Goal: Information Seeking & Learning: Find specific fact

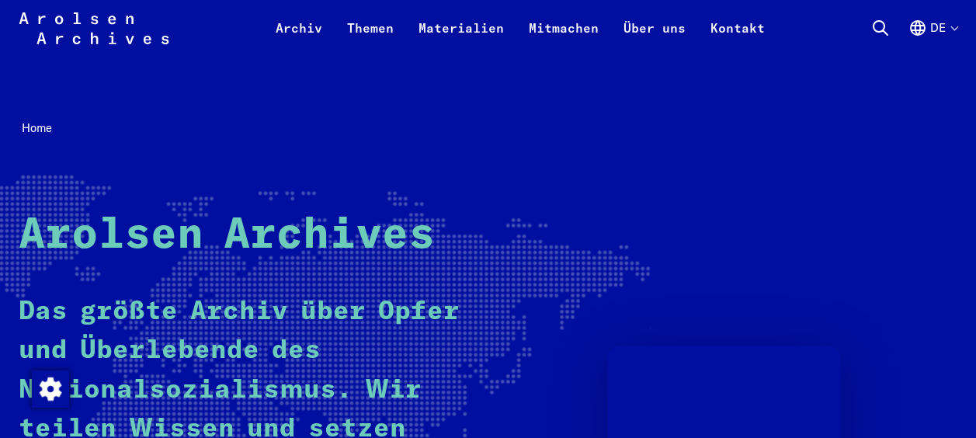
scroll to position [320, 0]
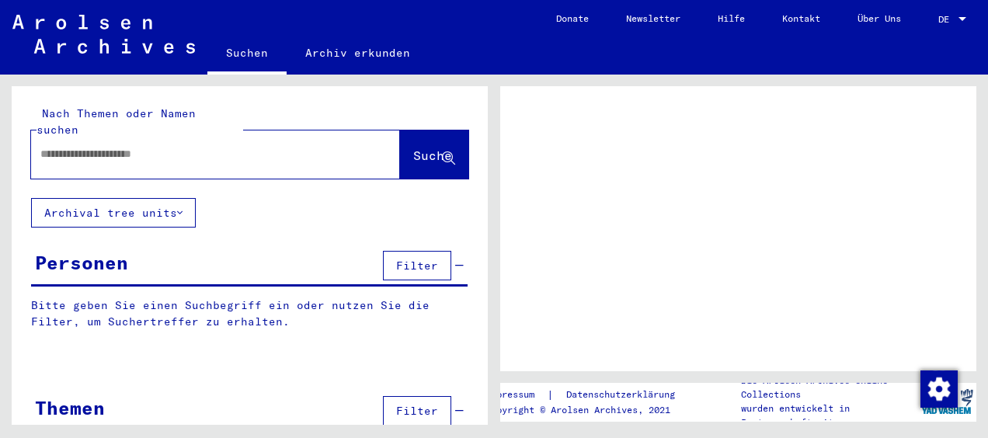
click at [182, 148] on div at bounding box center [197, 154] width 332 height 35
click at [163, 146] on input "text" at bounding box center [201, 154] width 322 height 16
type input "**********"
click at [413, 148] on span "Suche" at bounding box center [432, 156] width 39 height 16
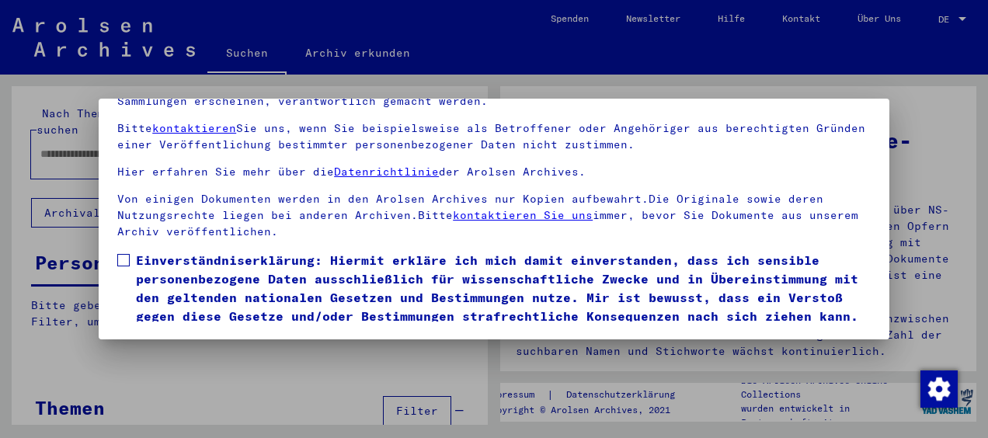
scroll to position [138, 0]
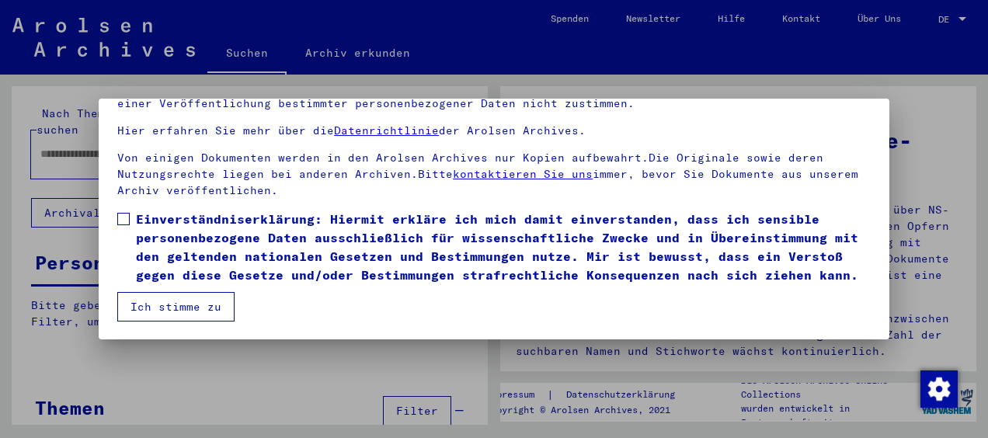
click at [118, 210] on label "Einverständniserklärung: Hiermit erkläre ich mich damit einverstanden, dass ich…" at bounding box center [493, 247] width 753 height 75
click at [172, 318] on button "Ich stimme zu" at bounding box center [175, 307] width 117 height 30
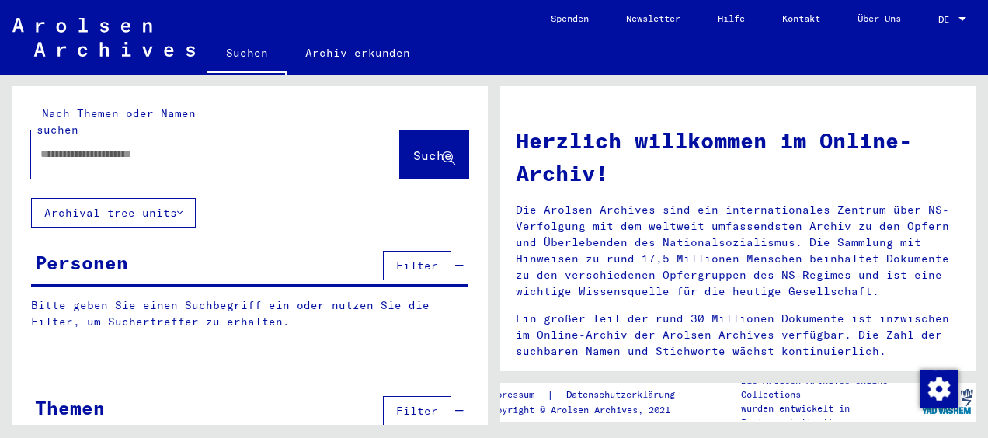
click at [201, 150] on div at bounding box center [192, 154] width 322 height 35
click at [205, 146] on div at bounding box center [192, 154] width 322 height 35
click at [171, 146] on input "text" at bounding box center [196, 154] width 313 height 16
type input "**********"
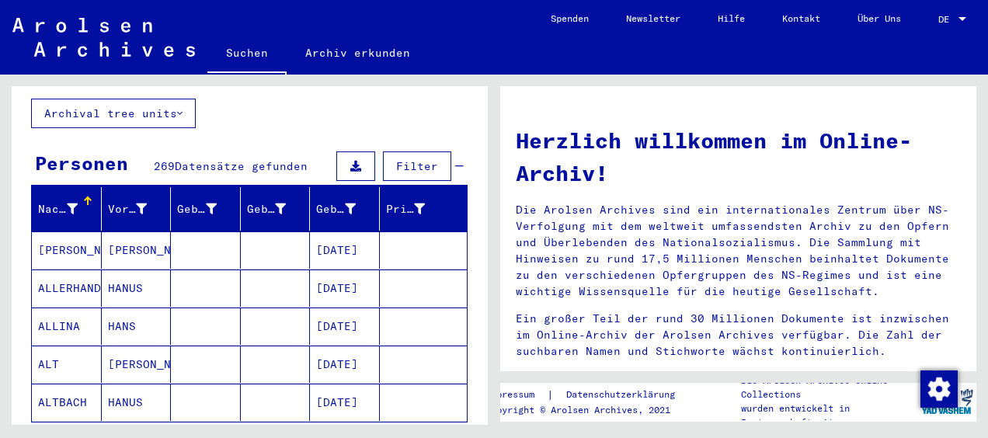
scroll to position [123, 0]
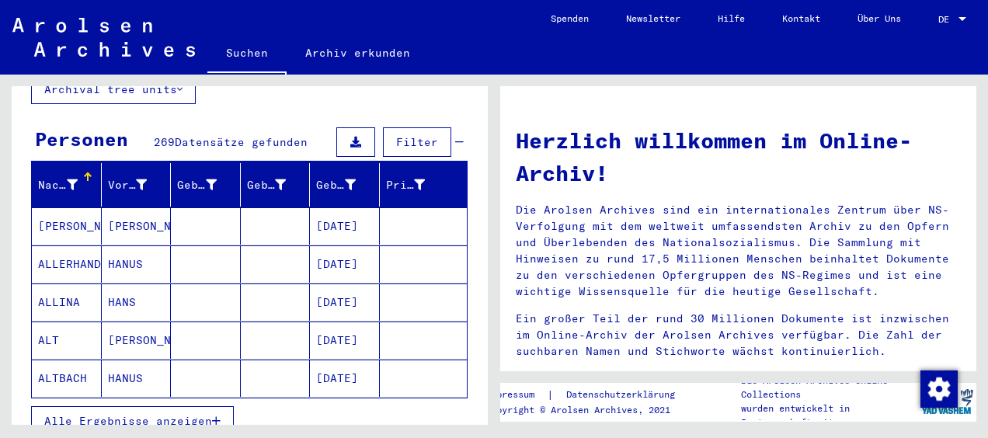
click at [70, 179] on icon at bounding box center [72, 184] width 11 height 11
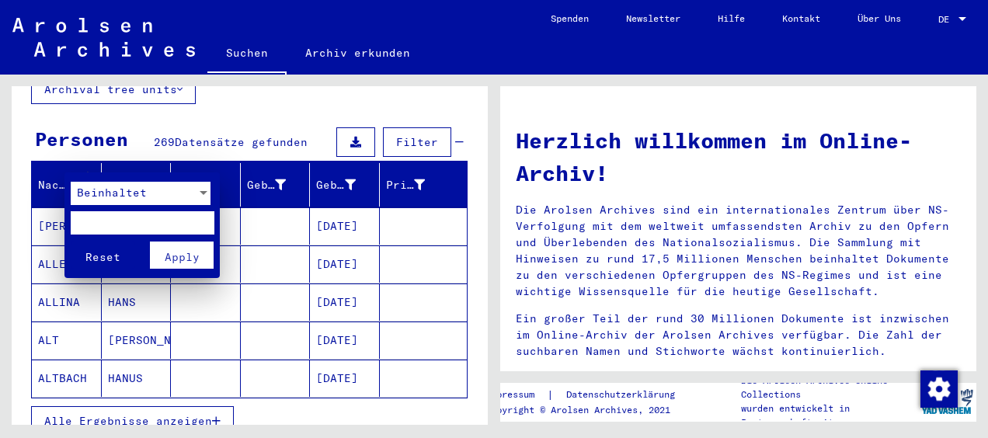
click at [121, 217] on input "text" at bounding box center [143, 222] width 144 height 23
type input "*"
type input "***"
click at [71, 241] on button "Reset" at bounding box center [103, 254] width 64 height 27
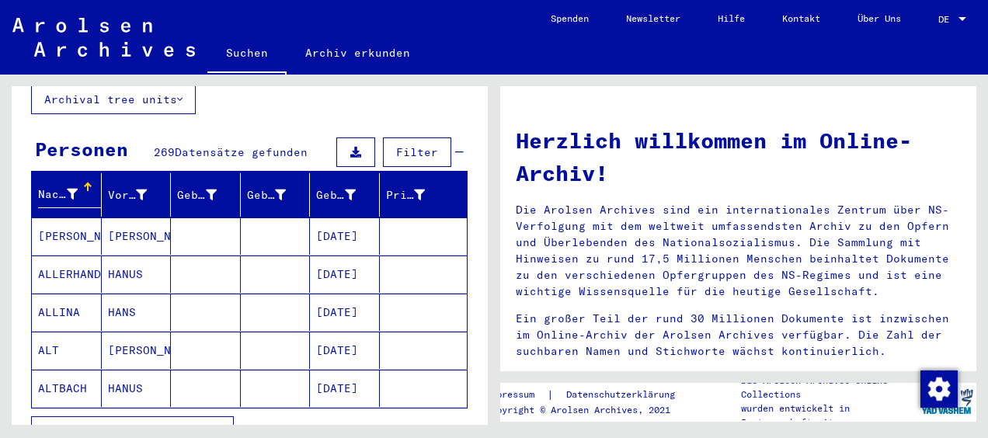
scroll to position [0, 0]
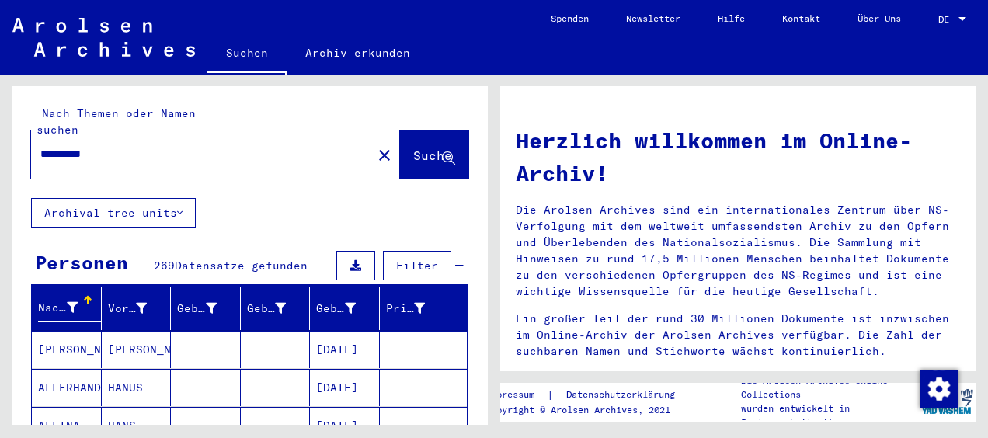
click at [375, 146] on mat-icon "close" at bounding box center [384, 155] width 19 height 19
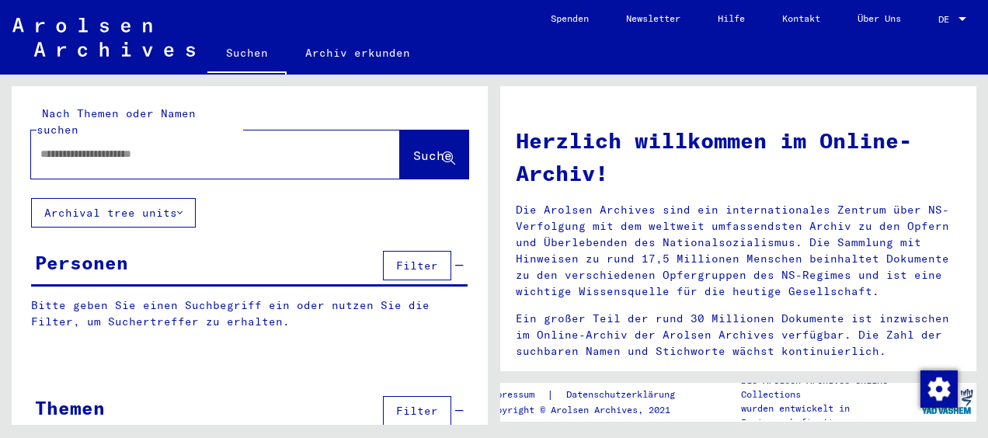
click at [213, 146] on input "text" at bounding box center [196, 154] width 313 height 16
type input "**********"
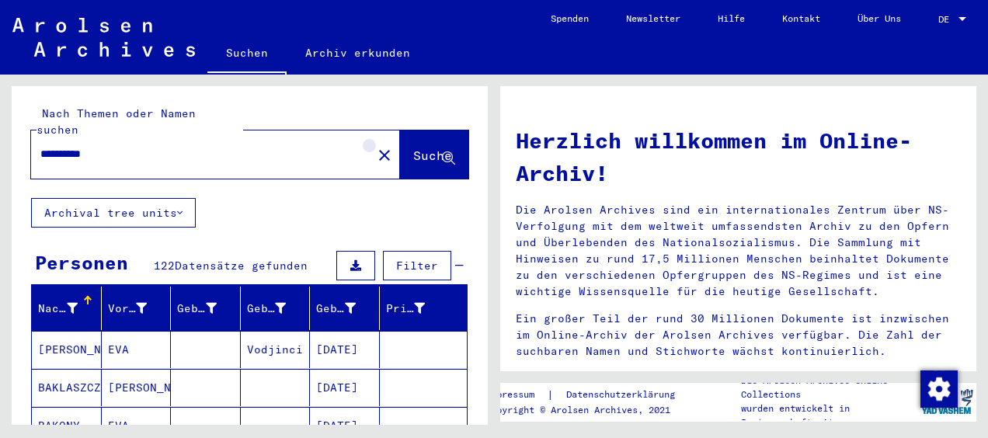
click at [375, 146] on mat-icon "close" at bounding box center [384, 155] width 19 height 19
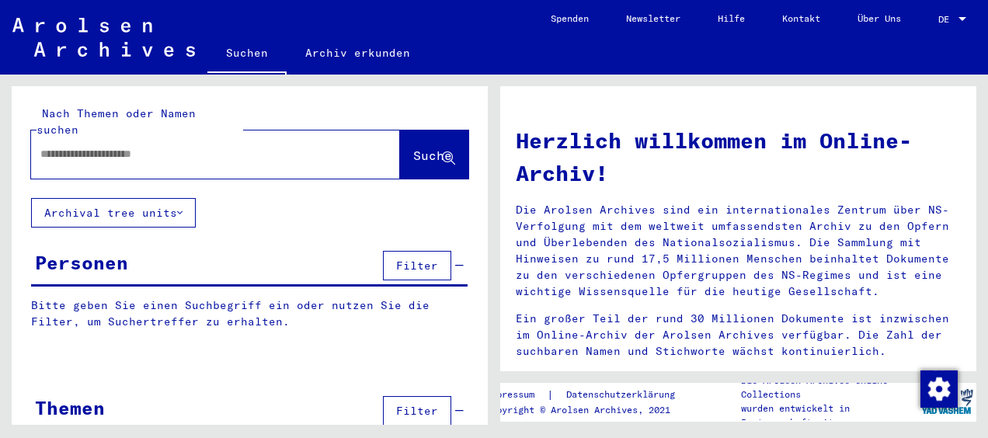
click at [286, 146] on input "text" at bounding box center [196, 154] width 313 height 16
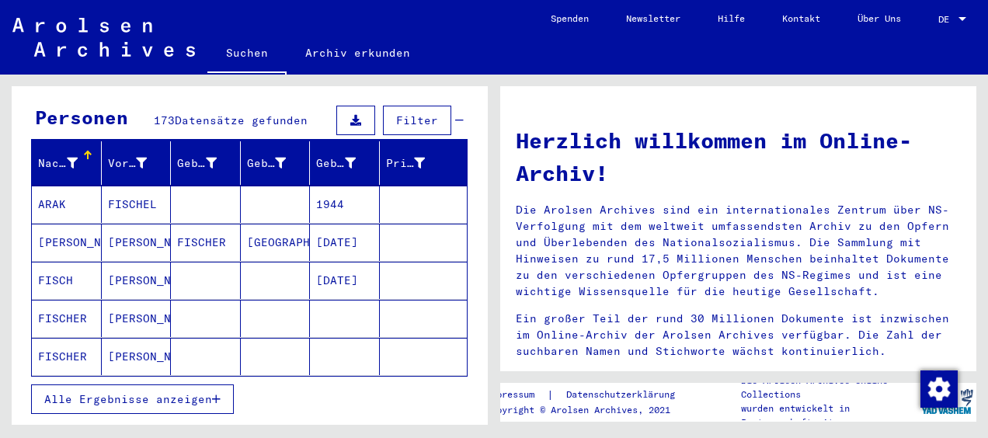
scroll to position [155, 0]
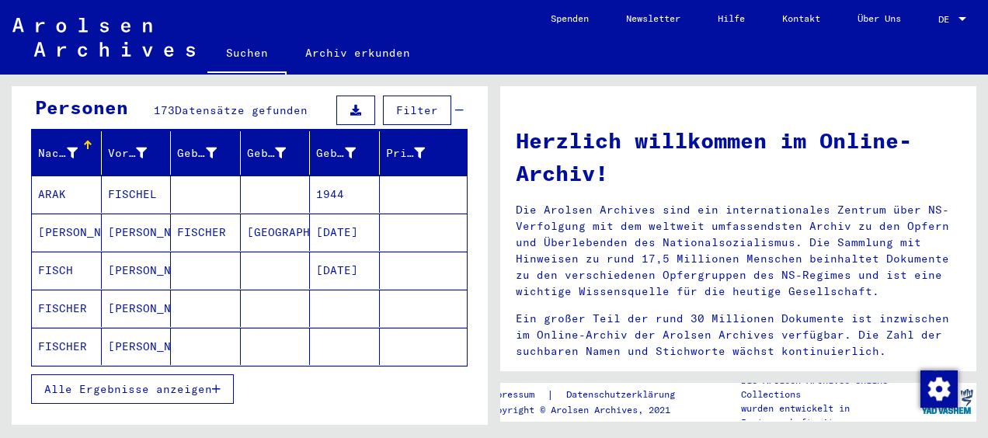
click at [168, 382] on span "Alle Ergebnisse anzeigen" at bounding box center [128, 389] width 168 height 14
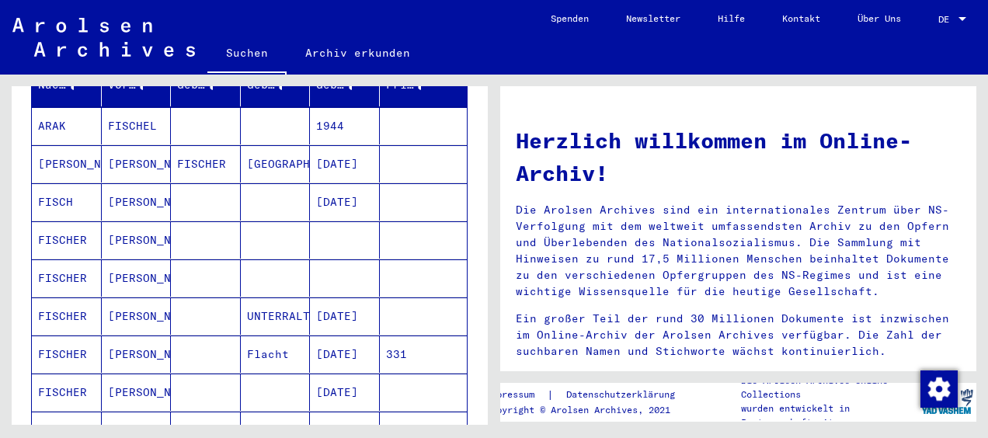
scroll to position [311, 0]
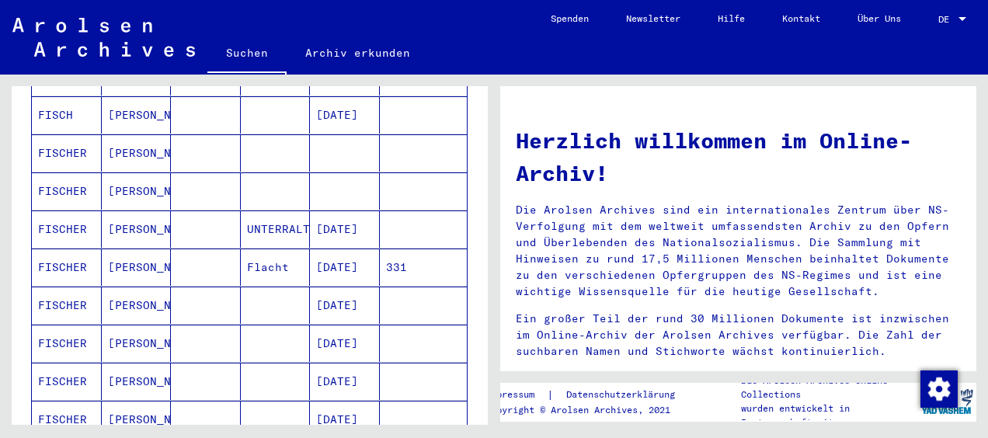
click at [71, 210] on mat-cell "FISCHER" at bounding box center [67, 228] width 70 height 37
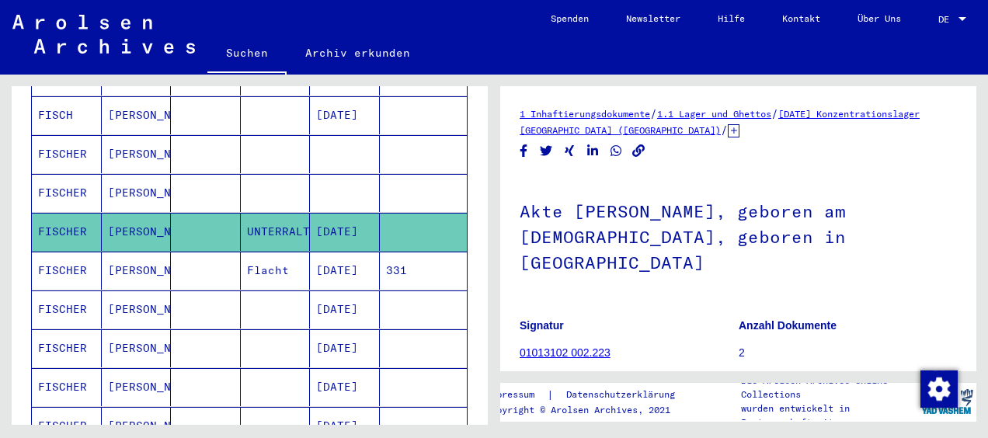
scroll to position [155, 0]
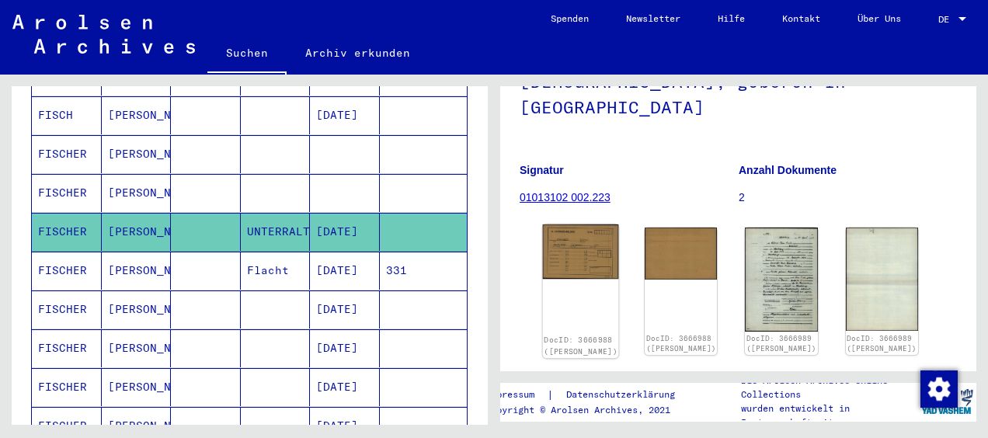
click at [585, 224] on img at bounding box center [581, 251] width 76 height 54
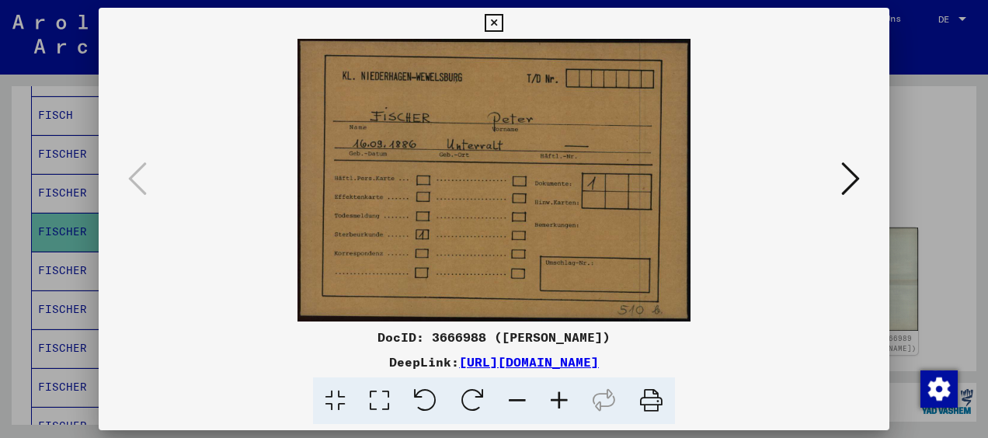
click at [833, 181] on img at bounding box center [493, 180] width 685 height 283
click at [847, 179] on icon at bounding box center [850, 178] width 19 height 37
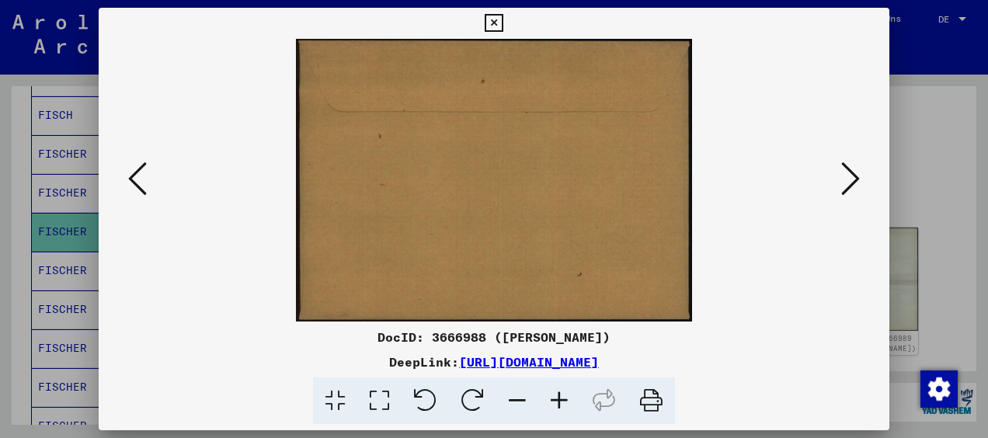
click at [847, 179] on icon at bounding box center [850, 178] width 19 height 37
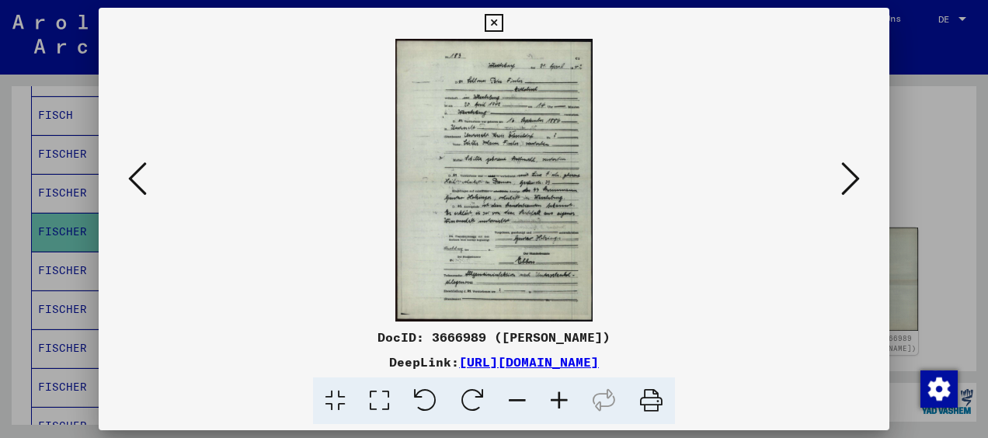
click at [859, 185] on icon at bounding box center [850, 178] width 19 height 37
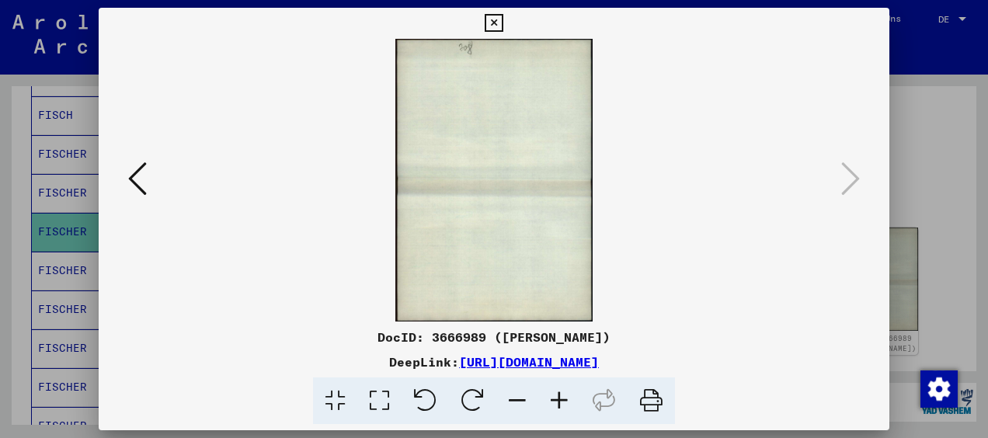
click at [915, 173] on div at bounding box center [494, 219] width 988 height 438
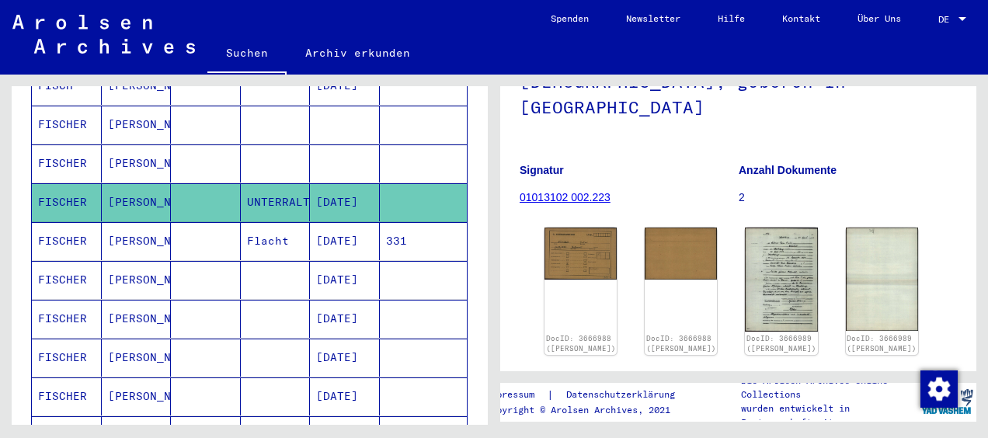
scroll to position [390, 0]
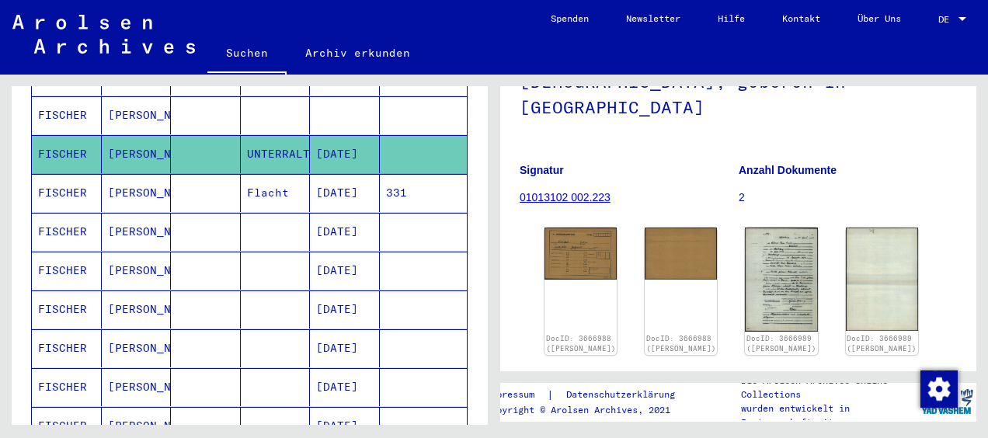
click at [133, 213] on mat-cell "[PERSON_NAME]" at bounding box center [137, 232] width 70 height 38
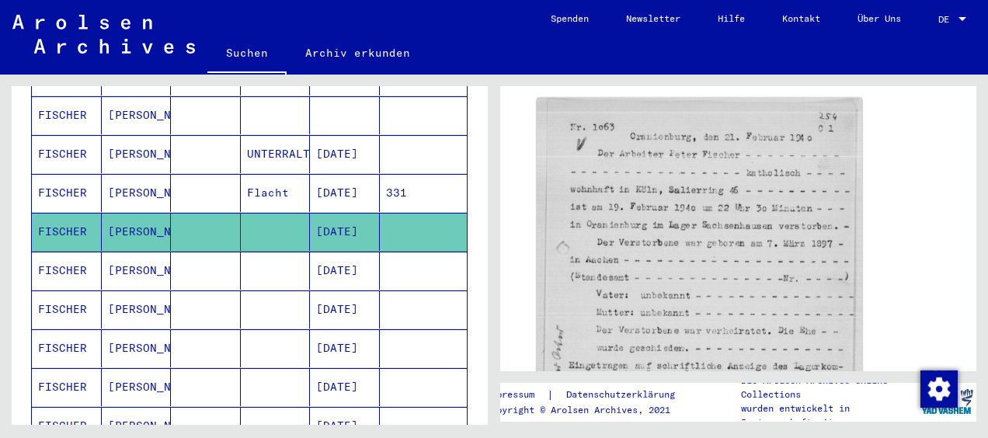
scroll to position [311, 0]
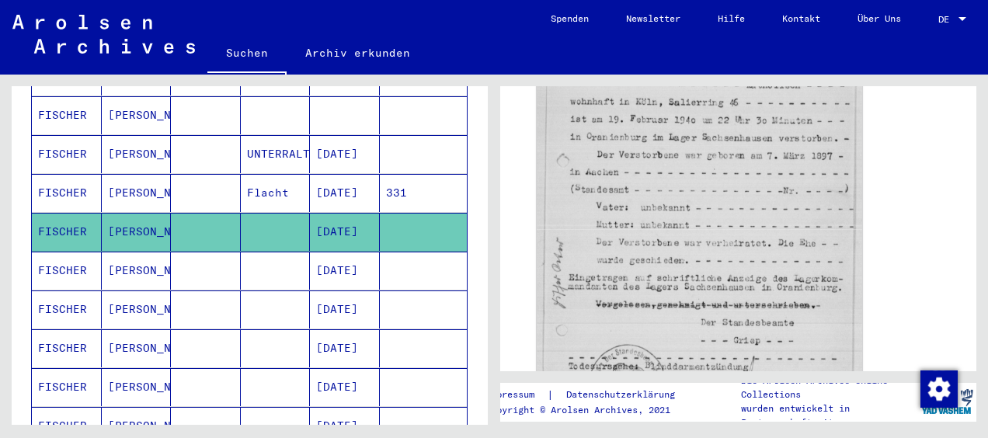
click at [704, 207] on img at bounding box center [699, 236] width 325 height 453
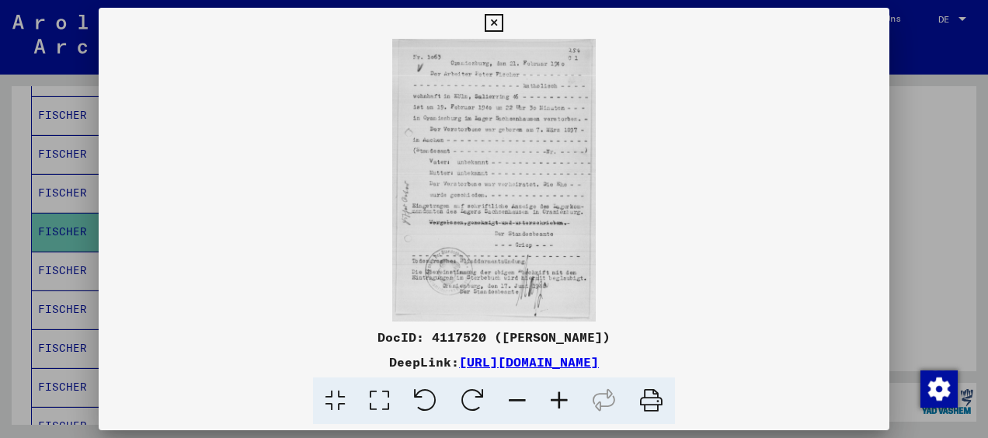
click at [561, 402] on icon at bounding box center [559, 400] width 42 height 47
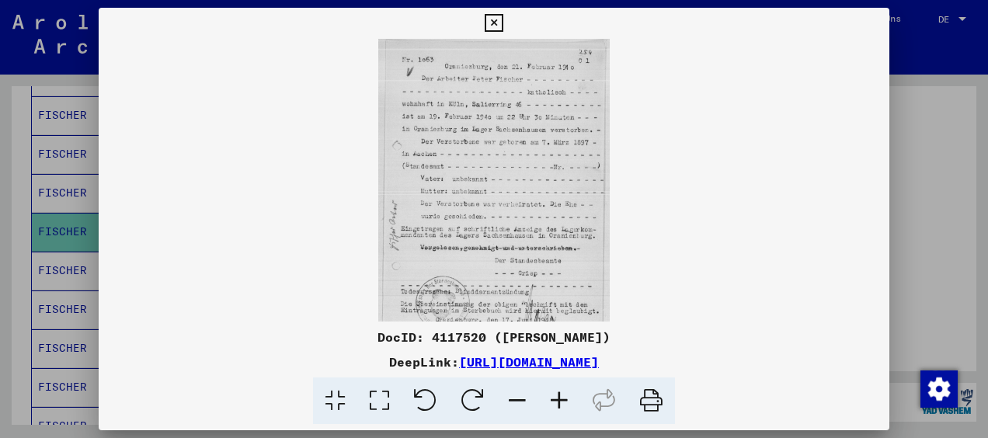
click at [562, 402] on icon at bounding box center [559, 400] width 42 height 47
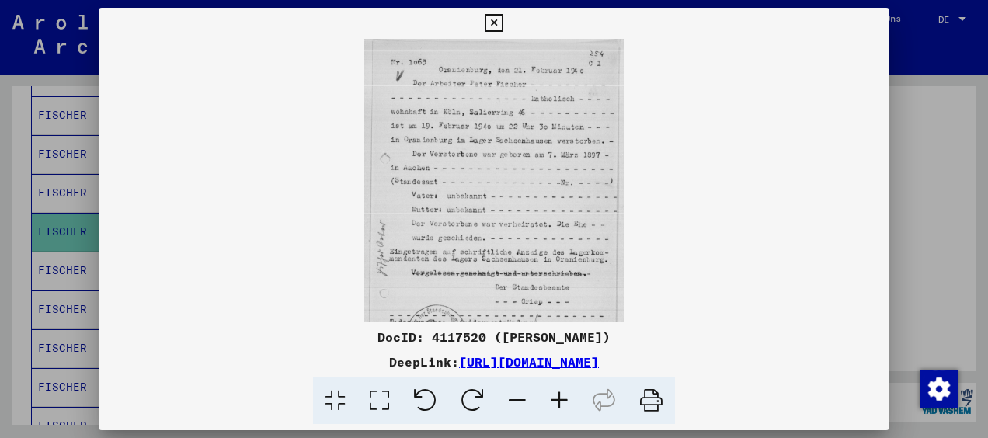
click at [562, 402] on icon at bounding box center [559, 400] width 42 height 47
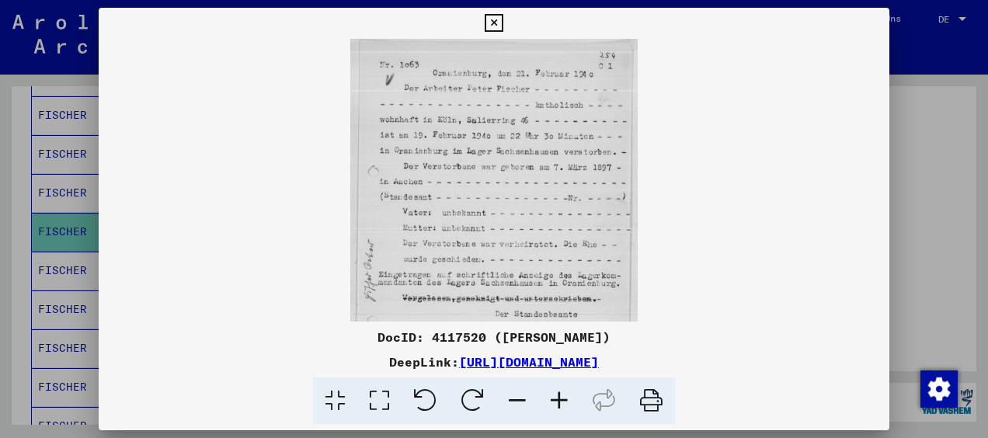
click at [922, 178] on div at bounding box center [494, 219] width 988 height 438
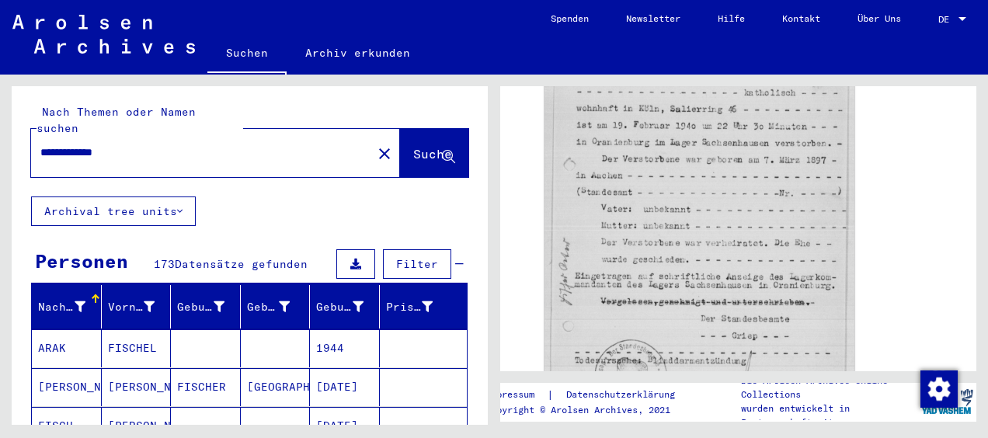
scroll to position [157, 0]
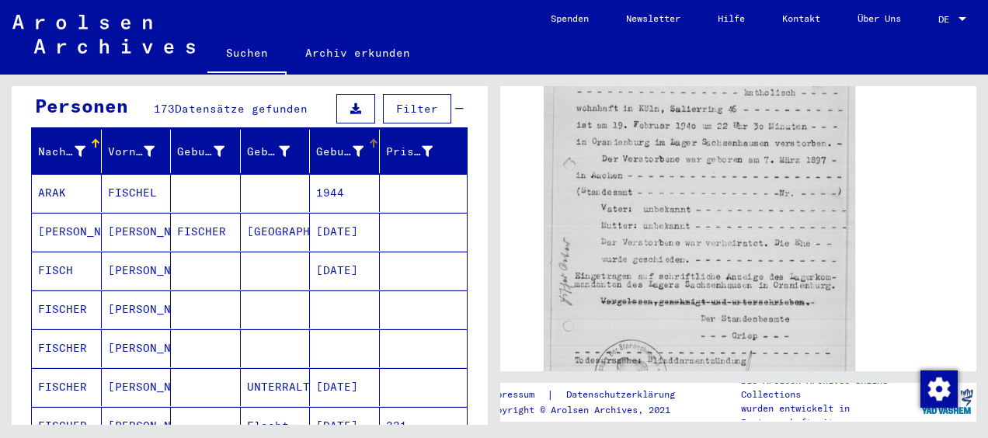
click at [352, 146] on icon at bounding box center [357, 151] width 11 height 11
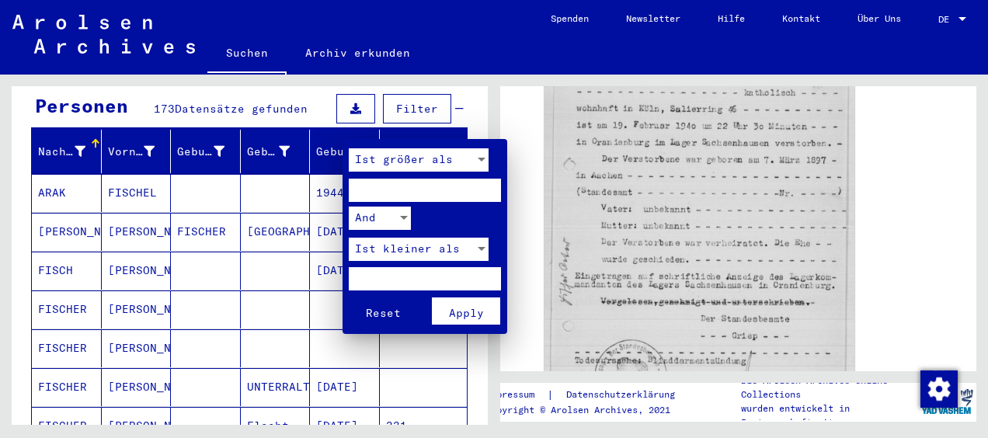
click at [455, 310] on span "Apply" at bounding box center [466, 313] width 35 height 14
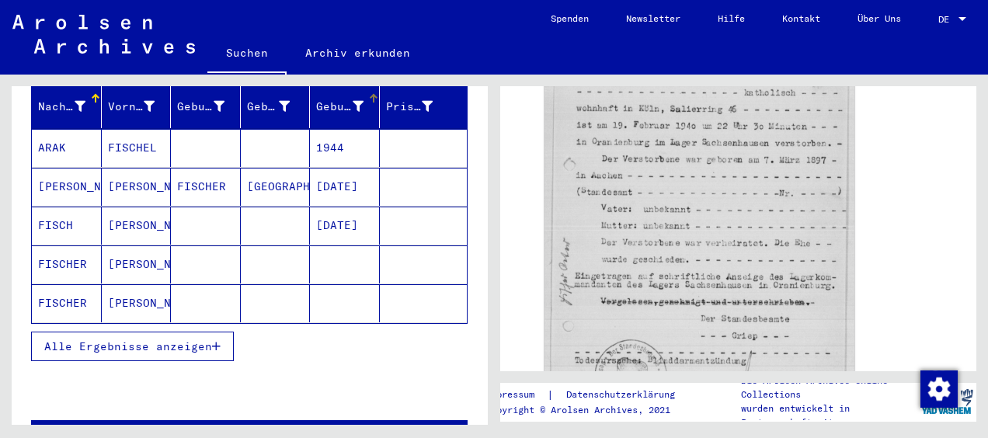
scroll to position [234, 0]
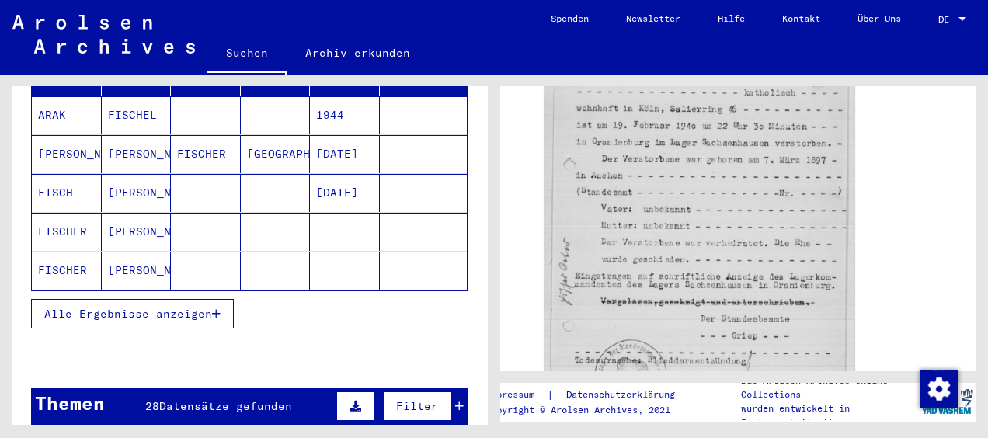
click at [116, 213] on mat-cell "[PERSON_NAME]" at bounding box center [137, 232] width 70 height 38
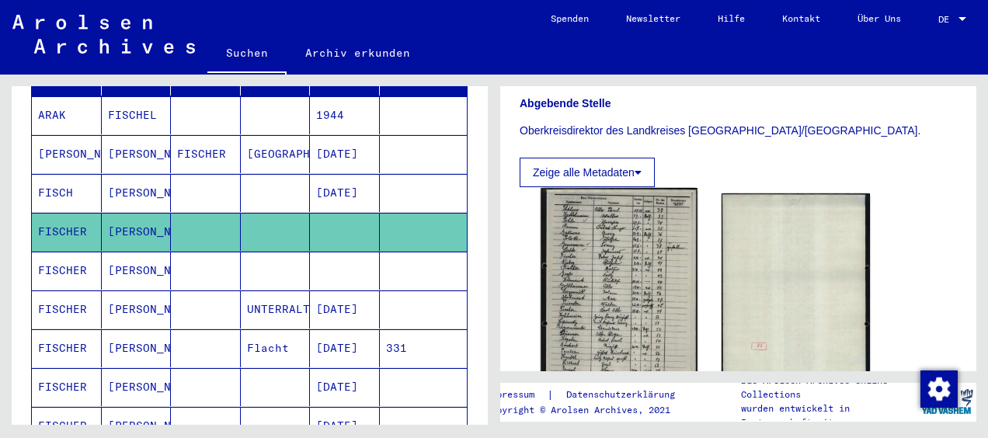
scroll to position [388, 0]
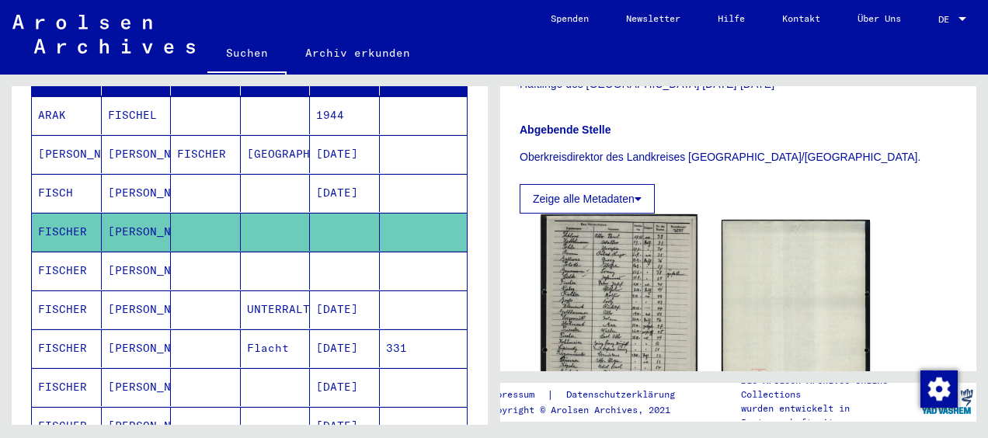
click at [624, 285] on img at bounding box center [618, 321] width 156 height 215
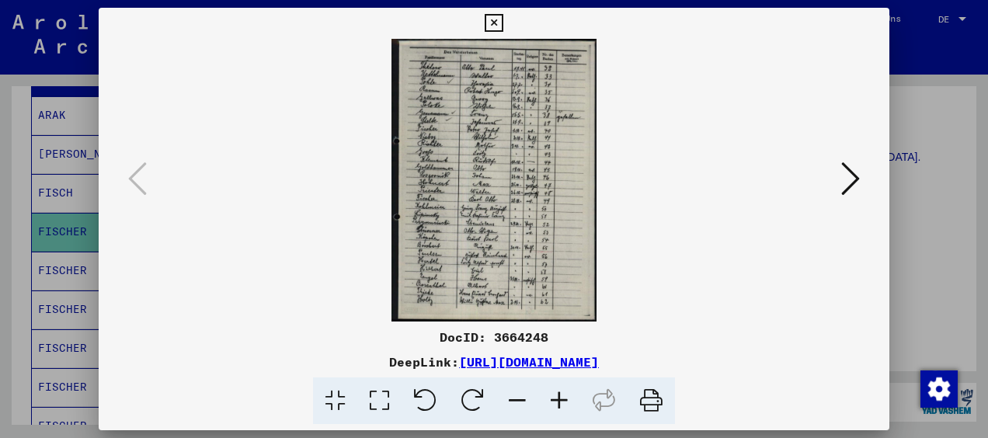
click at [559, 399] on icon at bounding box center [559, 400] width 42 height 47
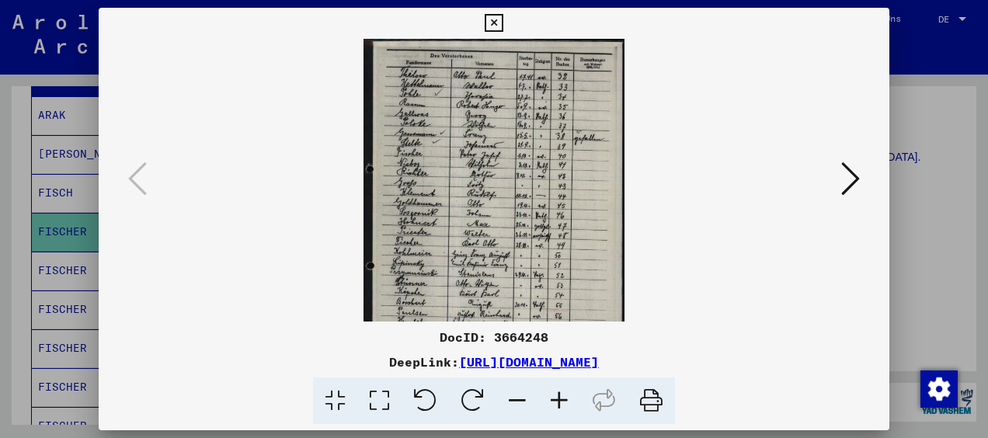
click at [559, 399] on icon at bounding box center [559, 400] width 42 height 47
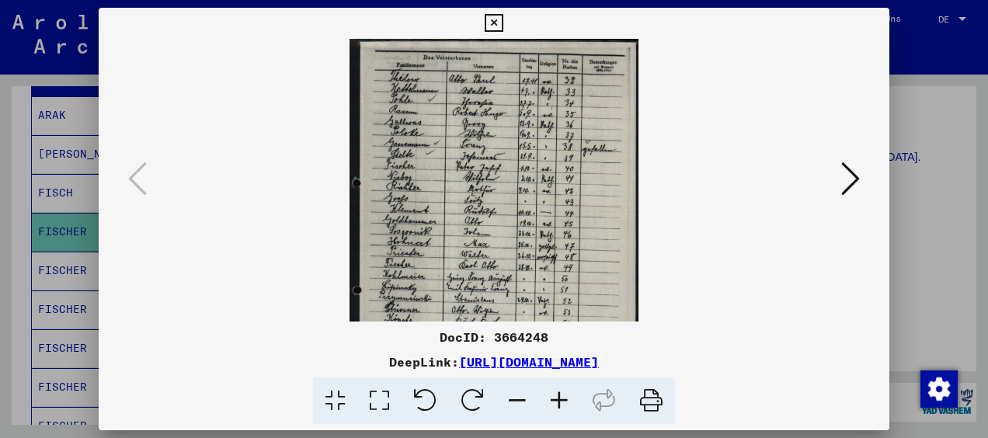
click at [559, 399] on icon at bounding box center [559, 400] width 42 height 47
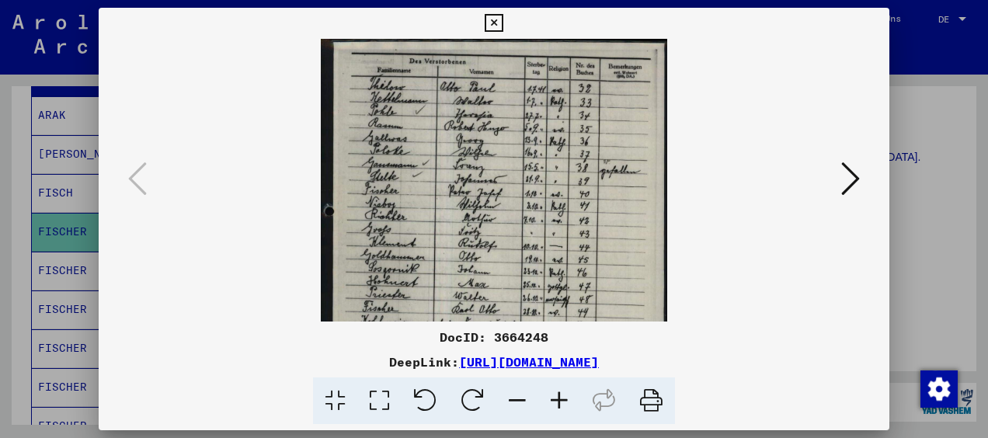
click at [559, 399] on icon at bounding box center [559, 400] width 42 height 47
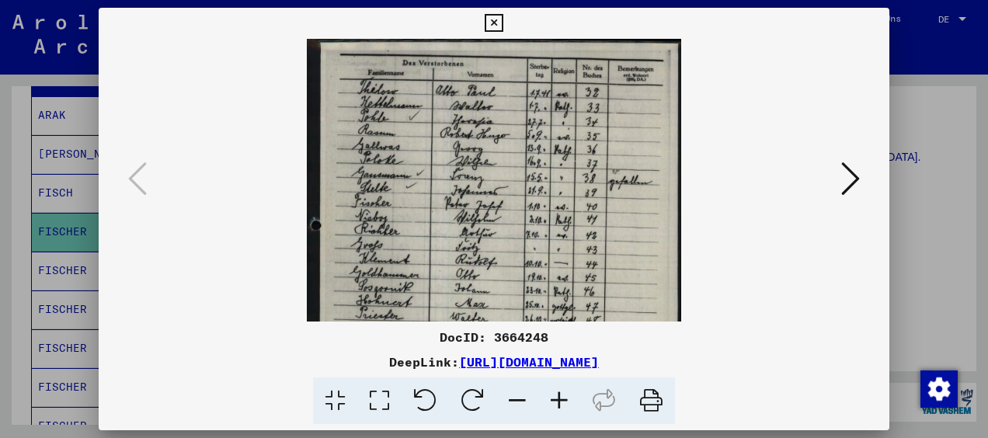
click at [939, 137] on div at bounding box center [494, 219] width 988 height 438
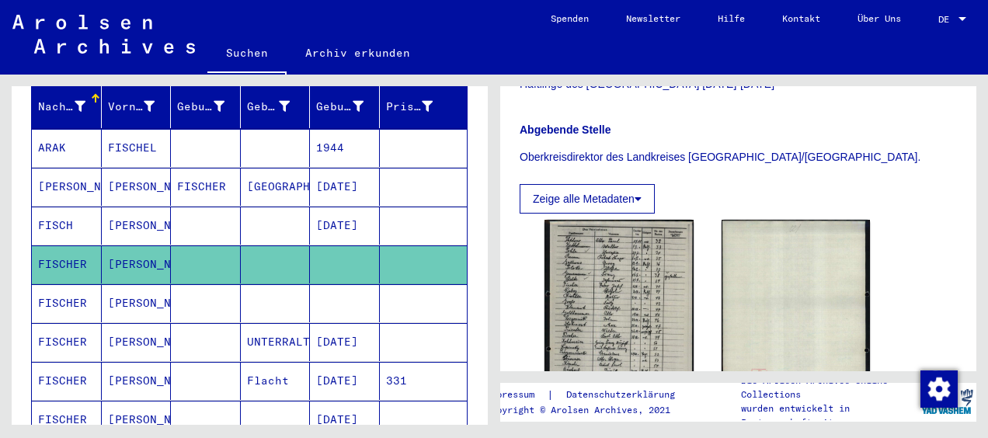
scroll to position [234, 0]
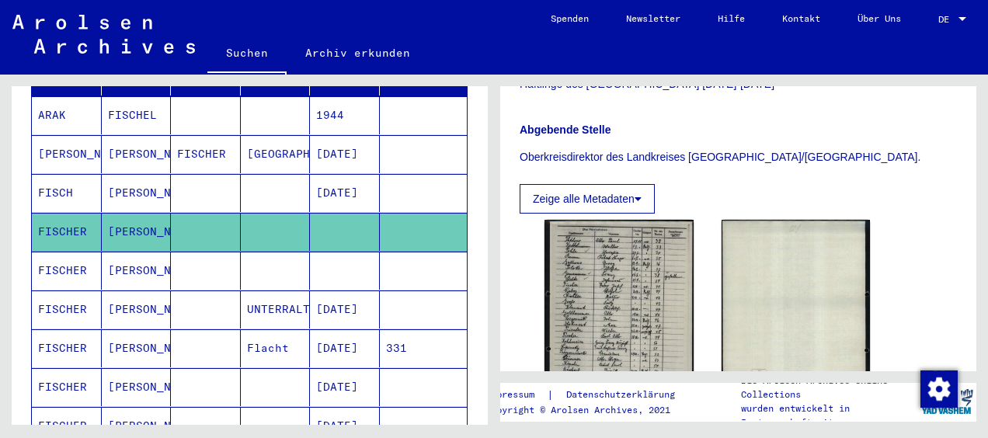
click at [342, 290] on mat-cell "[DATE]" at bounding box center [345, 309] width 70 height 38
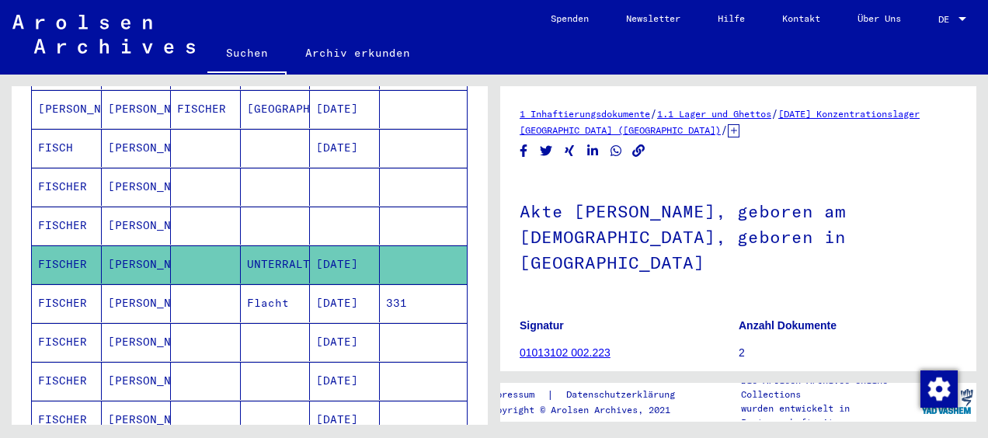
scroll to position [312, 0]
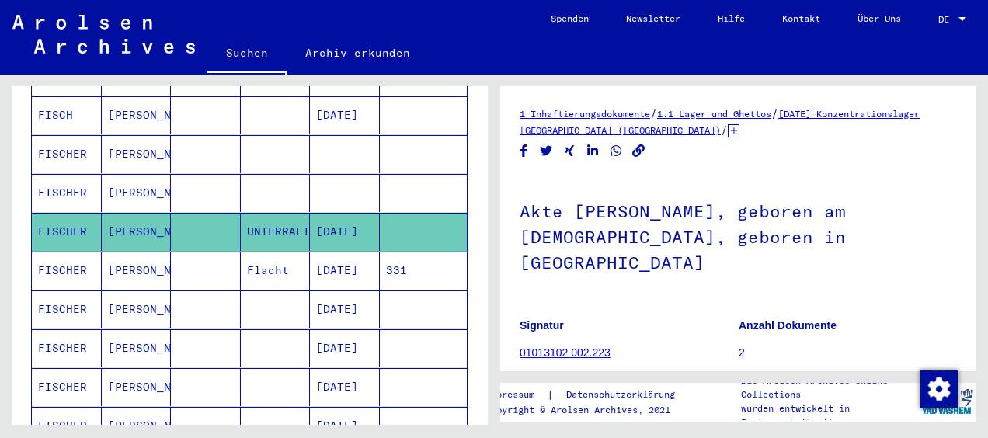
click at [342, 252] on mat-cell "[DATE]" at bounding box center [345, 271] width 70 height 38
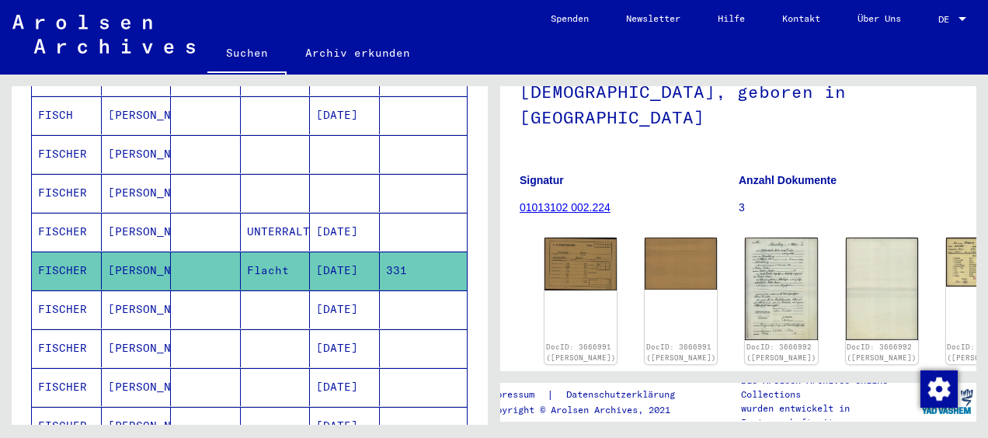
scroll to position [155, 0]
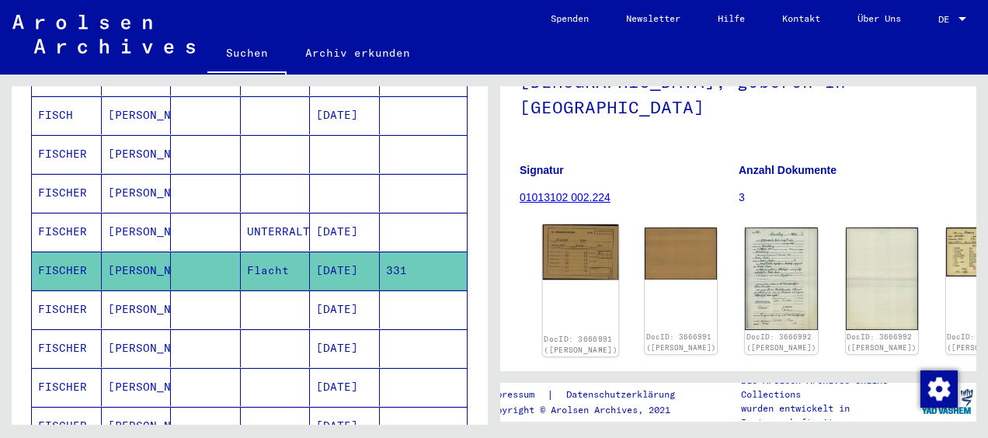
click at [573, 224] on img at bounding box center [581, 251] width 76 height 55
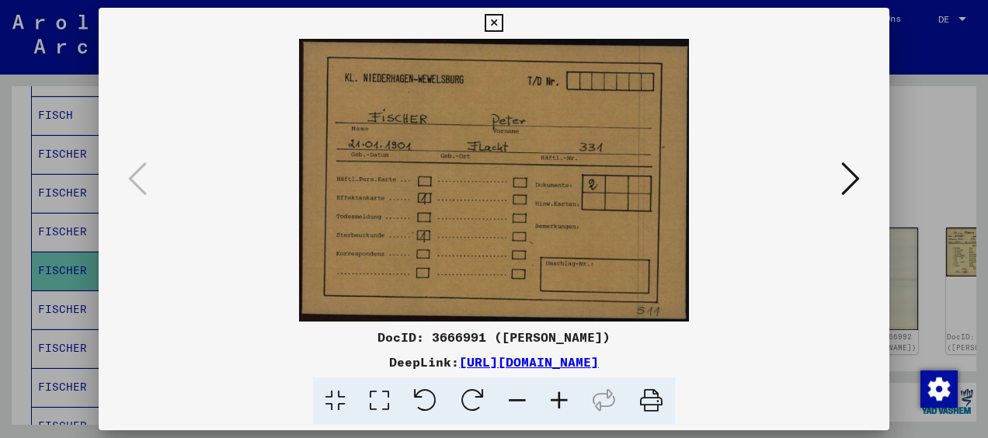
click at [848, 182] on icon at bounding box center [850, 178] width 19 height 37
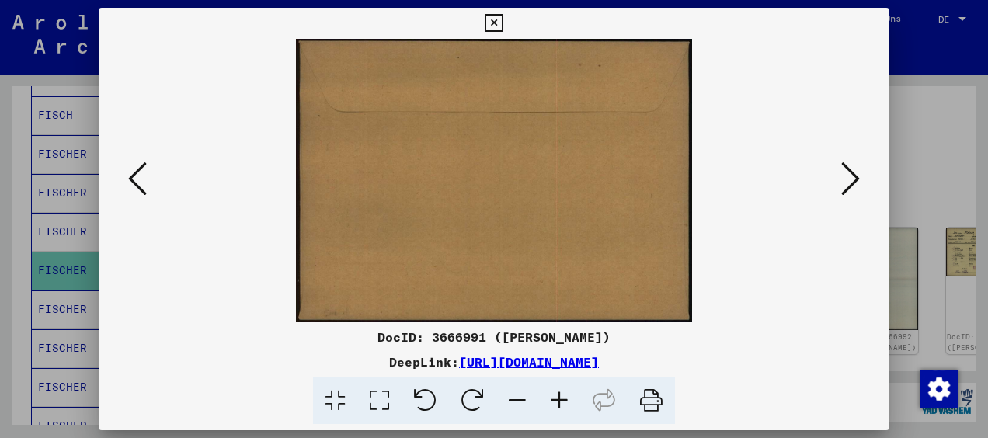
click at [849, 182] on icon at bounding box center [850, 178] width 19 height 37
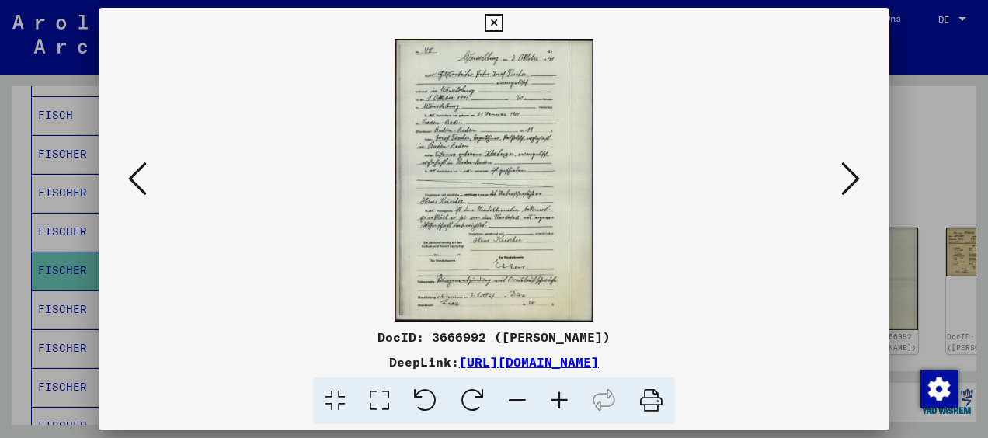
click at [849, 182] on icon at bounding box center [850, 178] width 19 height 37
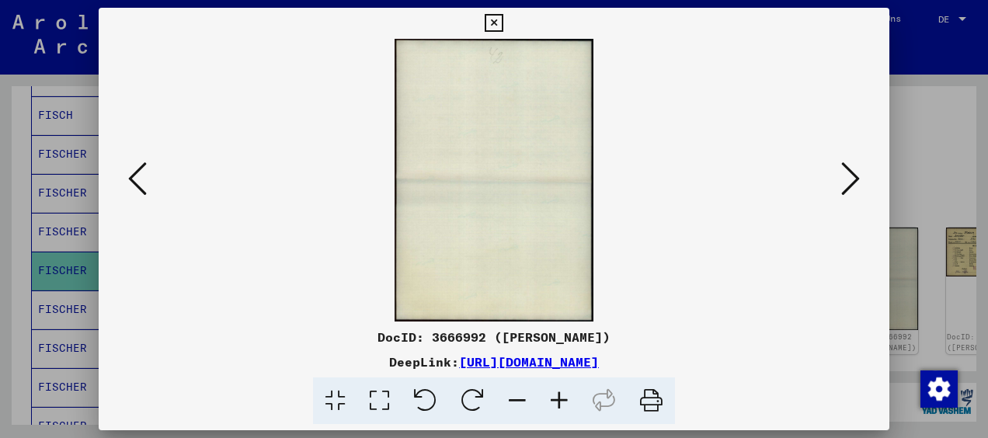
click at [848, 182] on icon at bounding box center [850, 178] width 19 height 37
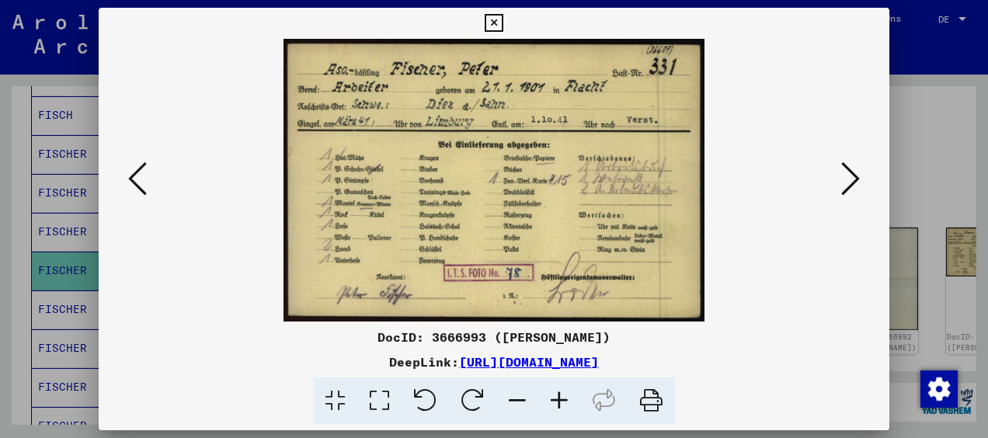
click at [561, 400] on icon at bounding box center [559, 400] width 42 height 47
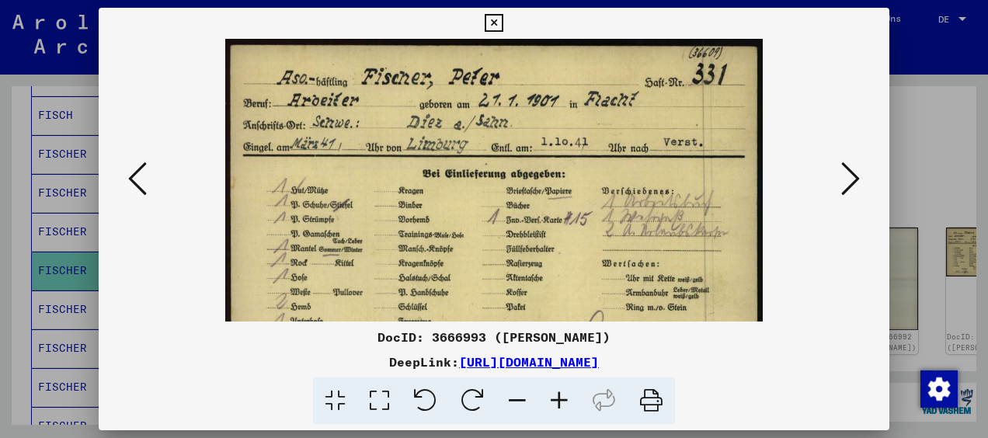
click at [561, 400] on icon at bounding box center [559, 400] width 42 height 47
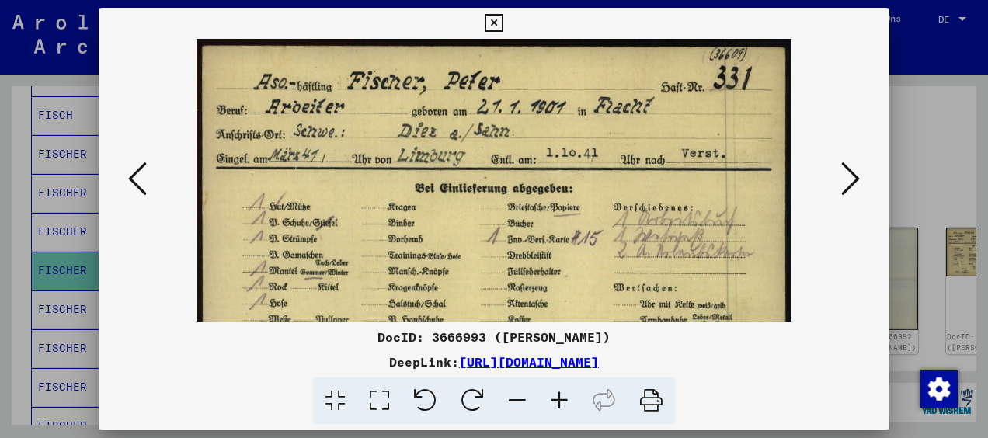
click at [915, 144] on div at bounding box center [494, 219] width 988 height 438
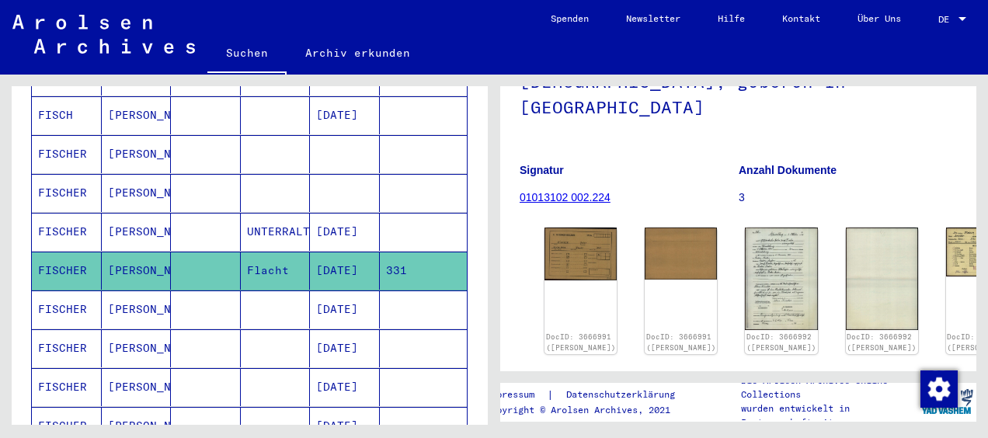
click at [121, 290] on mat-cell "[PERSON_NAME]" at bounding box center [137, 309] width 70 height 38
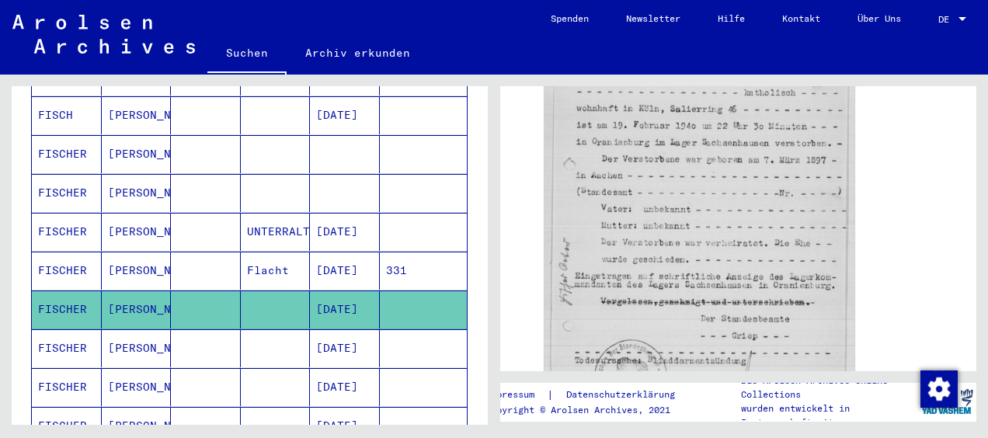
click at [345, 329] on mat-cell "[DATE]" at bounding box center [345, 348] width 70 height 38
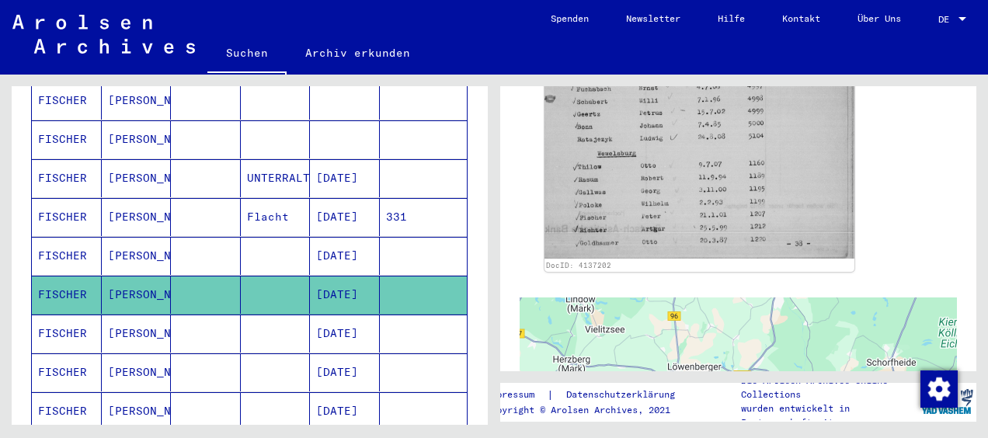
scroll to position [390, 0]
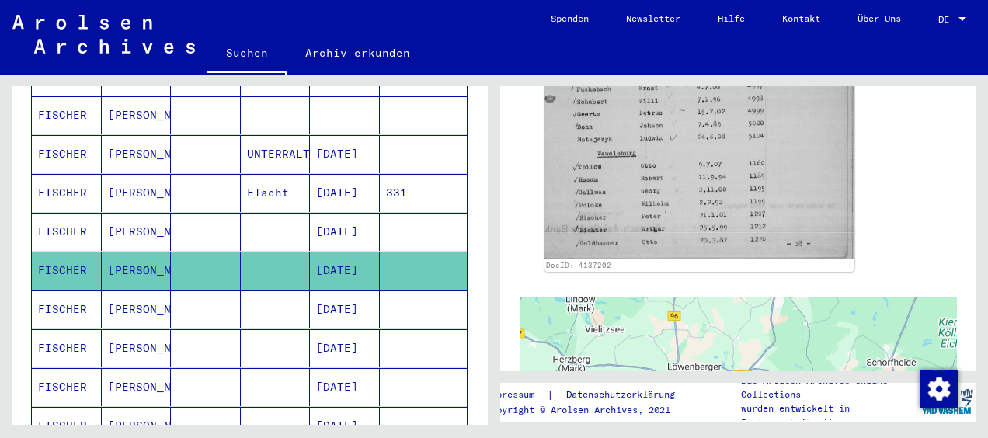
click at [344, 290] on mat-cell "[DATE]" at bounding box center [345, 309] width 70 height 38
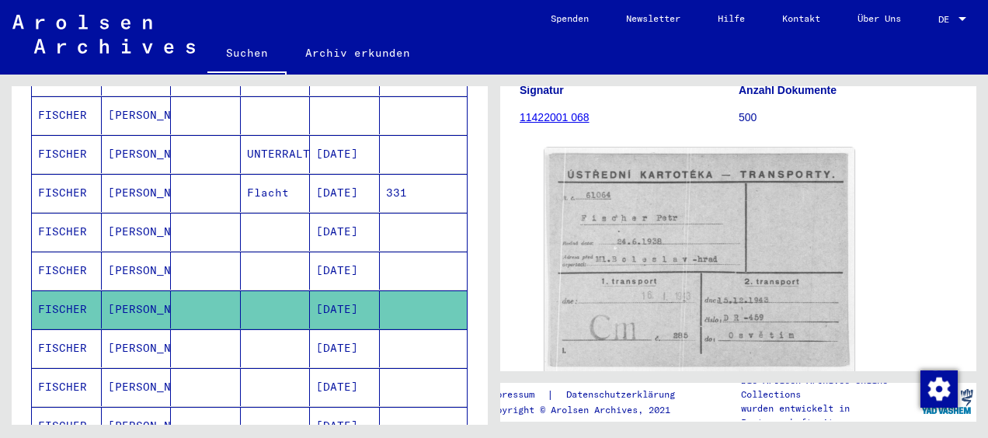
scroll to position [233, 0]
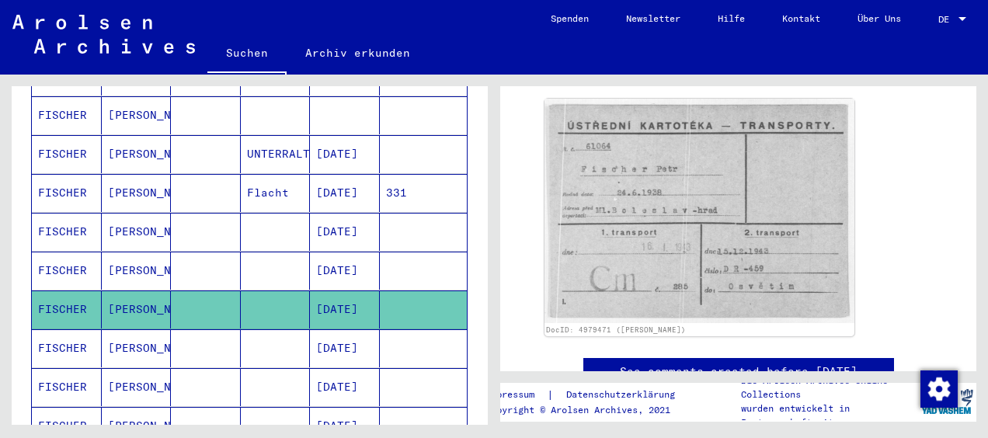
click at [339, 329] on mat-cell "[DATE]" at bounding box center [345, 348] width 70 height 38
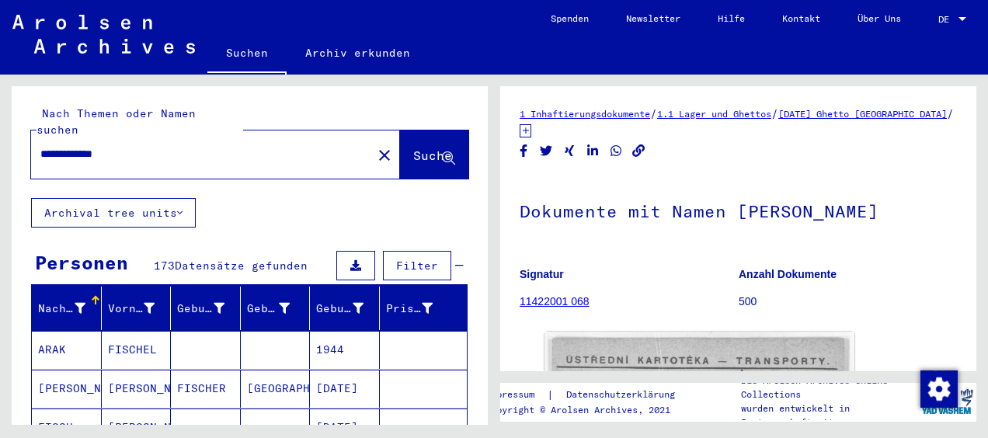
drag, startPoint x: 145, startPoint y: 136, endPoint x: 0, endPoint y: 135, distance: 145.2
click at [0, 134] on html "**********" at bounding box center [494, 219] width 988 height 438
type input "*"
type input "***"
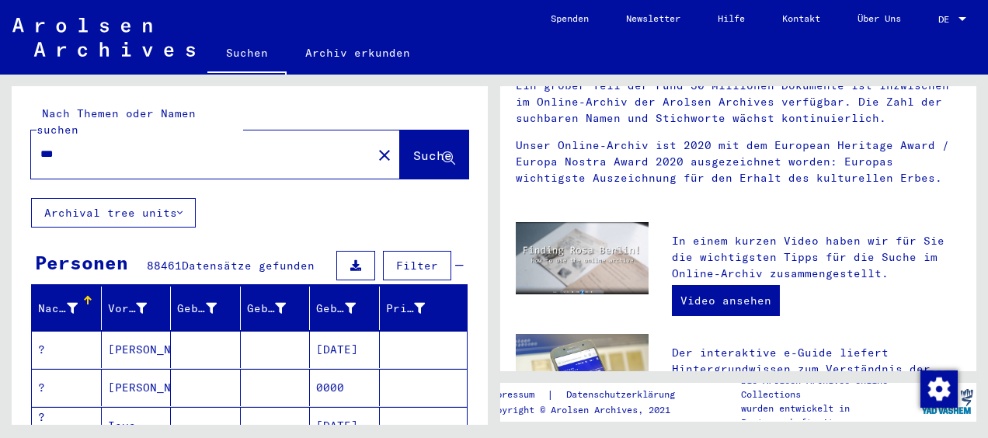
scroll to position [78, 0]
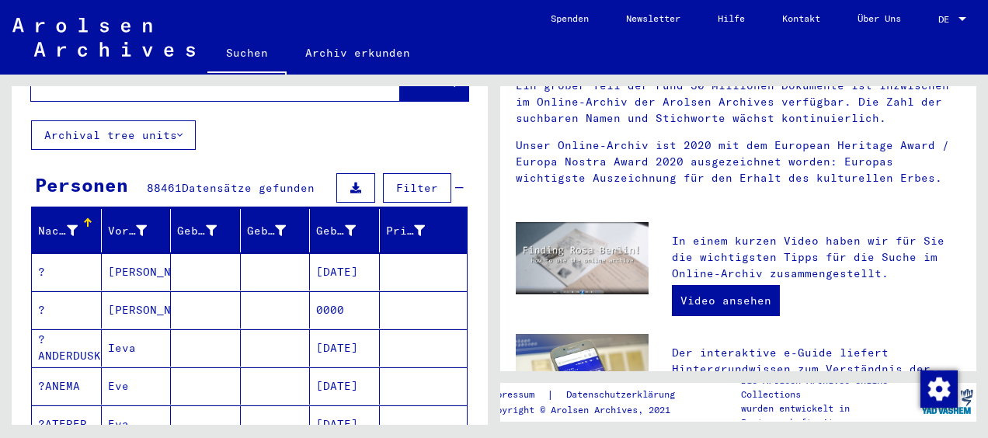
click at [62, 223] on div "Nachname" at bounding box center [58, 231] width 40 height 16
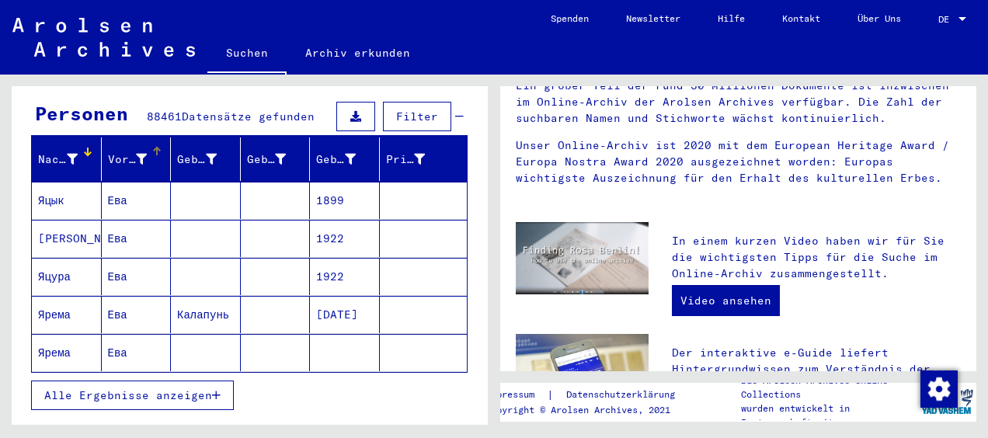
scroll to position [155, 0]
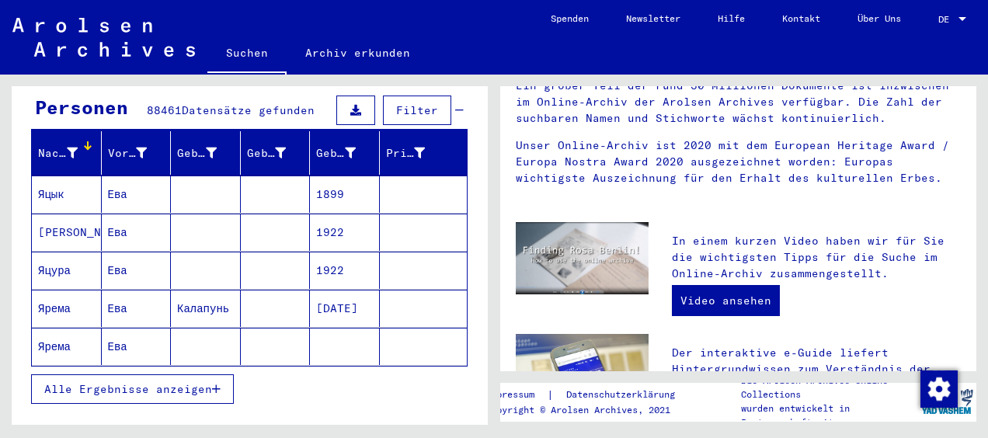
click at [124, 382] on span "Alle Ergebnisse anzeigen" at bounding box center [128, 389] width 168 height 14
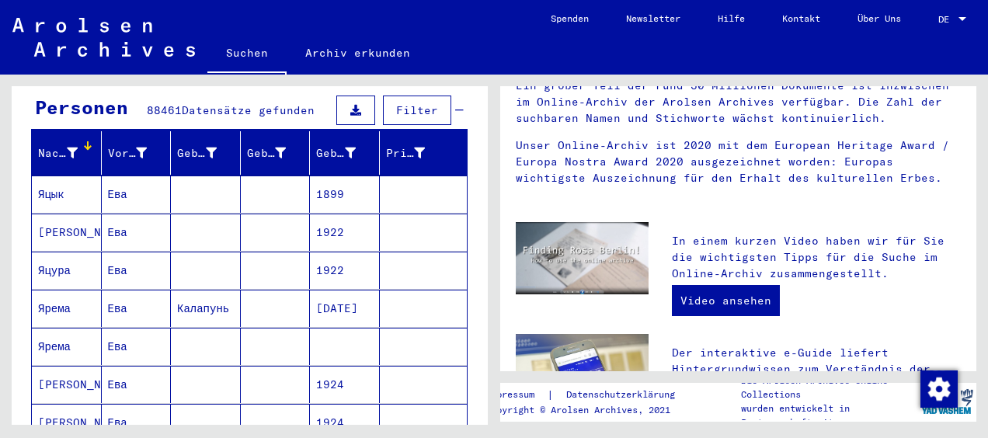
click at [77, 145] on div "Nachname" at bounding box center [59, 153] width 43 height 16
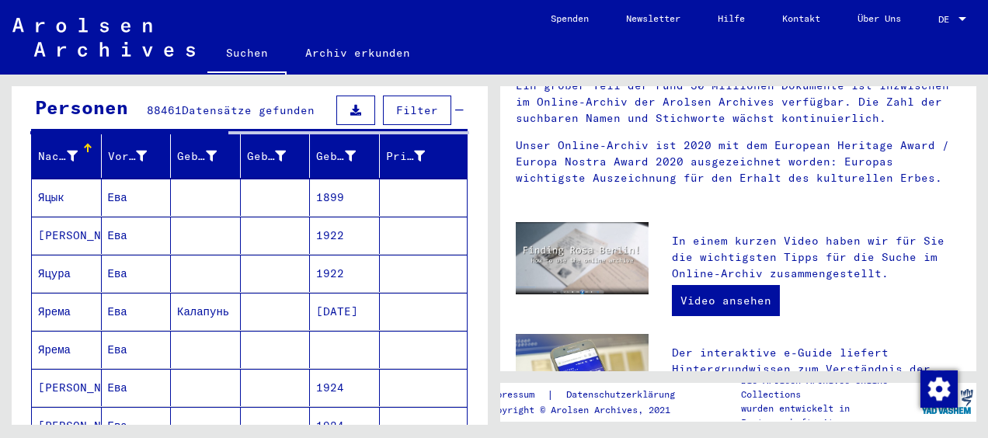
click at [58, 148] on div "Nachname" at bounding box center [58, 156] width 40 height 16
click at [87, 144] on div at bounding box center [88, 148] width 2 height 8
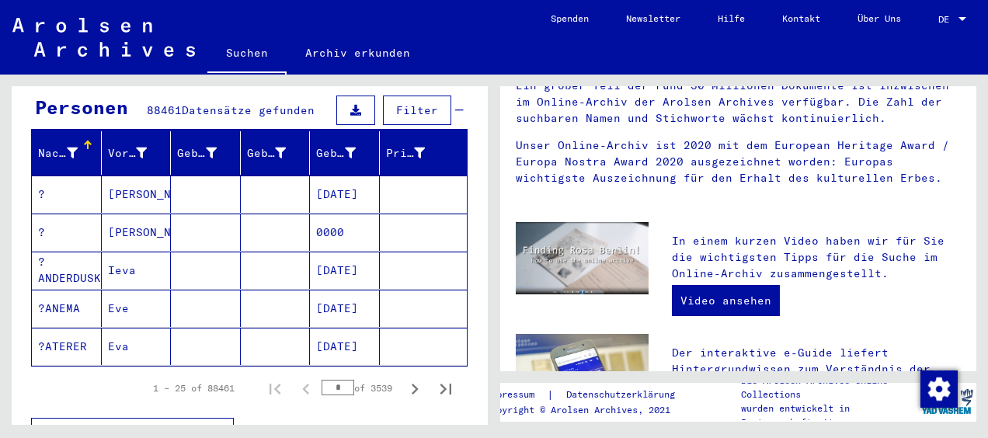
click at [151, 425] on span "Alle Ergebnisse anzeigen" at bounding box center [128, 432] width 168 height 14
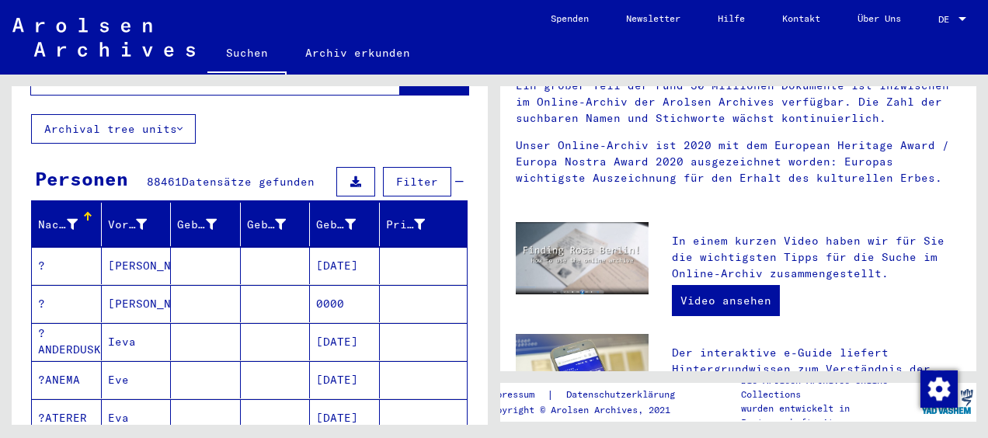
scroll to position [78, 0]
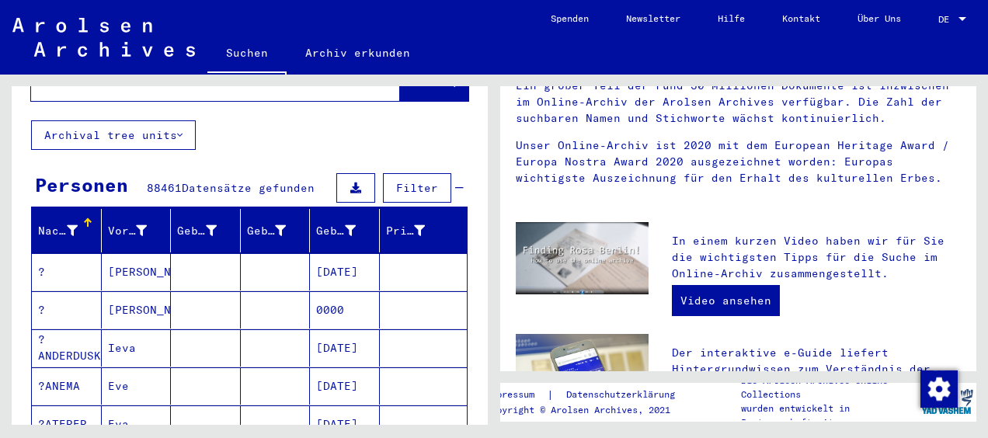
click at [67, 225] on icon at bounding box center [72, 230] width 11 height 11
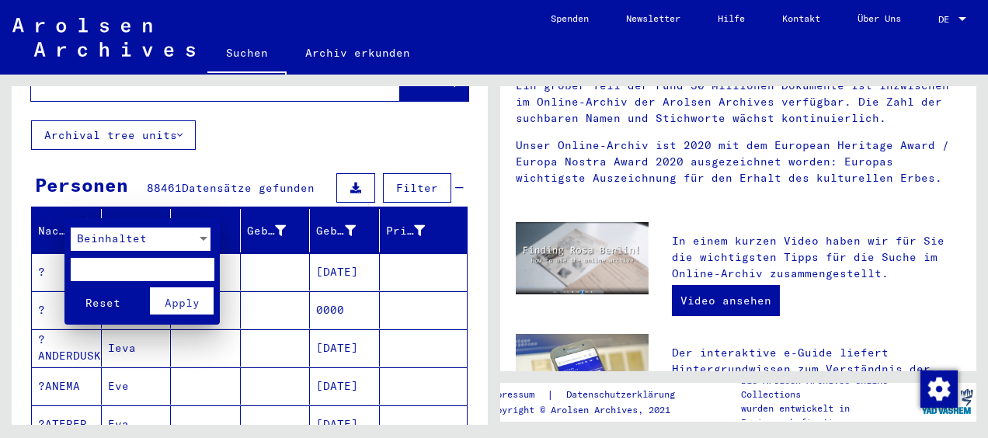
click at [152, 268] on input "text" at bounding box center [143, 269] width 144 height 23
type input "***"
click at [71, 287] on button "Reset" at bounding box center [103, 300] width 64 height 27
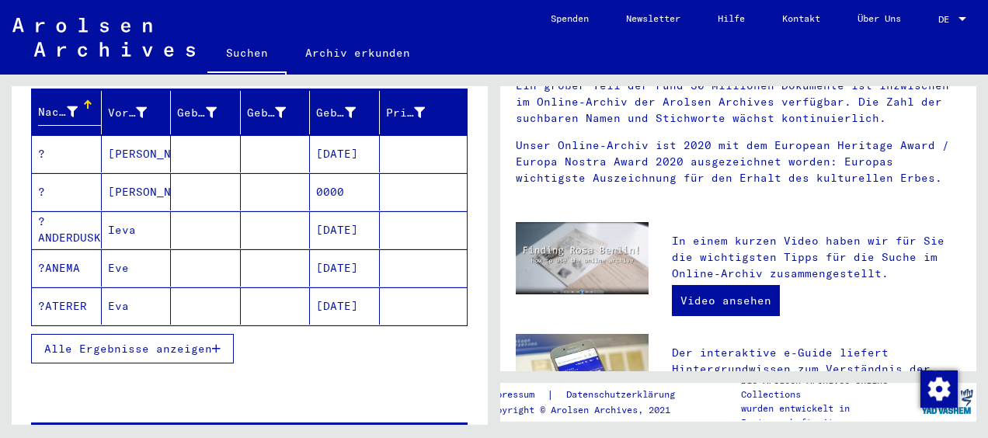
scroll to position [311, 0]
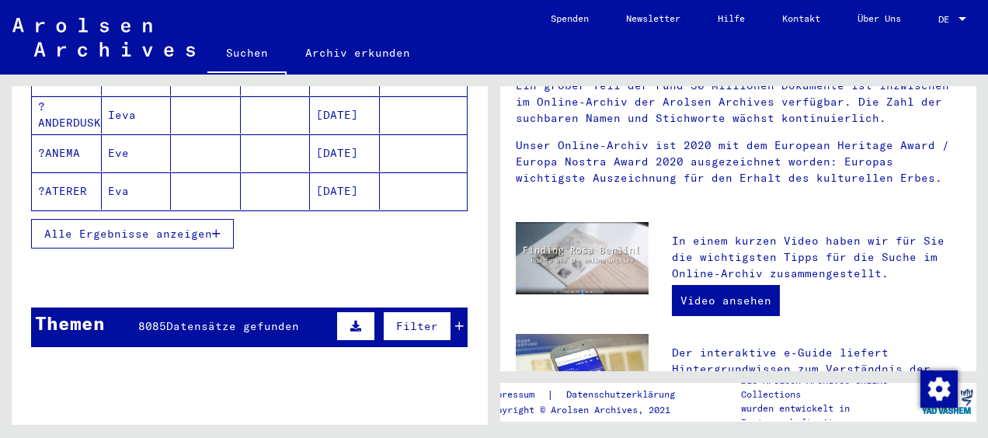
click at [180, 227] on span "Alle Ergebnisse anzeigen" at bounding box center [128, 234] width 168 height 14
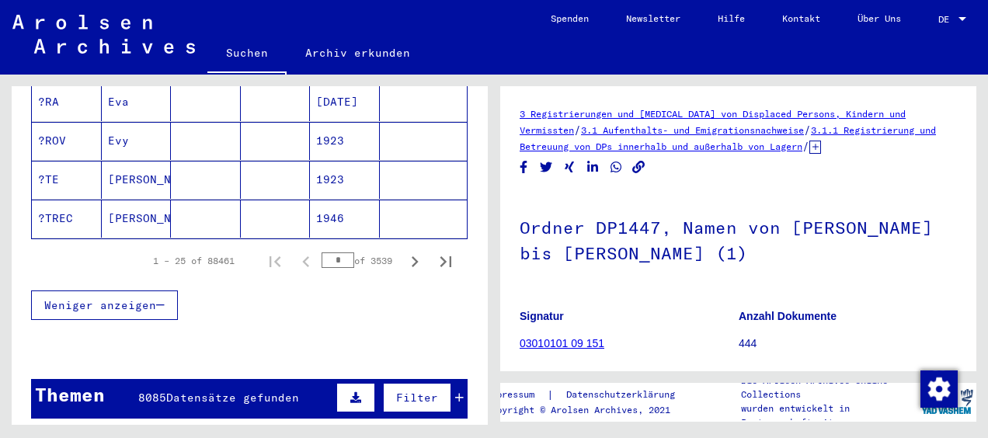
scroll to position [1087, 0]
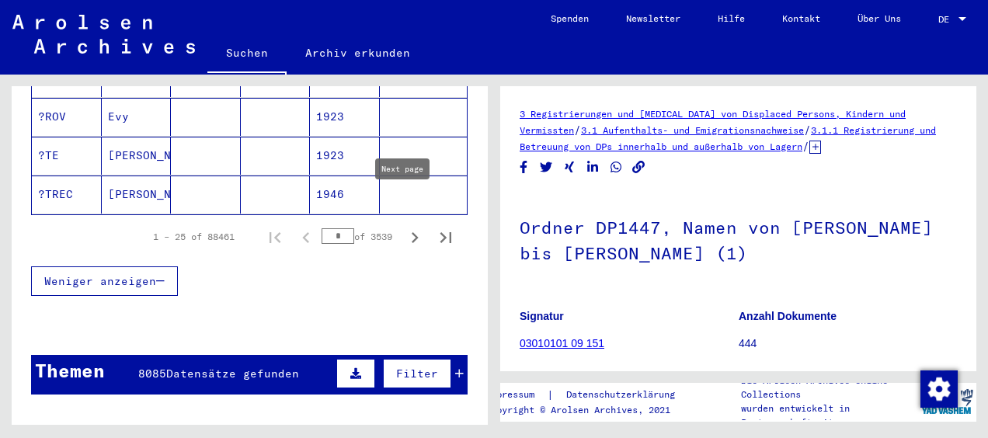
click at [404, 227] on icon "Next page" at bounding box center [415, 238] width 22 height 22
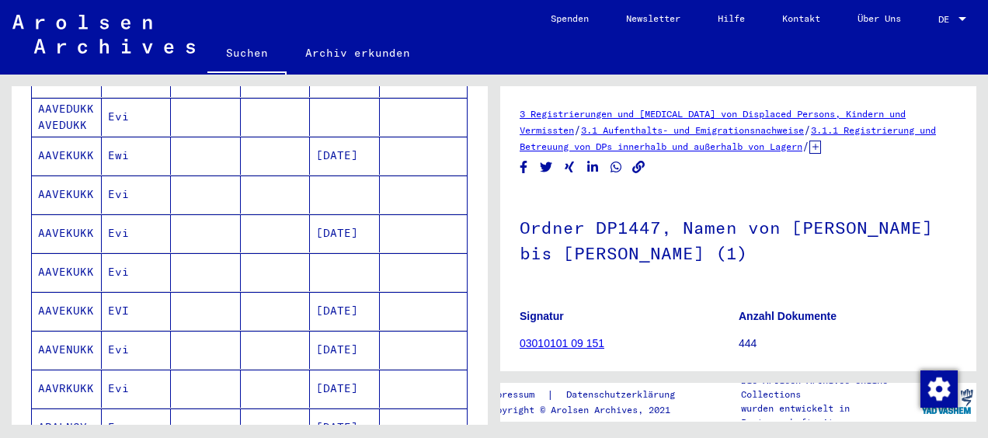
scroll to position [1009, 0]
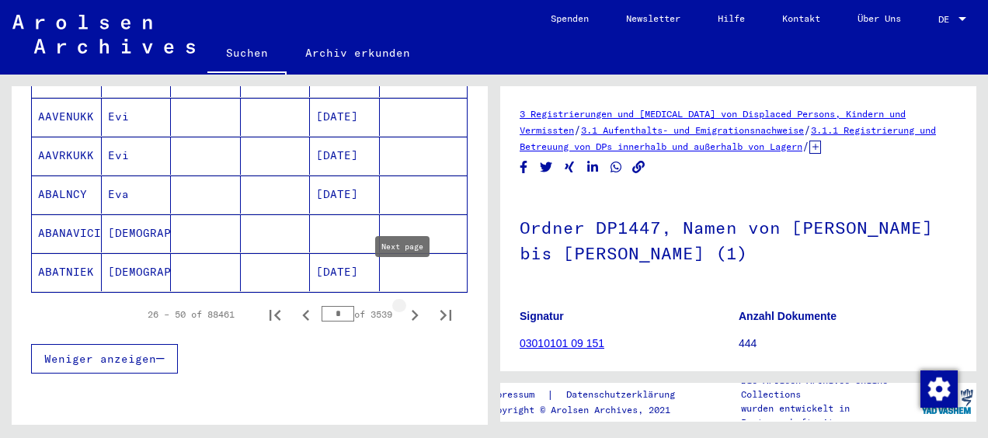
click at [404, 304] on icon "Next page" at bounding box center [415, 315] width 22 height 22
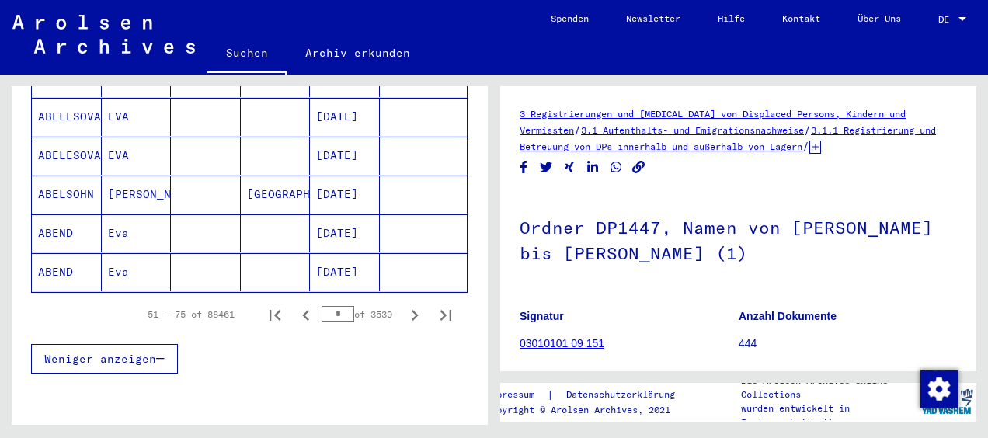
click at [404, 304] on icon "Next page" at bounding box center [415, 315] width 22 height 22
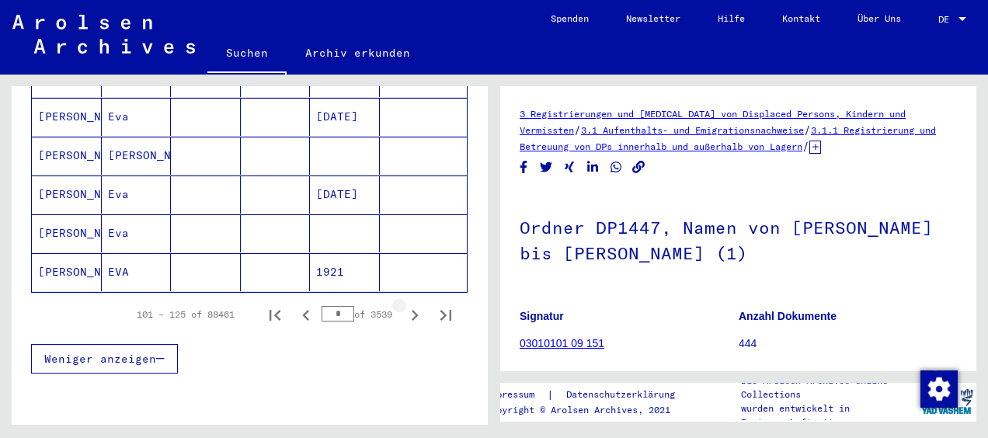
click at [404, 304] on icon "Next page" at bounding box center [415, 315] width 22 height 22
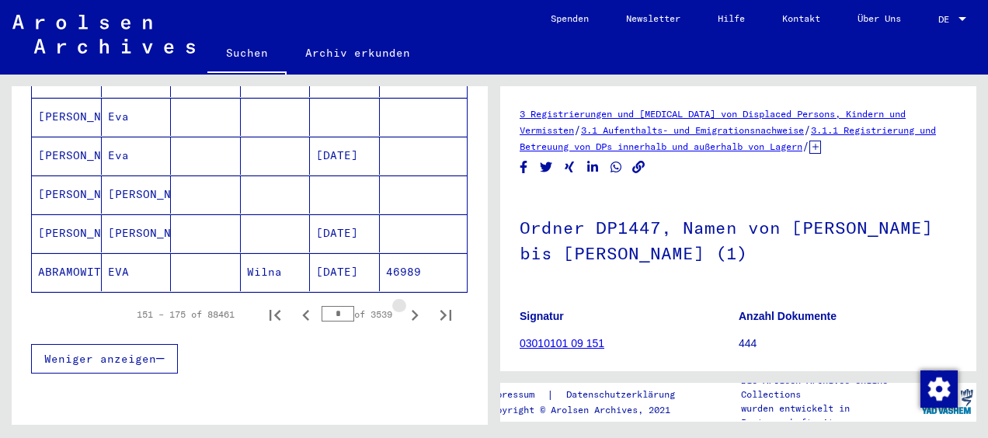
click at [404, 304] on icon "Next page" at bounding box center [415, 315] width 22 height 22
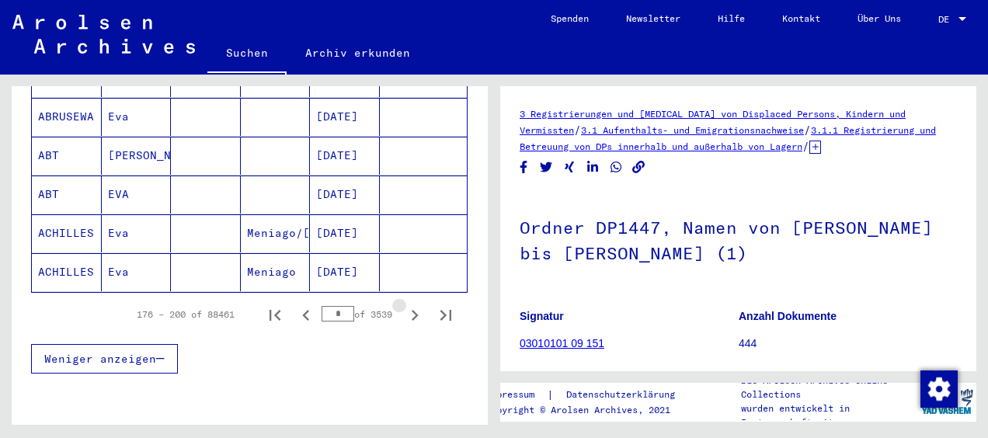
click at [404, 304] on icon "Next page" at bounding box center [415, 315] width 22 height 22
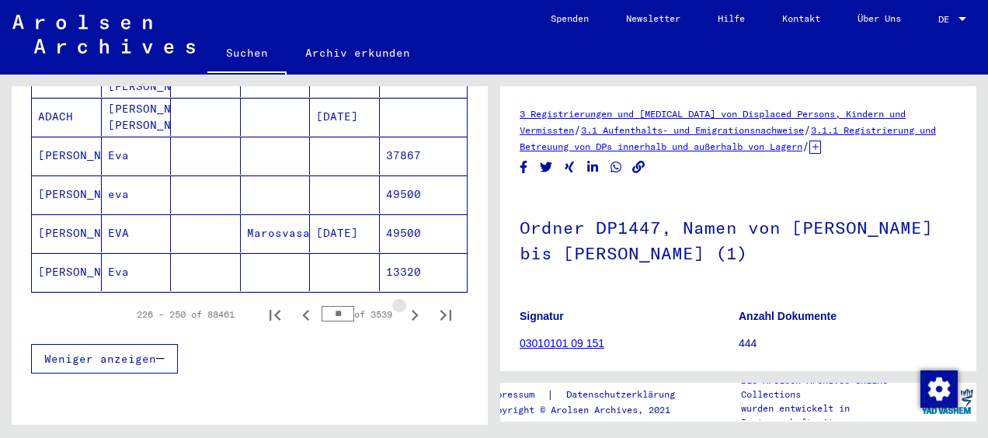
click at [404, 304] on icon "Next page" at bounding box center [415, 315] width 22 height 22
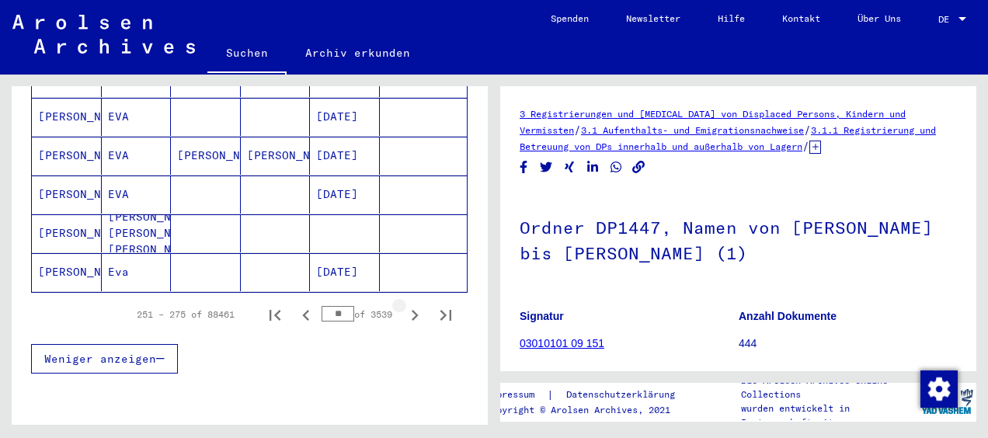
click at [404, 304] on icon "Next page" at bounding box center [415, 315] width 22 height 22
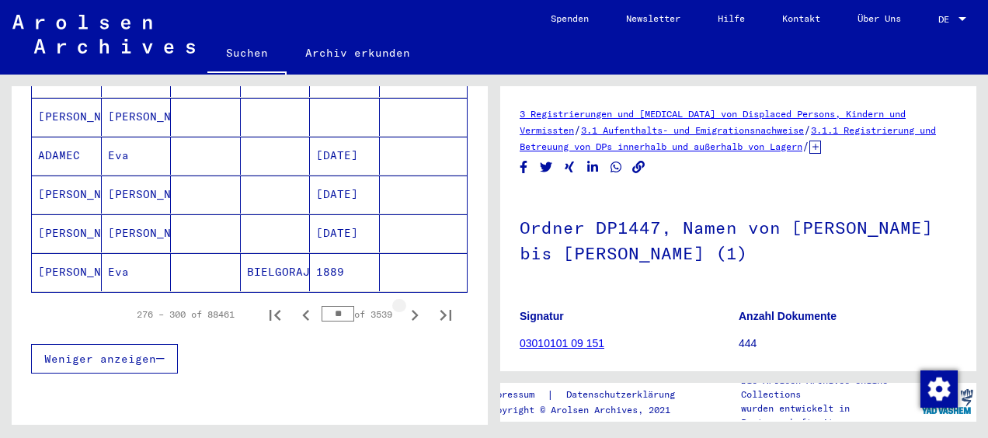
click at [404, 304] on icon "Next page" at bounding box center [415, 315] width 22 height 22
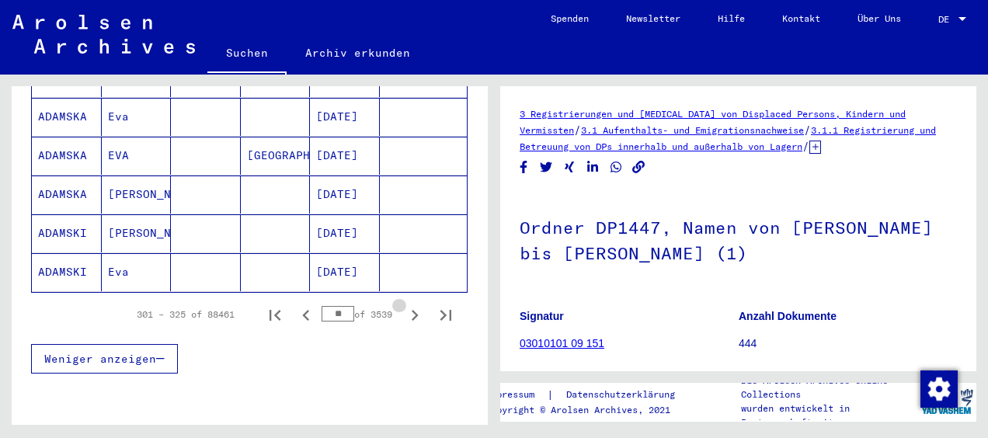
click at [404, 304] on icon "Next page" at bounding box center [415, 315] width 22 height 22
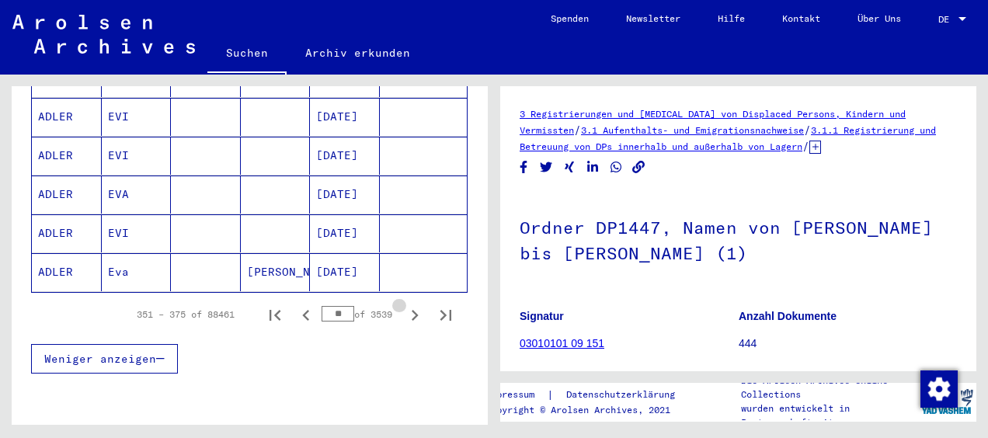
click at [404, 304] on icon "Next page" at bounding box center [415, 315] width 22 height 22
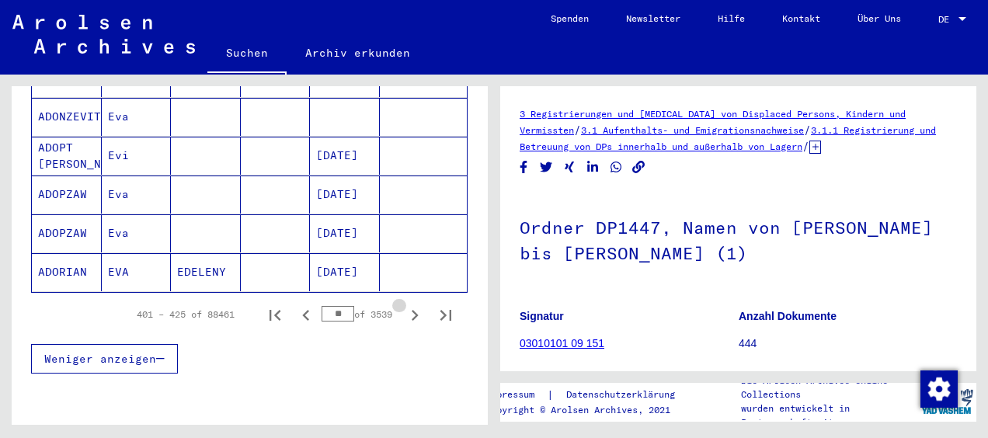
click at [404, 304] on icon "Next page" at bounding box center [415, 315] width 22 height 22
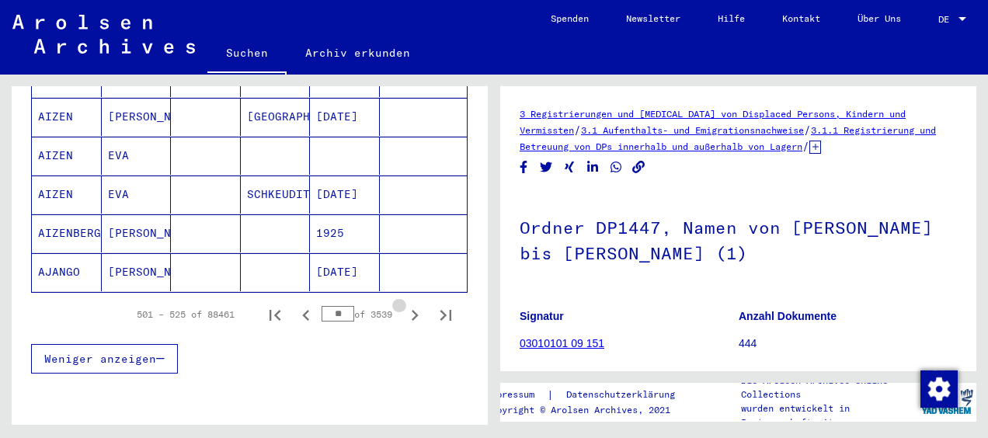
click at [404, 304] on icon "Next page" at bounding box center [415, 315] width 22 height 22
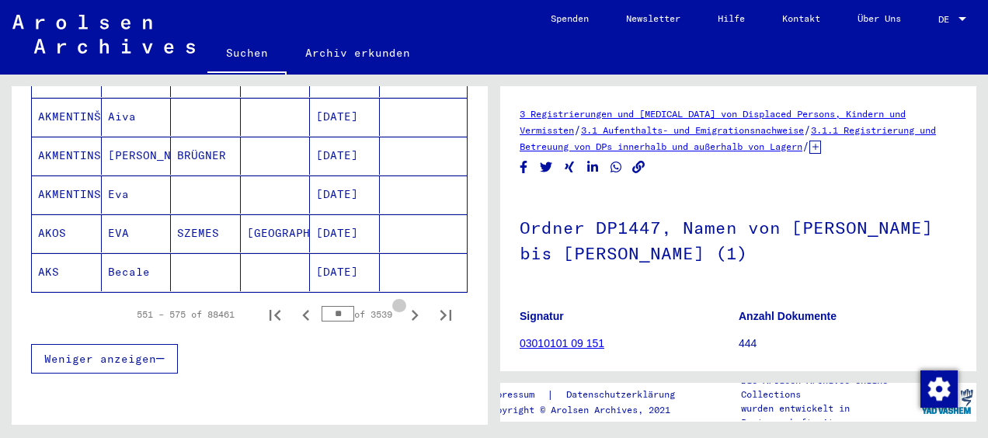
click at [404, 304] on icon "Next page" at bounding box center [415, 315] width 22 height 22
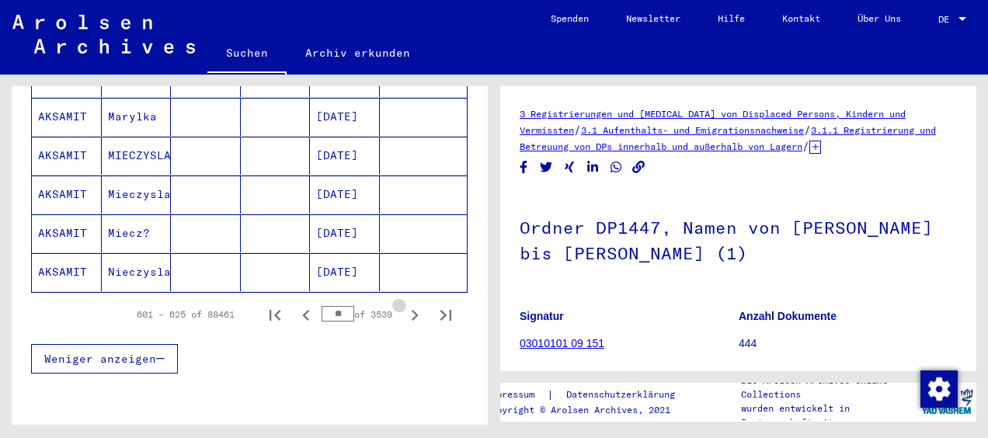
click at [404, 304] on icon "Next page" at bounding box center [415, 315] width 22 height 22
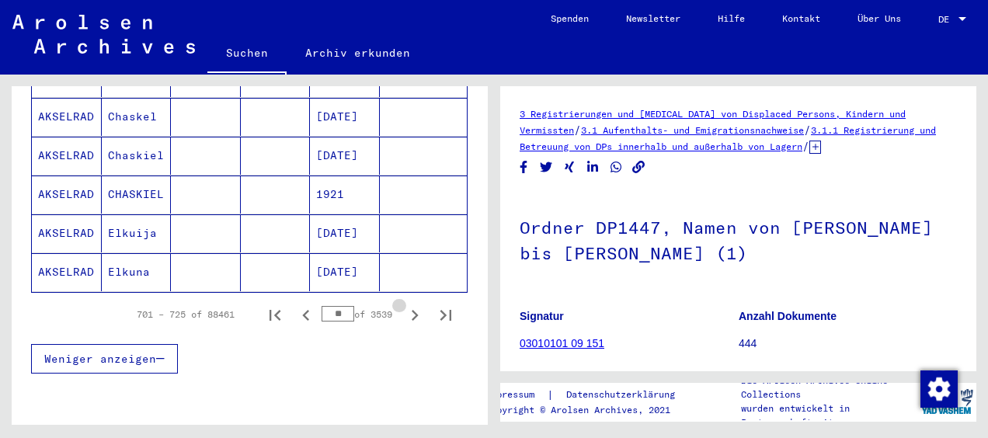
click at [404, 304] on icon "Next page" at bounding box center [415, 315] width 22 height 22
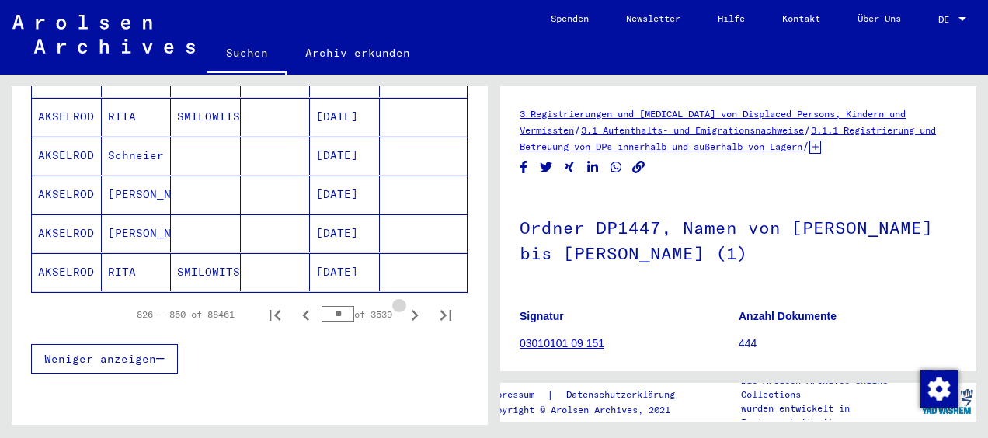
click at [404, 304] on icon "Next page" at bounding box center [415, 315] width 22 height 22
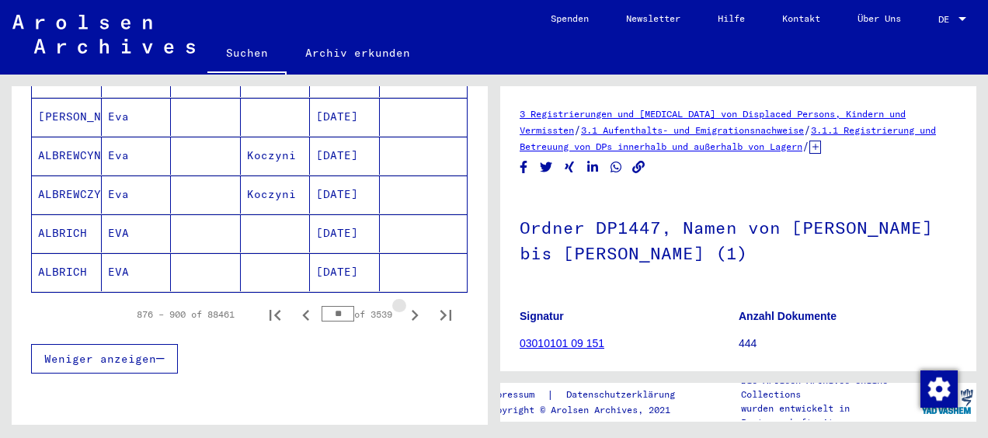
click at [404, 304] on icon "Next page" at bounding box center [415, 315] width 22 height 22
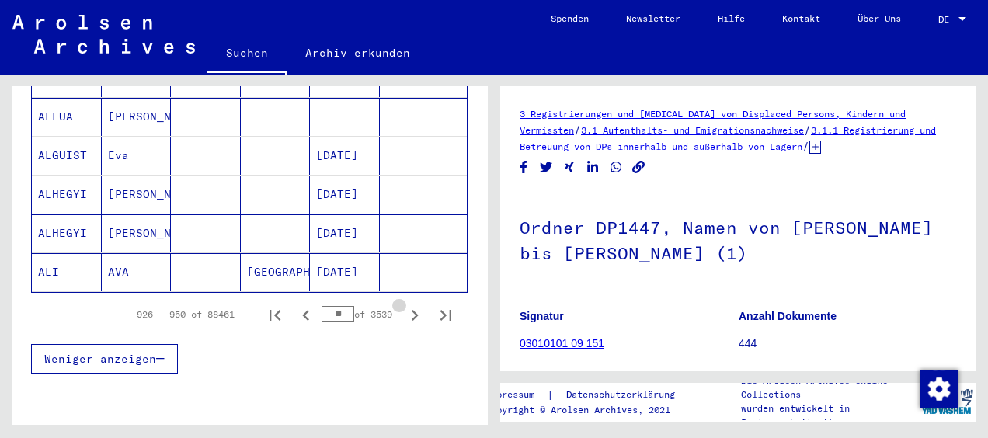
click at [404, 304] on icon "Next page" at bounding box center [415, 315] width 22 height 22
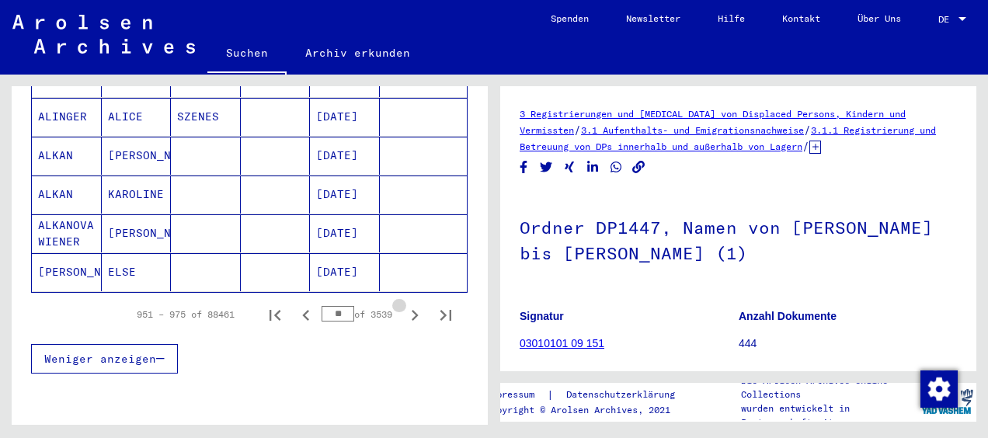
click at [404, 304] on icon "Next page" at bounding box center [415, 315] width 22 height 22
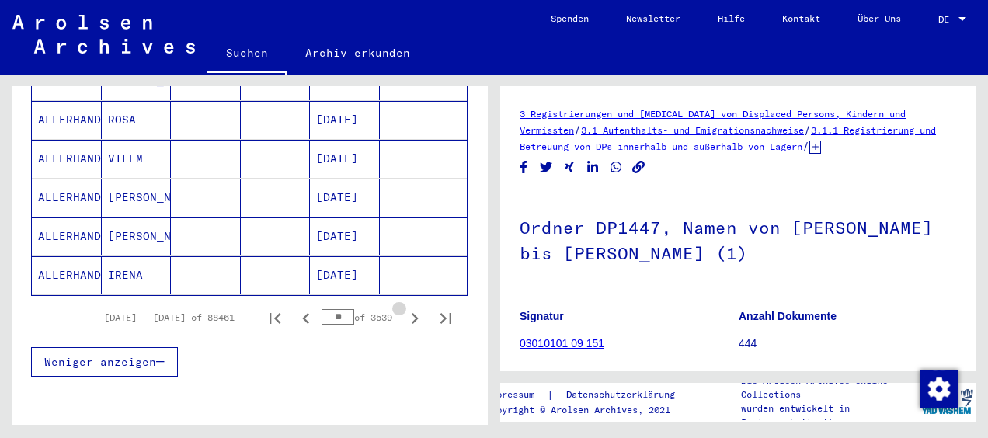
scroll to position [1012, 0]
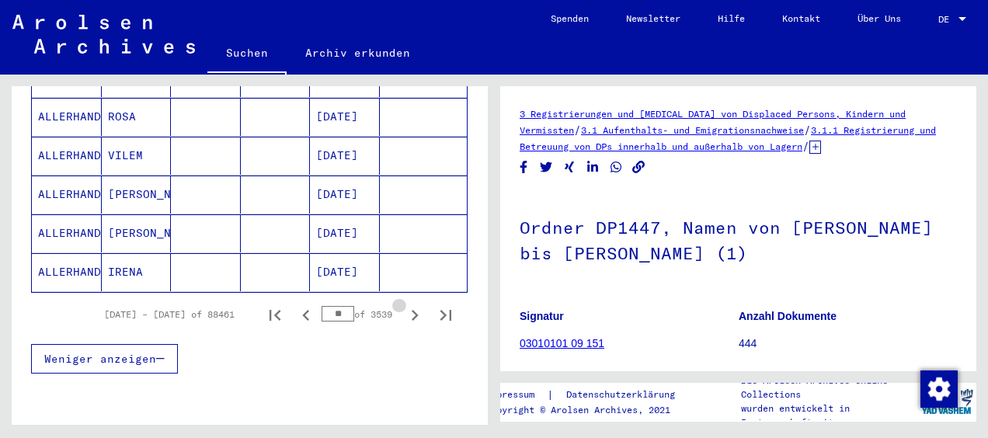
click at [404, 304] on icon "Next page" at bounding box center [415, 315] width 22 height 22
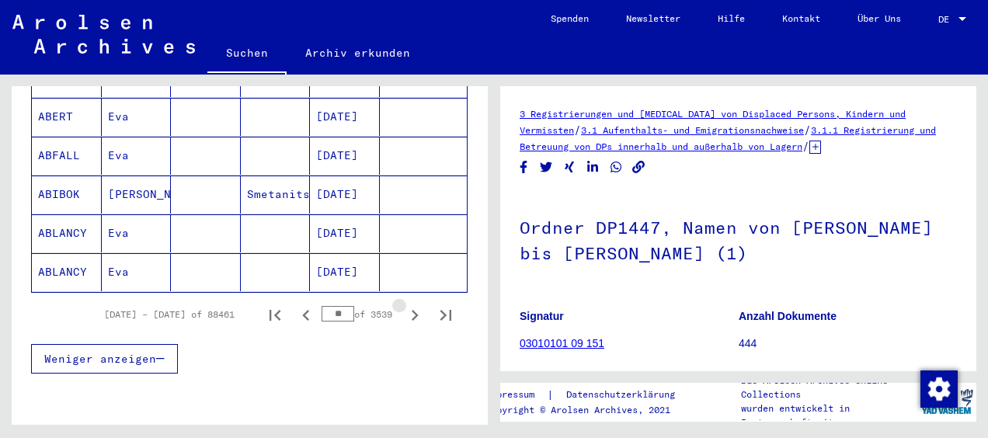
click at [404, 304] on icon "Next page" at bounding box center [415, 315] width 22 height 22
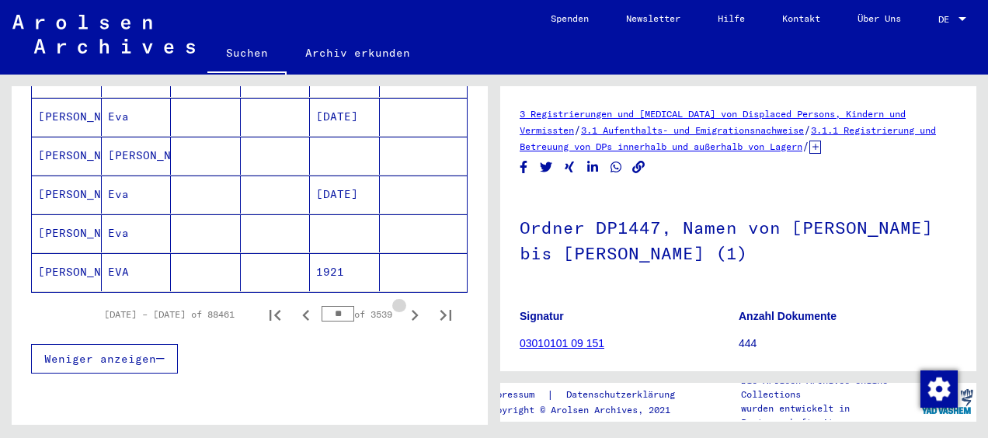
click at [404, 304] on icon "Next page" at bounding box center [415, 315] width 22 height 22
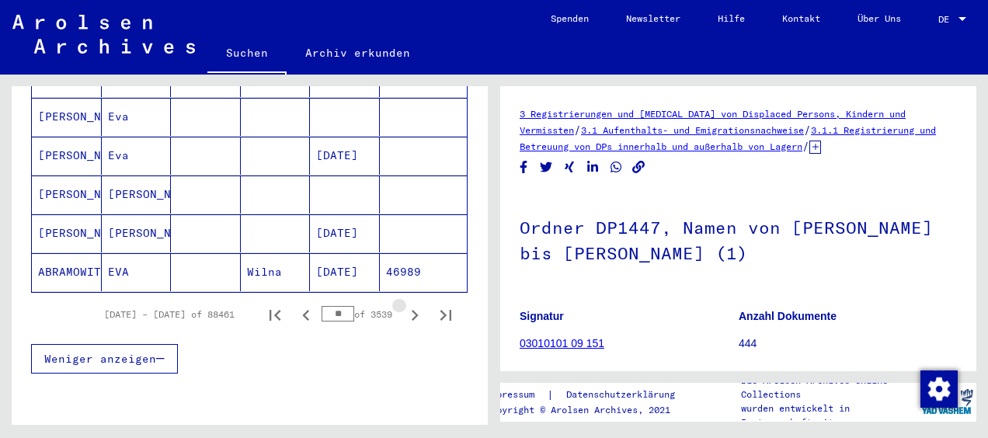
click at [404, 304] on icon "Next page" at bounding box center [415, 315] width 22 height 22
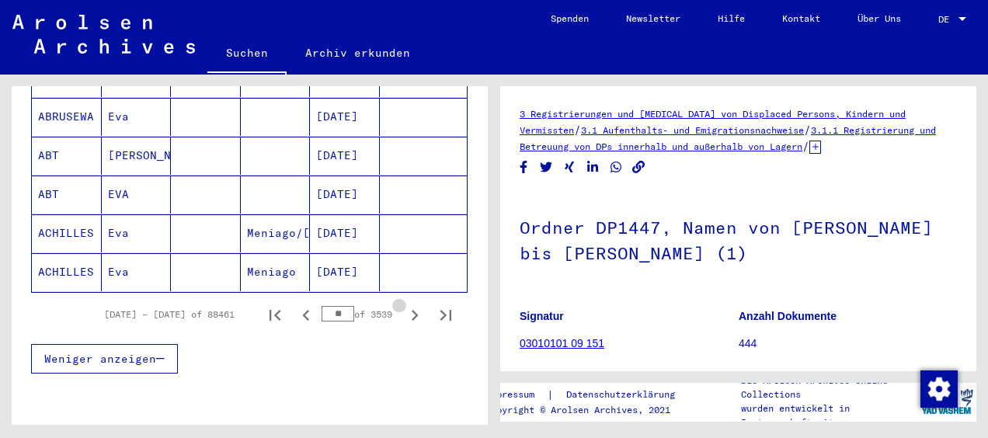
click at [404, 304] on icon "Next page" at bounding box center [415, 315] width 22 height 22
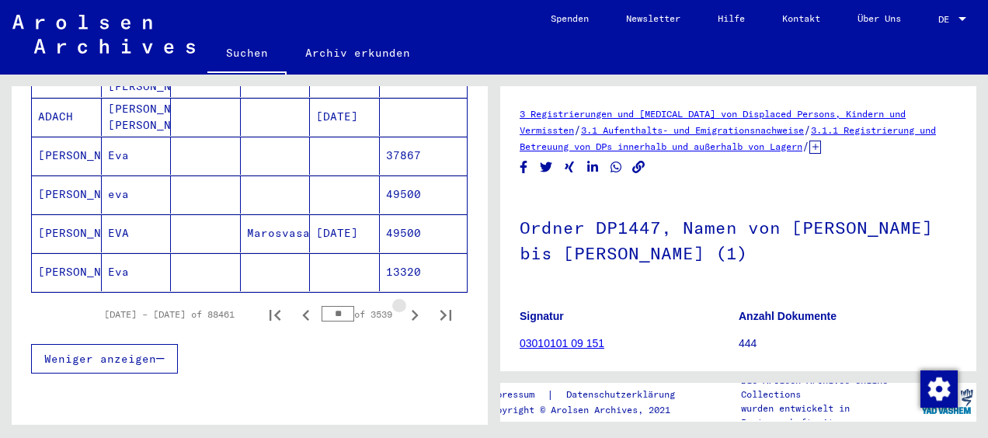
click at [404, 304] on icon "Next page" at bounding box center [415, 315] width 22 height 22
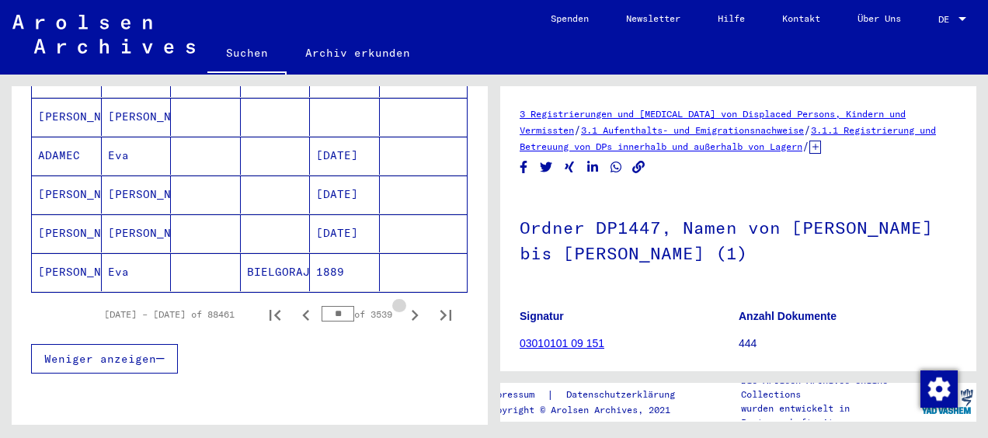
click at [404, 304] on icon "Next page" at bounding box center [415, 315] width 22 height 22
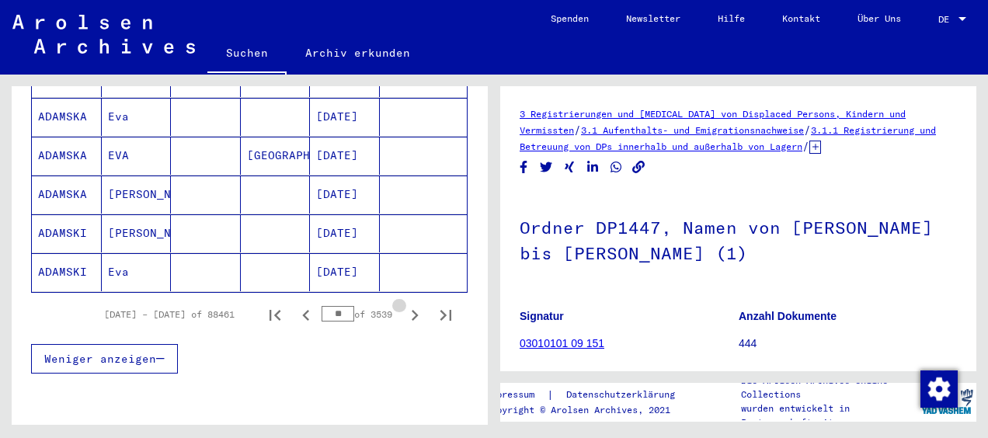
click at [404, 304] on icon "Next page" at bounding box center [415, 315] width 22 height 22
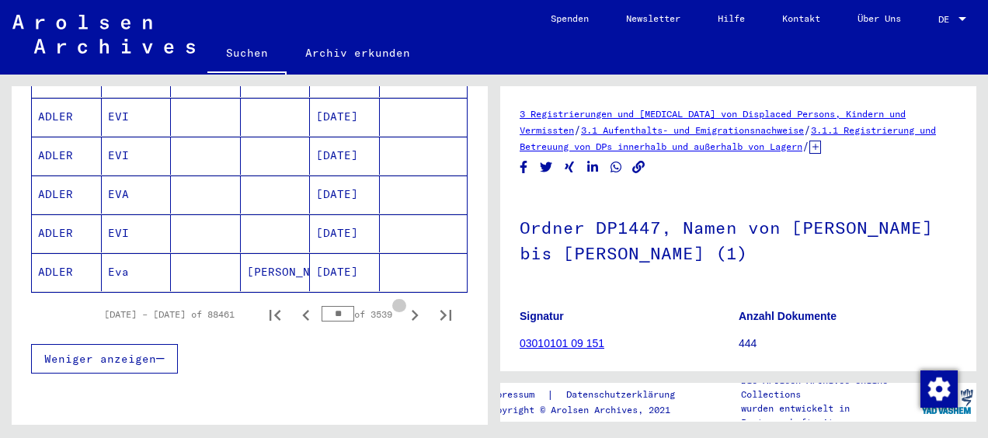
click at [404, 304] on icon "Next page" at bounding box center [415, 315] width 22 height 22
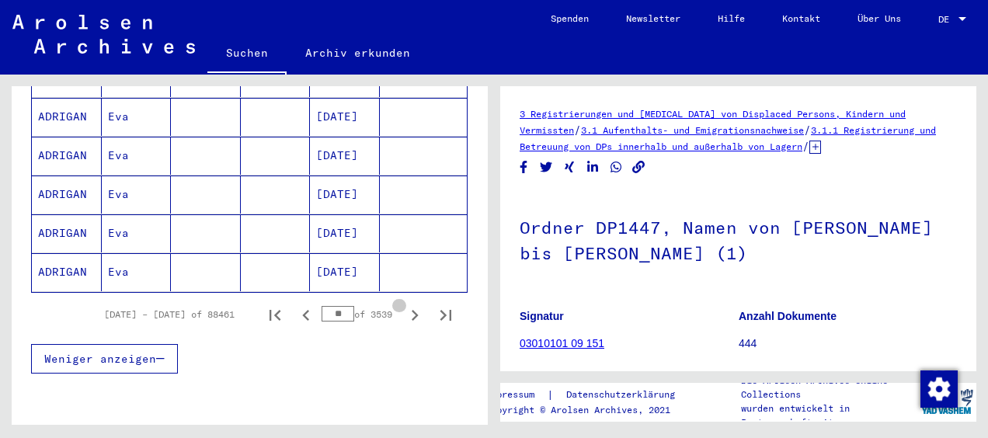
click at [404, 304] on icon "Next page" at bounding box center [415, 315] width 22 height 22
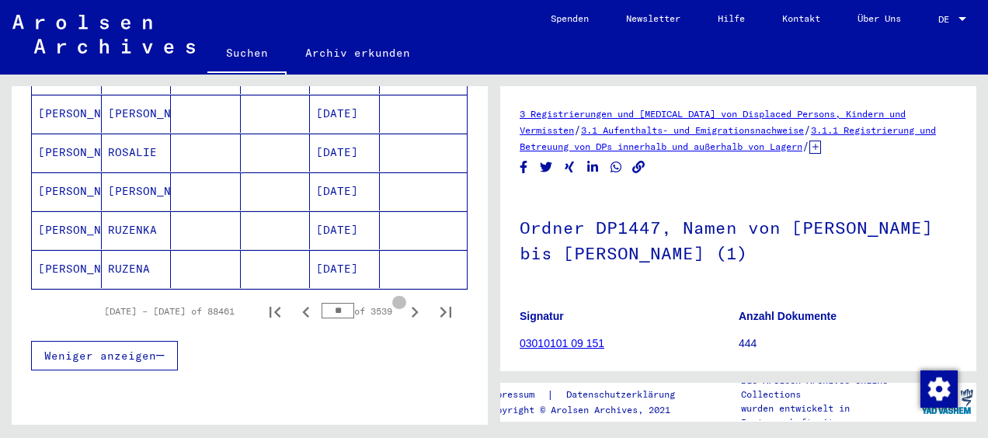
click at [404, 301] on icon "Next page" at bounding box center [415, 312] width 22 height 22
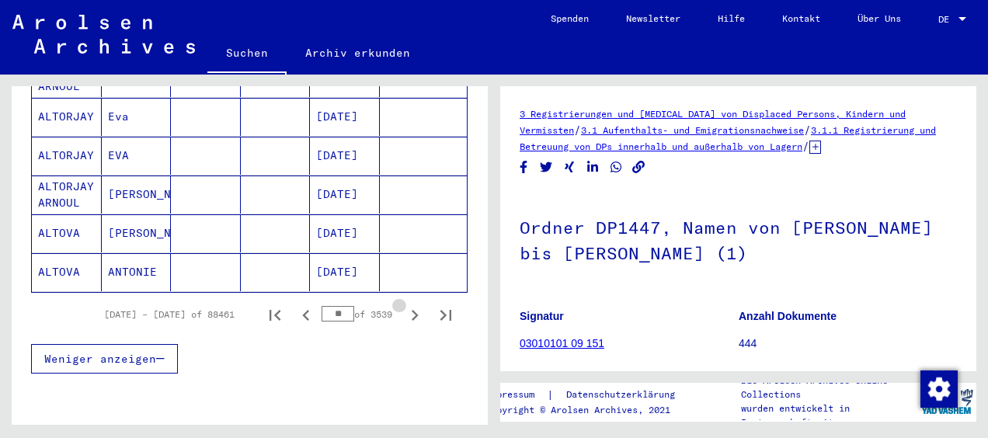
click at [404, 304] on icon "Next page" at bounding box center [415, 315] width 22 height 22
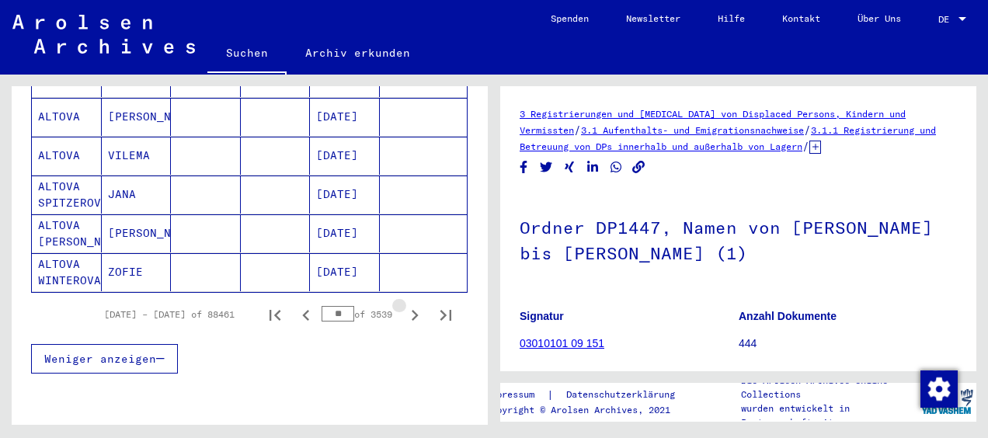
click at [404, 304] on icon "Next page" at bounding box center [415, 315] width 22 height 22
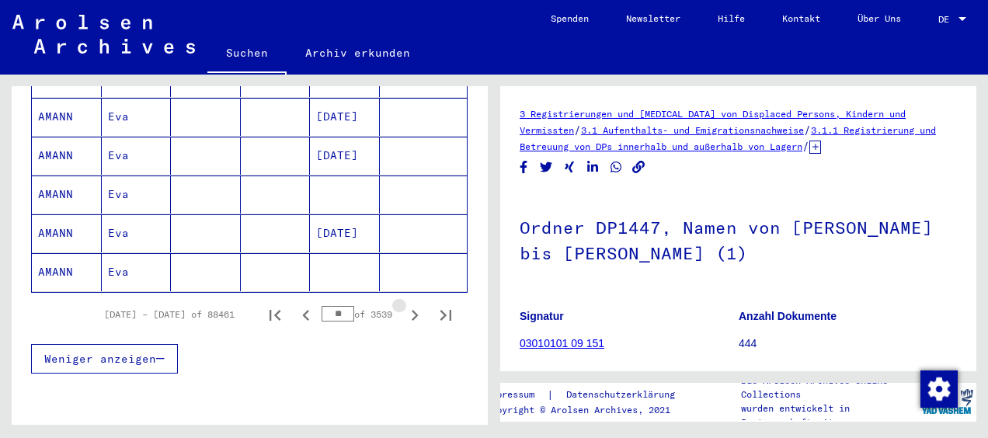
click at [404, 304] on icon "Next page" at bounding box center [415, 315] width 22 height 22
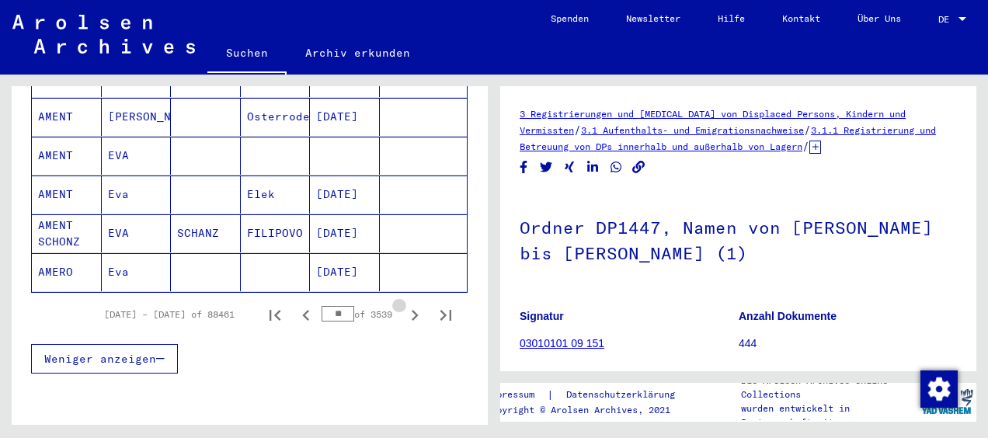
click at [404, 304] on icon "Next page" at bounding box center [415, 315] width 22 height 22
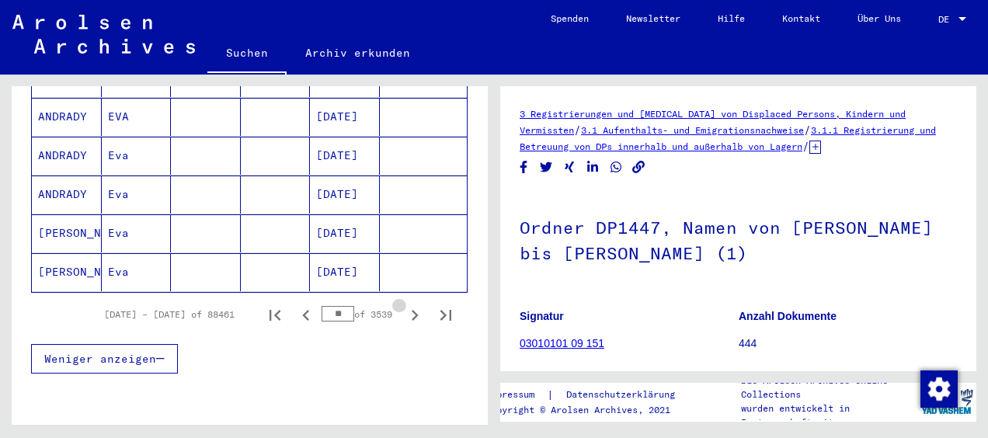
click at [404, 304] on icon "Next page" at bounding box center [415, 315] width 22 height 22
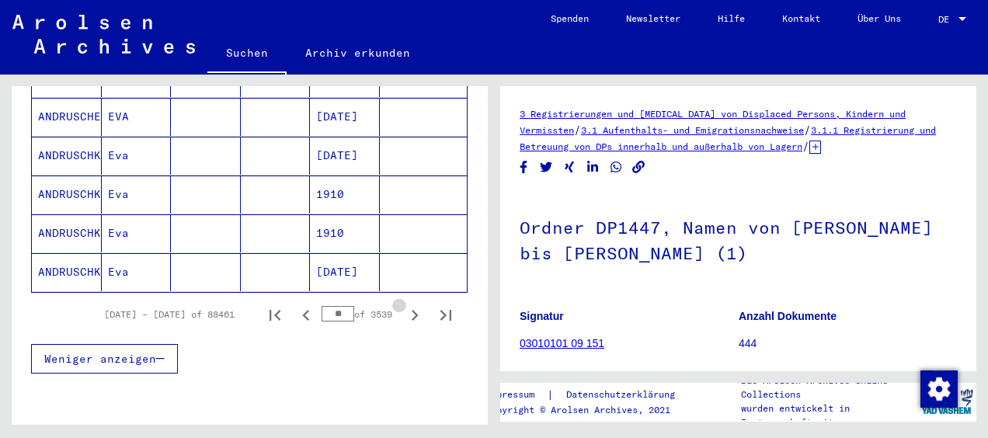
click at [404, 304] on icon "Next page" at bounding box center [415, 315] width 22 height 22
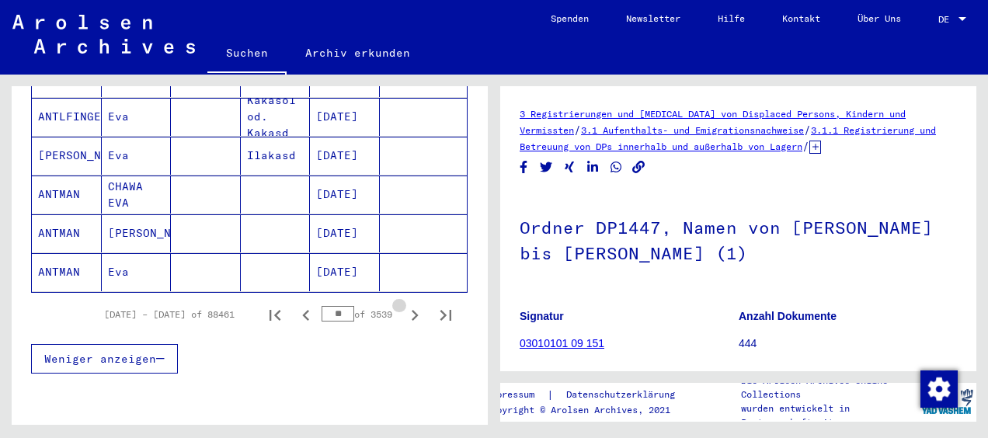
click at [404, 304] on icon "Next page" at bounding box center [415, 315] width 22 height 22
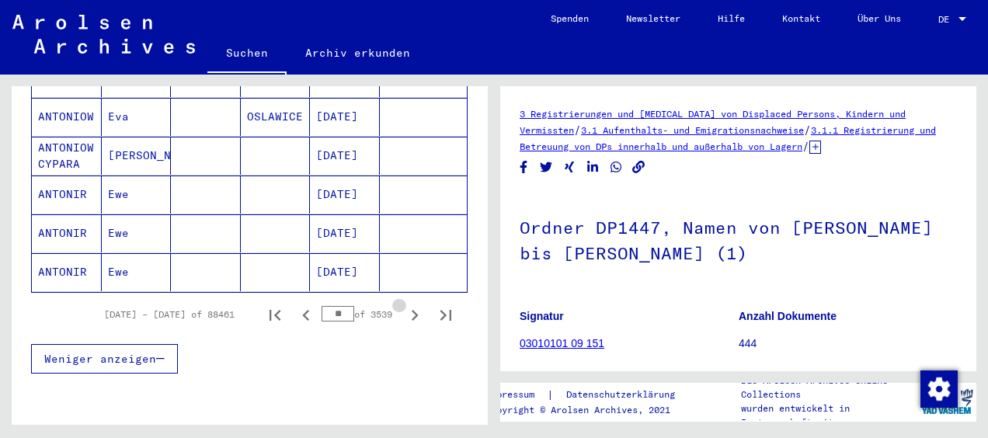
click at [404, 304] on icon "Next page" at bounding box center [415, 315] width 22 height 22
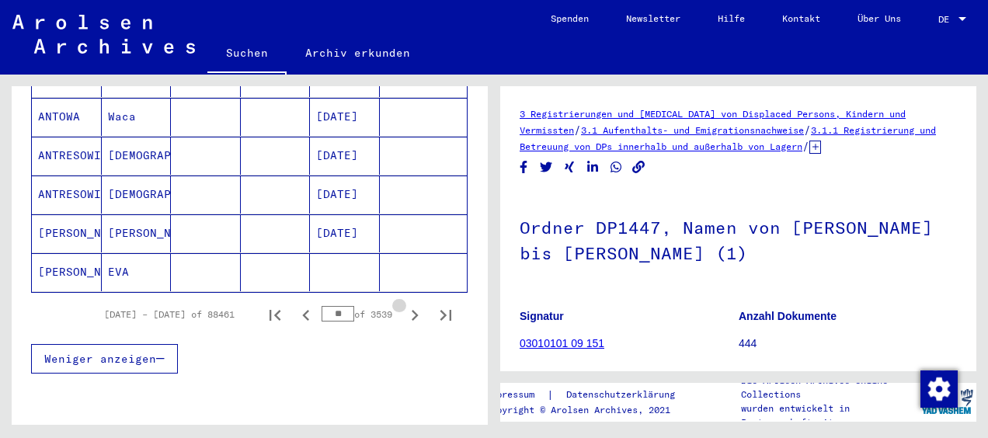
click at [404, 304] on icon "Next page" at bounding box center [415, 315] width 22 height 22
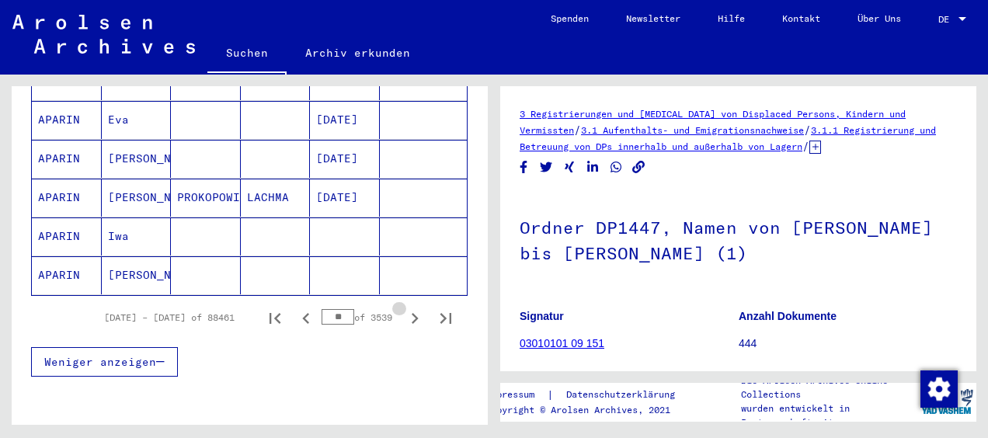
scroll to position [1012, 0]
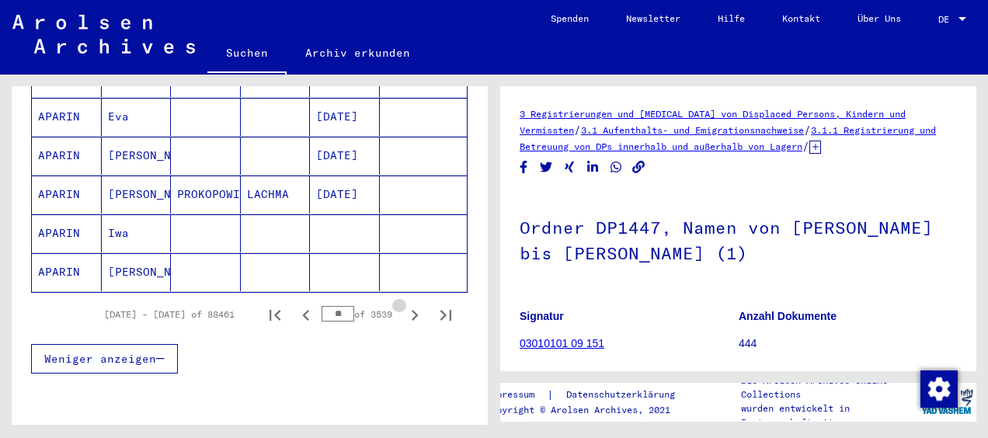
click at [404, 304] on icon "Next page" at bounding box center [415, 315] width 22 height 22
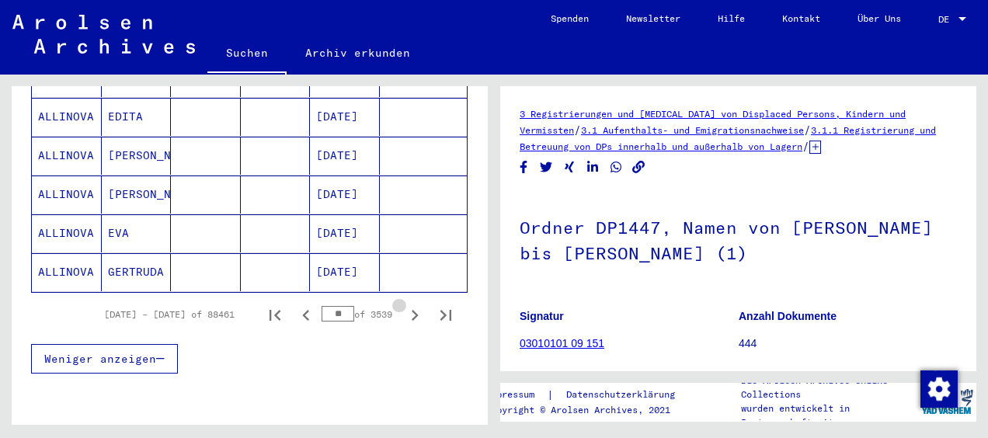
click at [404, 304] on icon "Next page" at bounding box center [415, 315] width 22 height 22
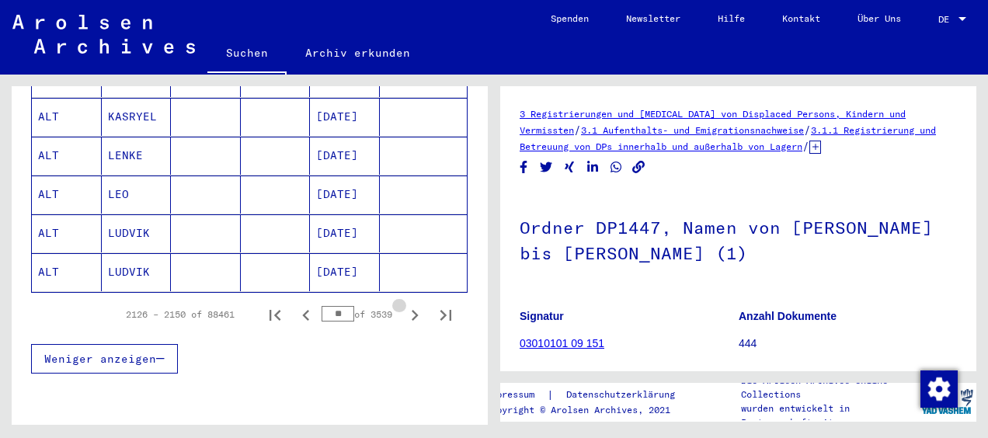
click at [404, 304] on icon "Next page" at bounding box center [415, 315] width 22 height 22
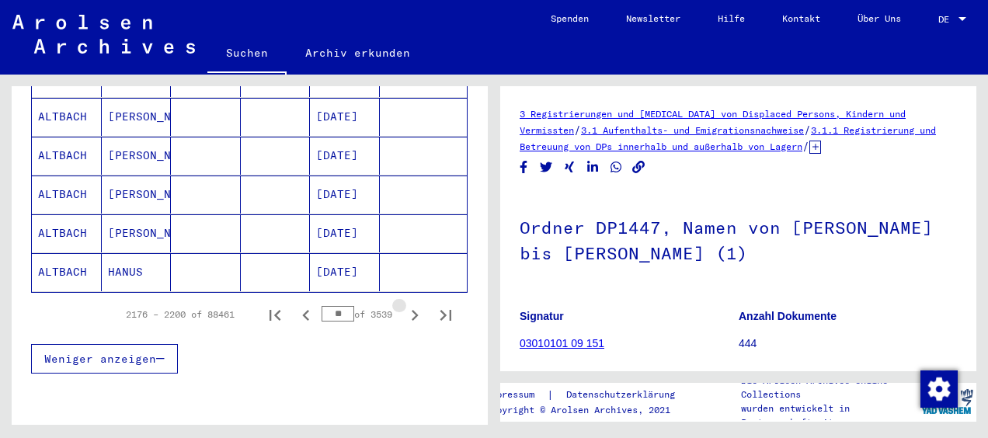
click at [404, 304] on icon "Next page" at bounding box center [415, 315] width 22 height 22
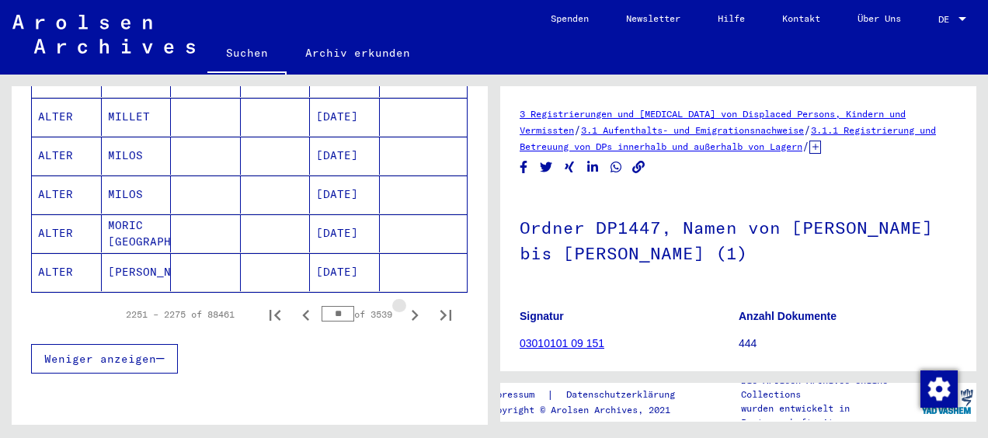
click at [404, 304] on icon "Next page" at bounding box center [415, 315] width 22 height 22
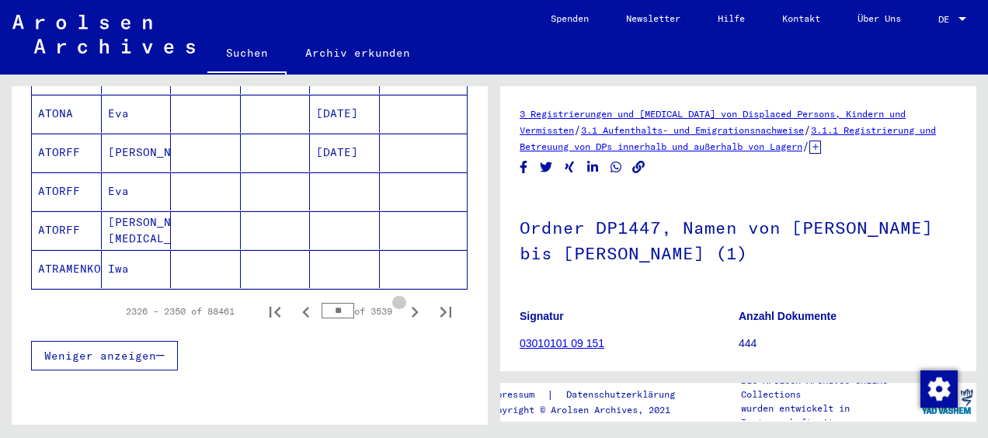
click at [404, 301] on icon "Next page" at bounding box center [415, 312] width 22 height 22
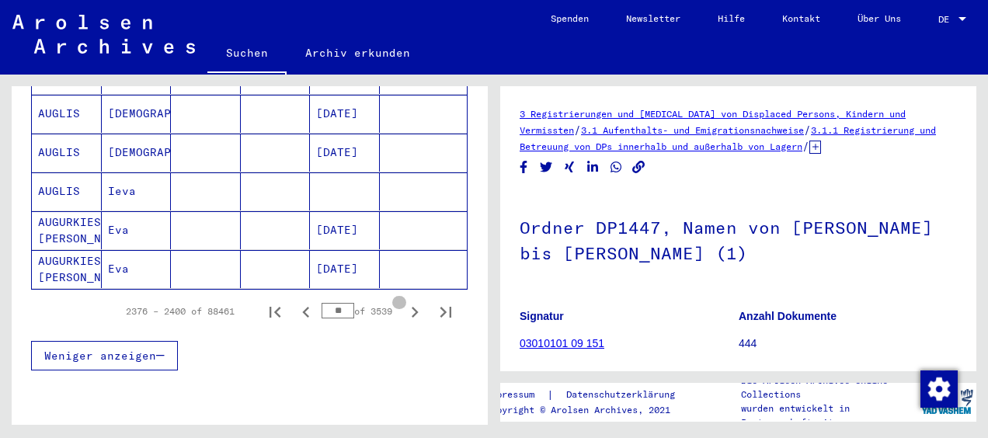
click at [404, 301] on icon "Next page" at bounding box center [415, 312] width 22 height 22
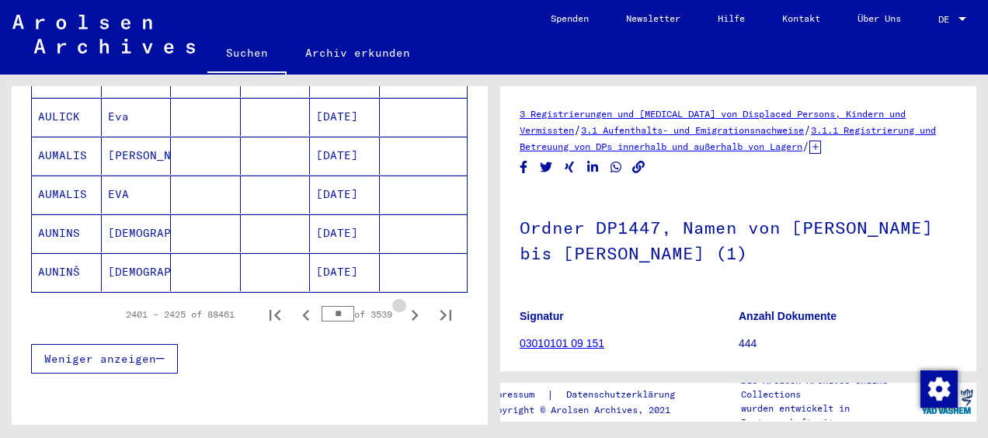
click at [404, 304] on icon "Next page" at bounding box center [415, 315] width 22 height 22
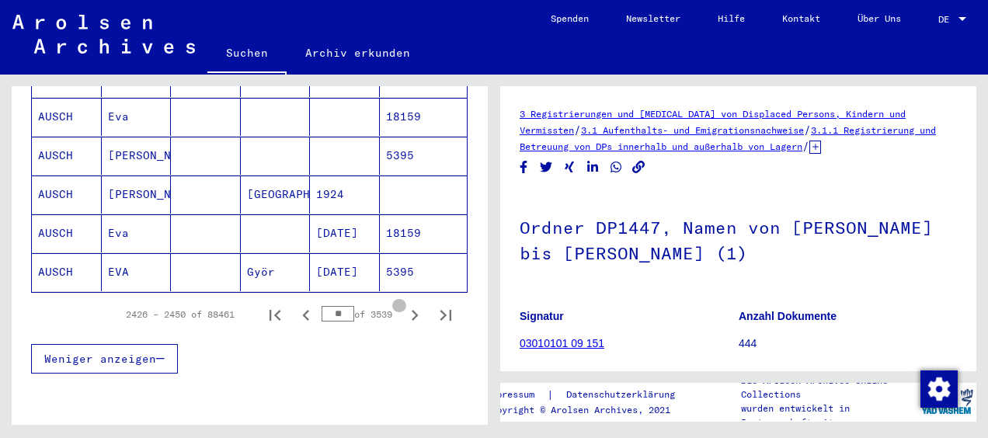
click at [404, 304] on icon "Next page" at bounding box center [415, 315] width 22 height 22
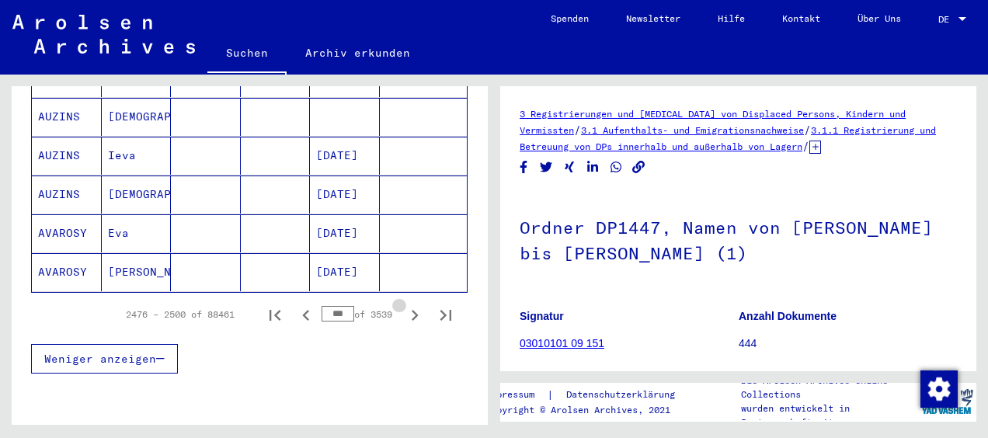
click at [404, 304] on icon "Next page" at bounding box center [415, 315] width 22 height 22
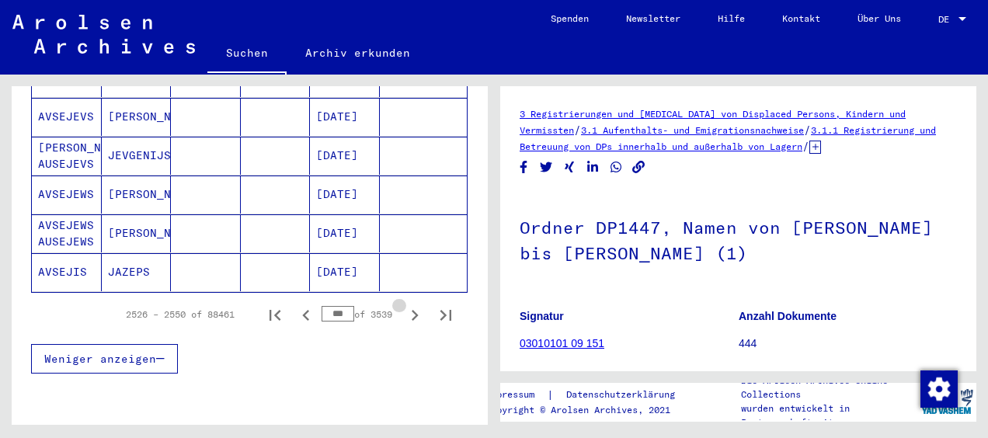
click at [404, 304] on icon "Next page" at bounding box center [415, 315] width 22 height 22
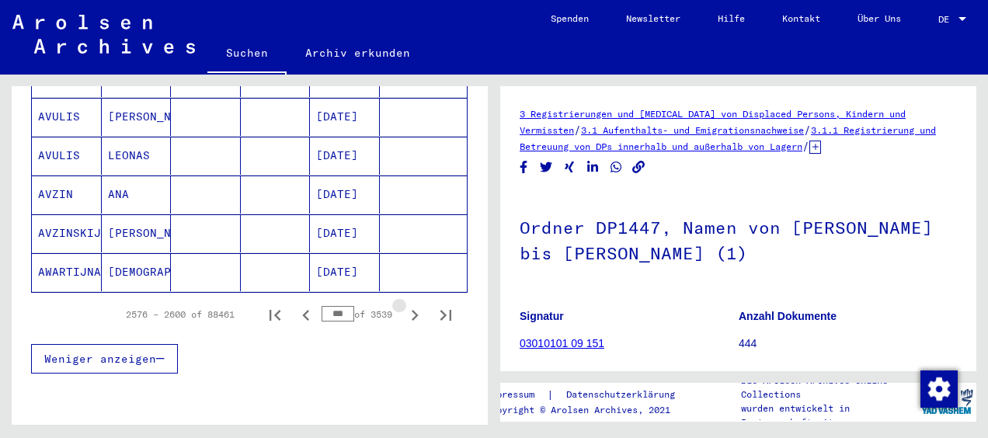
click at [404, 304] on icon "Next page" at bounding box center [415, 315] width 22 height 22
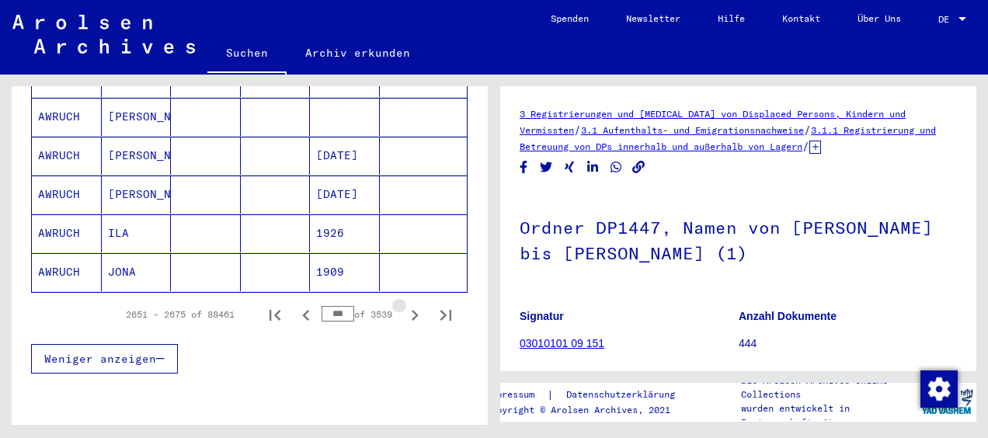
click at [404, 304] on icon "Next page" at bounding box center [415, 315] width 22 height 22
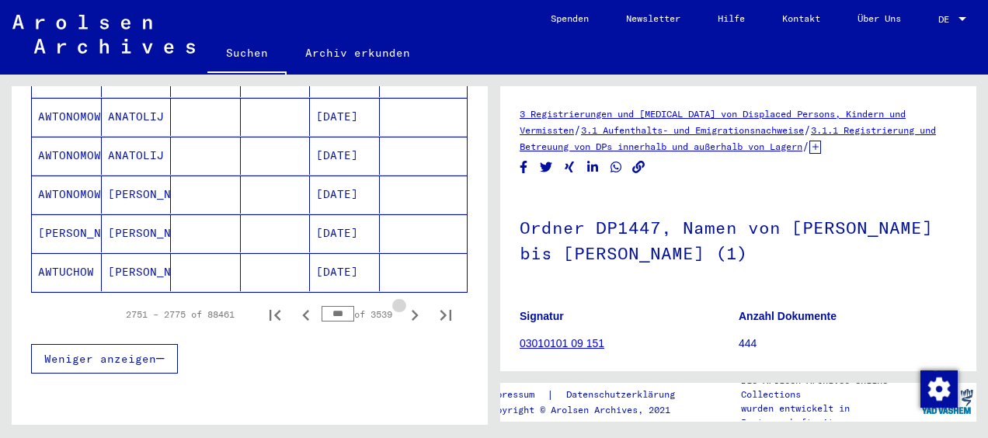
click at [404, 304] on icon "Next page" at bounding box center [415, 315] width 22 height 22
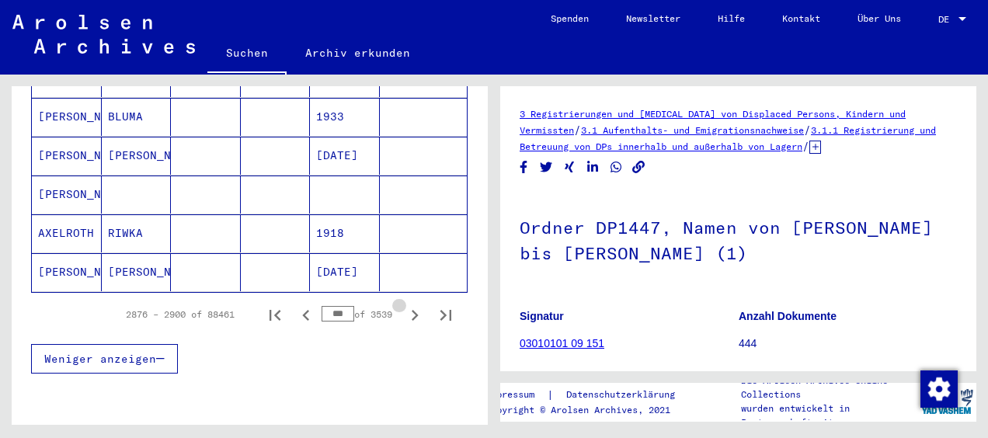
click at [404, 304] on icon "Next page" at bounding box center [415, 315] width 22 height 22
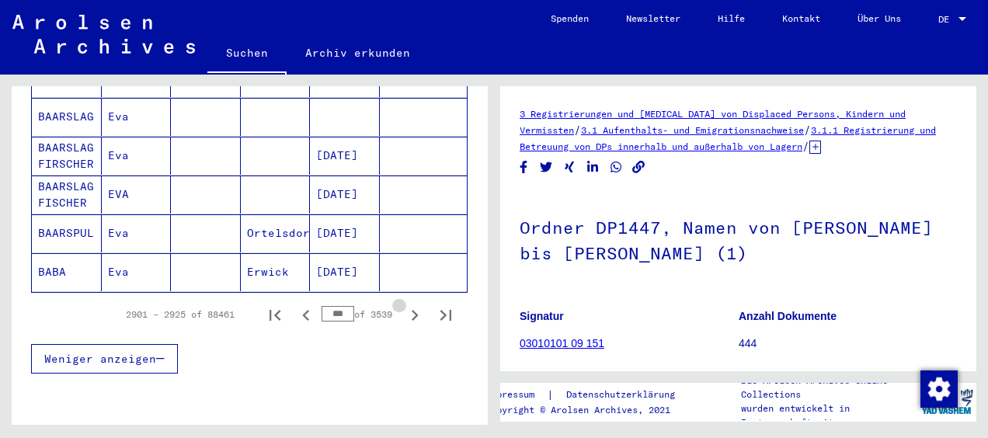
click at [404, 304] on icon "Next page" at bounding box center [415, 315] width 22 height 22
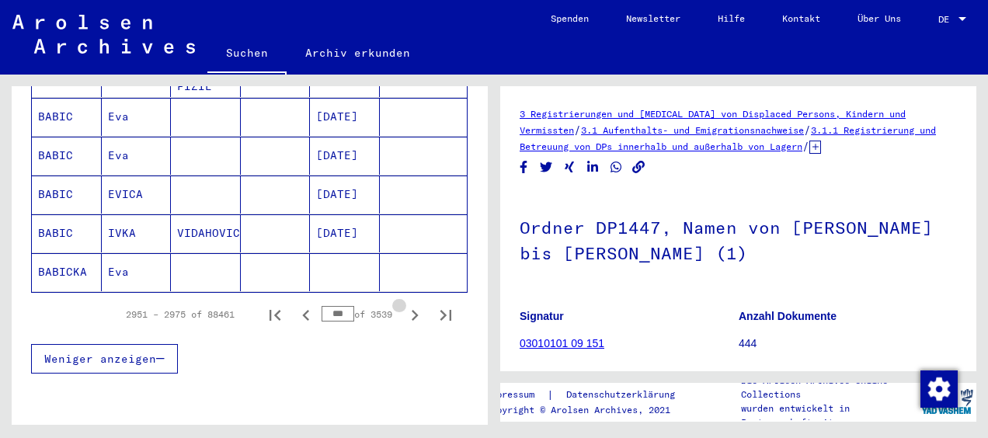
click at [404, 304] on icon "Next page" at bounding box center [415, 315] width 22 height 22
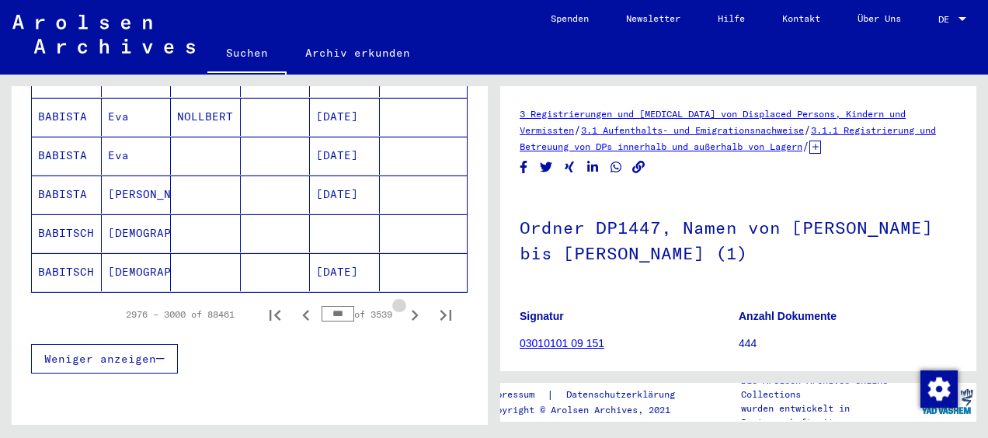
click at [404, 304] on icon "Next page" at bounding box center [415, 315] width 22 height 22
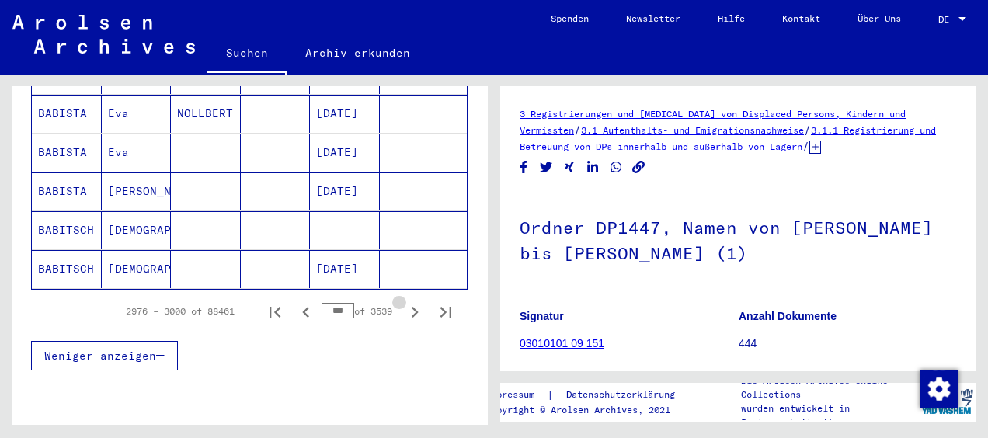
click at [404, 301] on icon "Next page" at bounding box center [415, 312] width 22 height 22
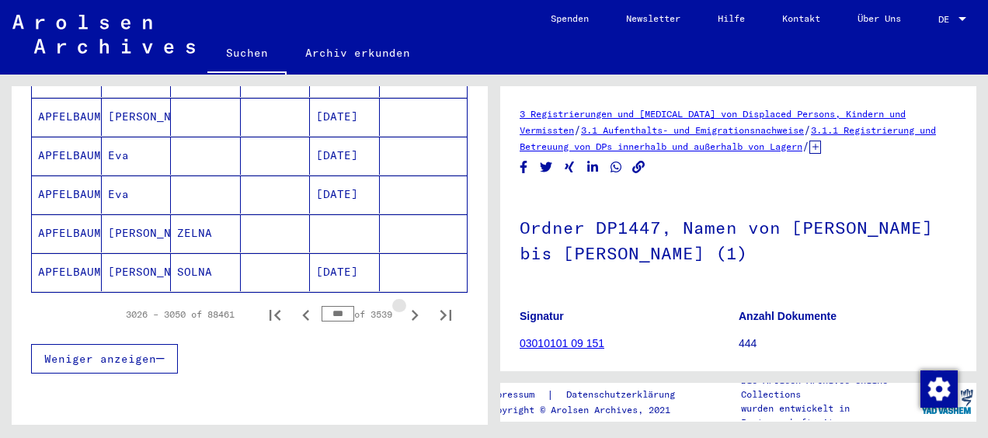
click at [404, 304] on icon "Next page" at bounding box center [415, 315] width 22 height 22
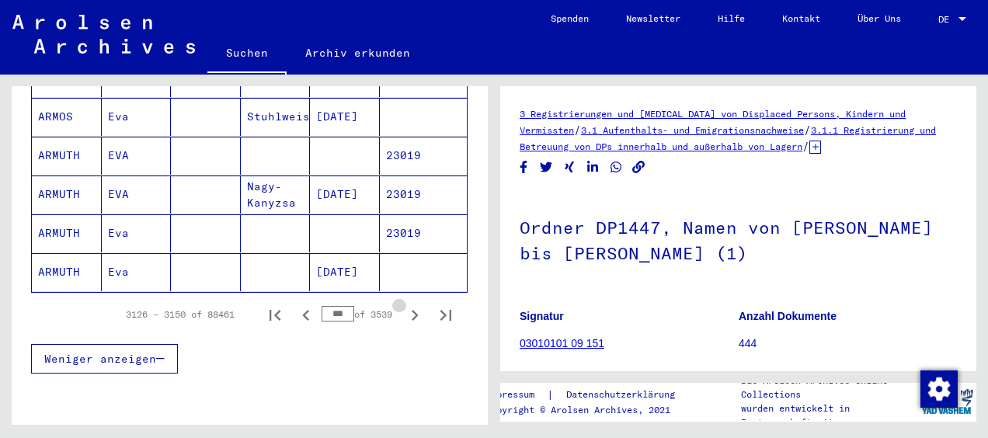
click at [404, 304] on icon "Next page" at bounding box center [415, 315] width 22 height 22
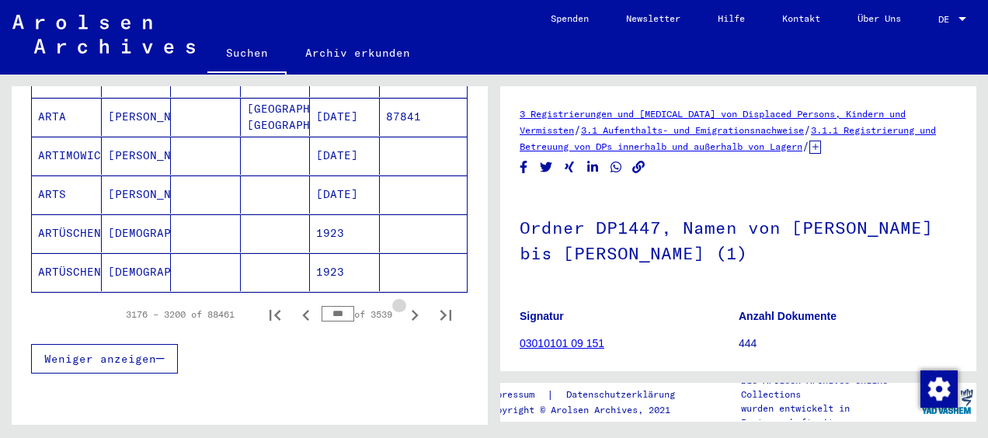
click at [404, 304] on icon "Next page" at bounding box center [415, 315] width 22 height 22
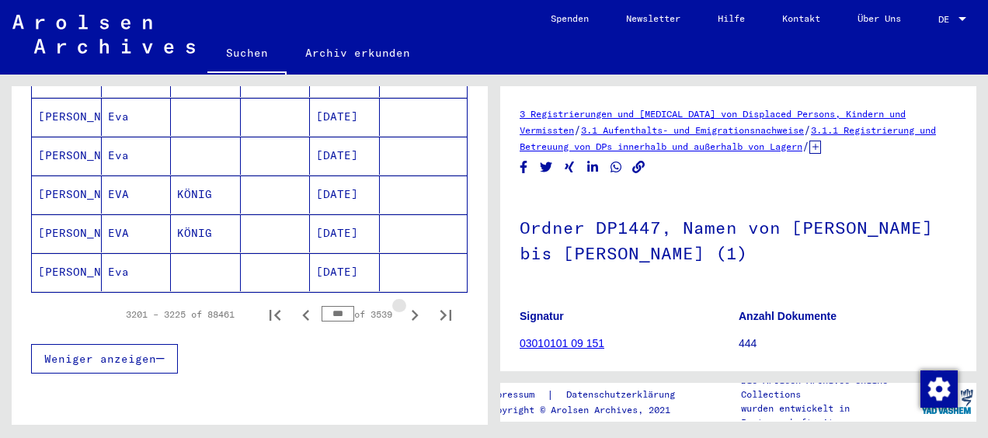
click at [404, 304] on icon "Next page" at bounding box center [415, 315] width 22 height 22
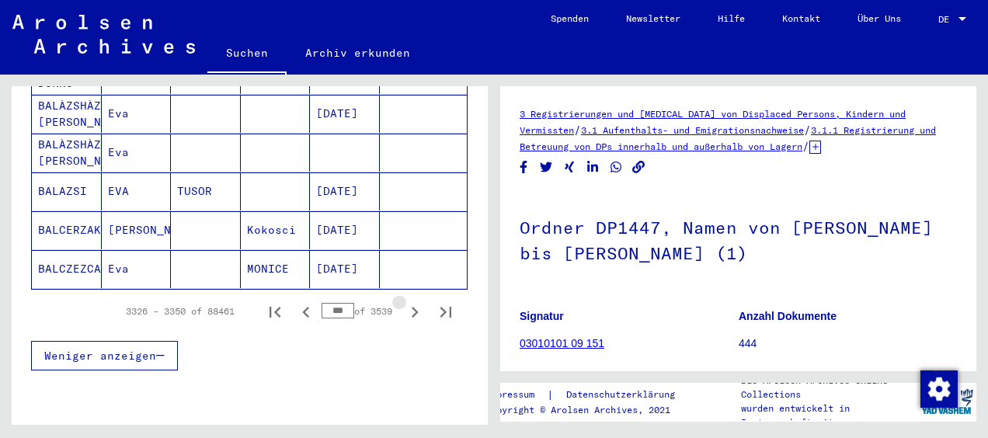
scroll to position [1009, 0]
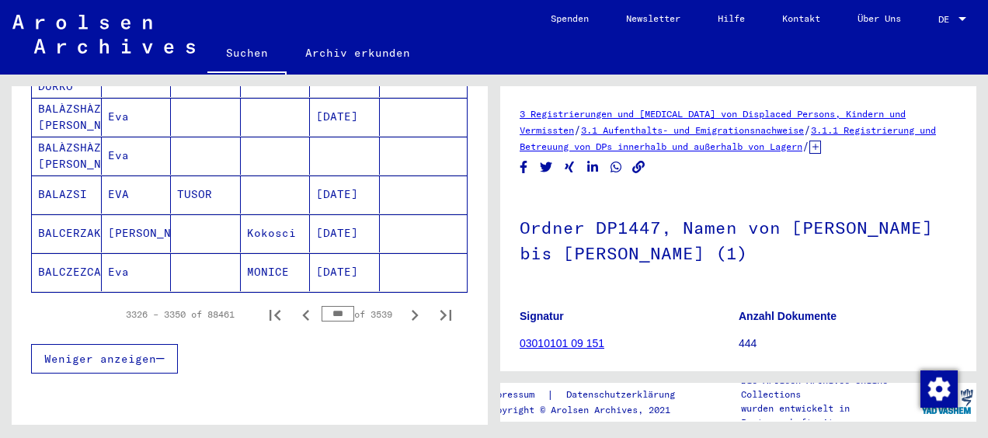
click at [321, 306] on input "***" at bounding box center [337, 314] width 33 height 16
click at [408, 304] on icon "Next page" at bounding box center [415, 315] width 22 height 22
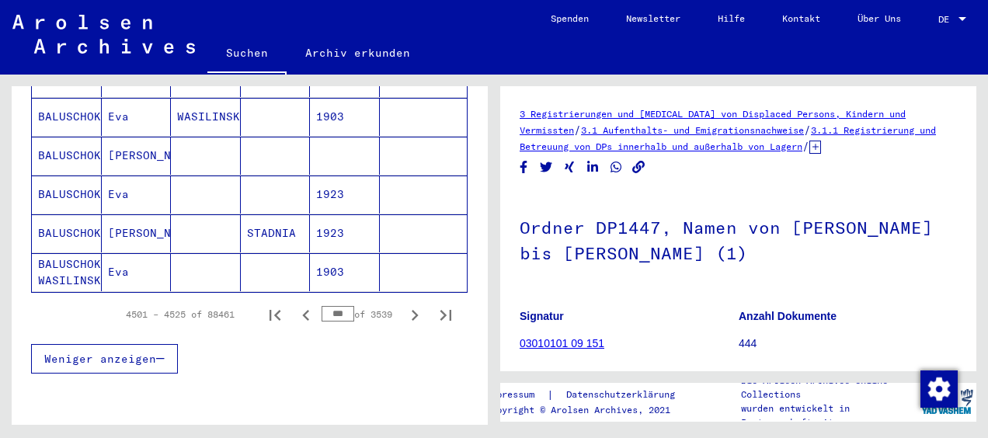
click at [408, 304] on icon "Next page" at bounding box center [415, 315] width 22 height 22
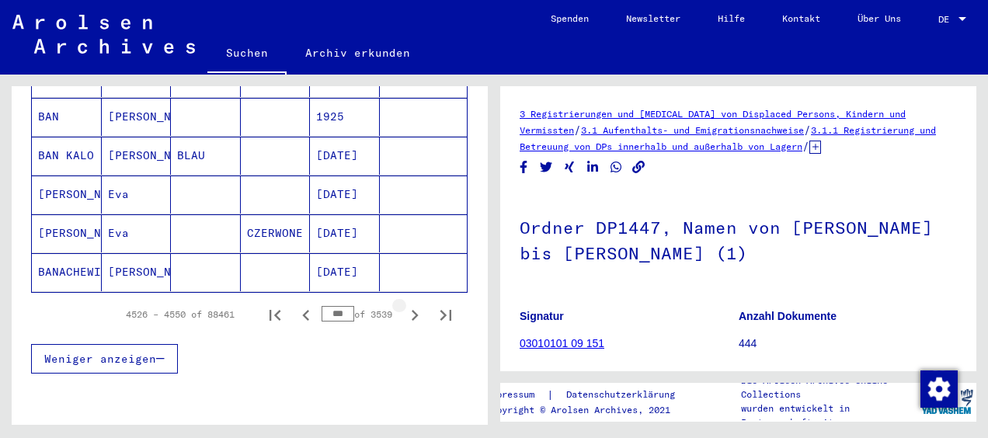
click at [408, 304] on icon "Next page" at bounding box center [415, 315] width 22 height 22
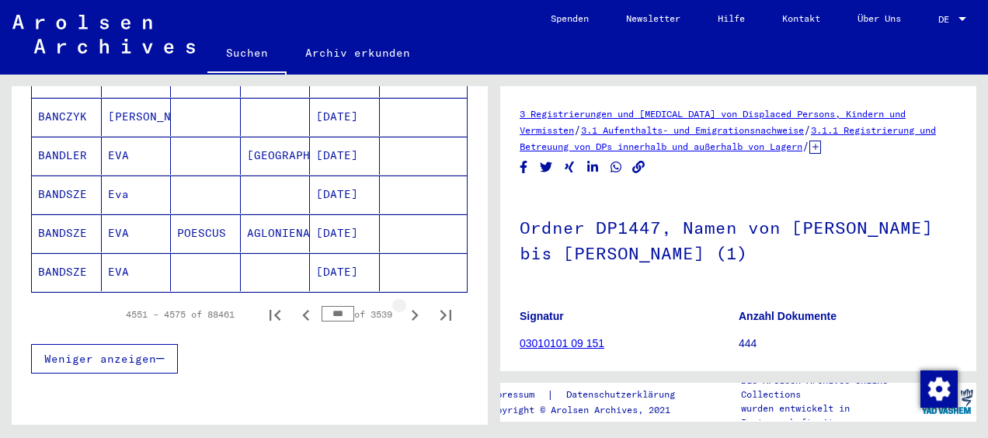
click at [408, 304] on icon "Next page" at bounding box center [415, 315] width 22 height 22
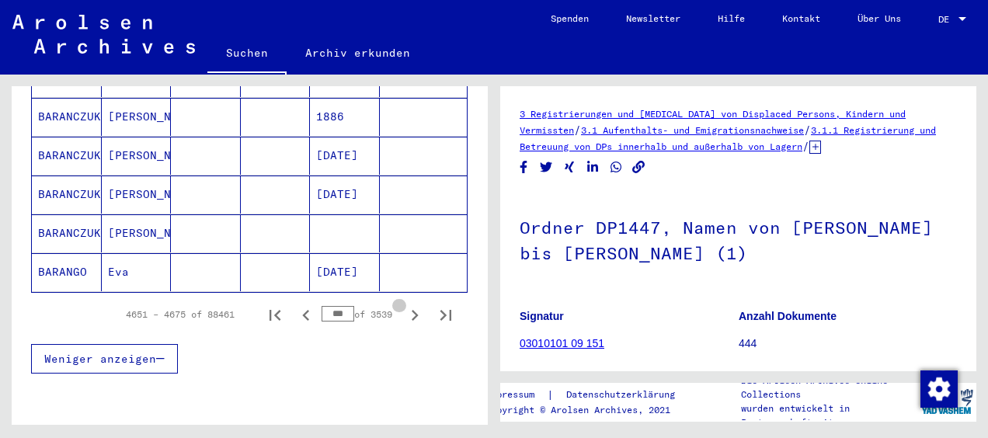
click at [408, 304] on icon "Next page" at bounding box center [415, 315] width 22 height 22
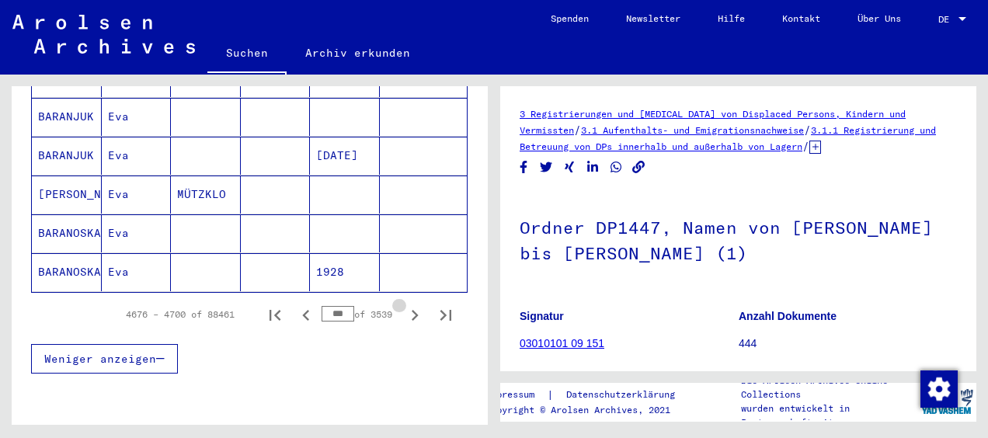
click at [408, 304] on icon "Next page" at bounding box center [415, 315] width 22 height 22
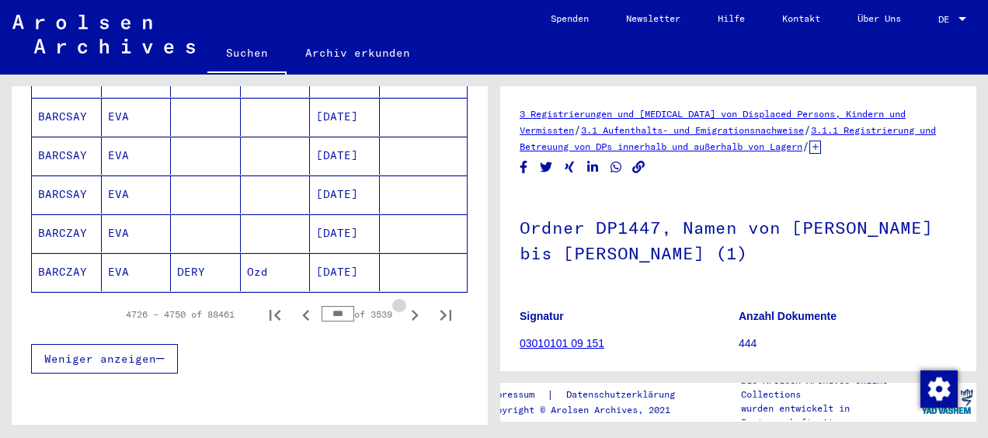
click at [408, 304] on icon "Next page" at bounding box center [415, 315] width 22 height 22
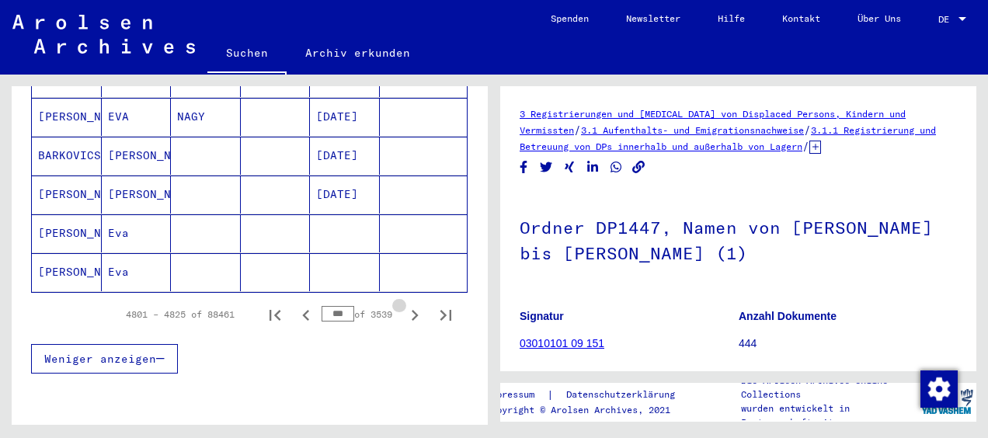
click at [408, 304] on icon "Next page" at bounding box center [415, 315] width 22 height 22
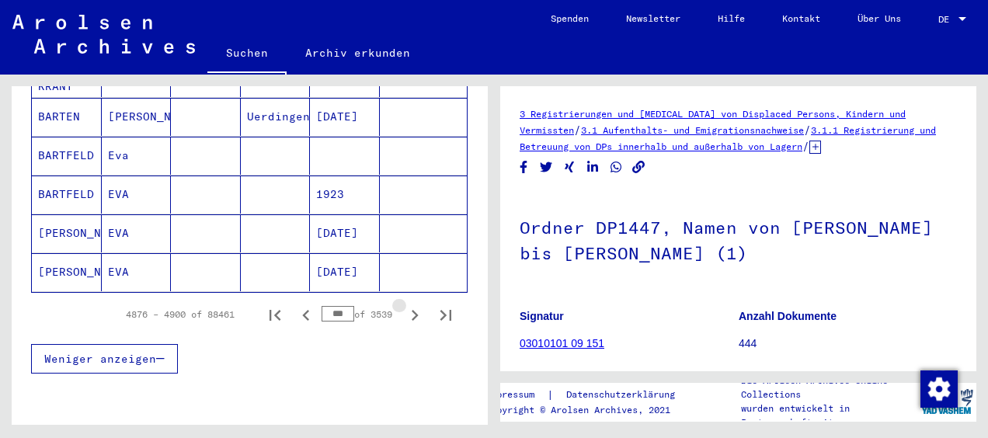
click at [408, 304] on icon "Next page" at bounding box center [415, 315] width 22 height 22
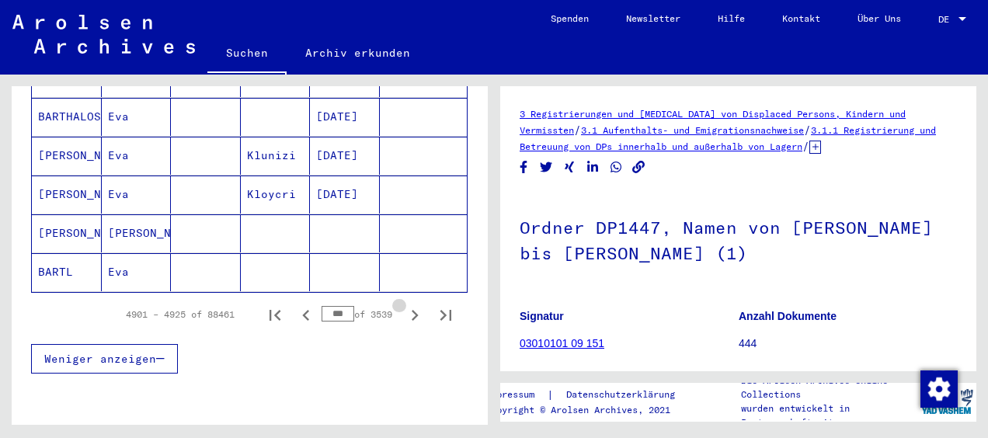
click at [408, 304] on icon "Next page" at bounding box center [415, 315] width 22 height 22
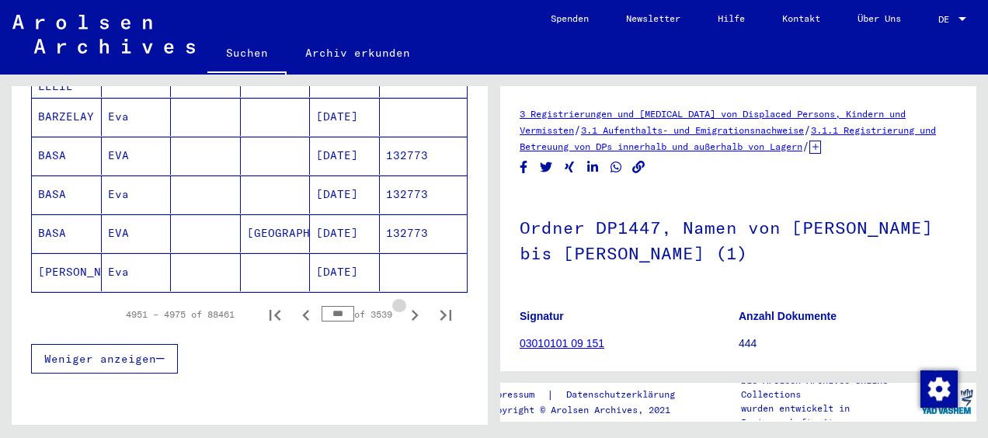
click at [408, 304] on icon "Next page" at bounding box center [415, 315] width 22 height 22
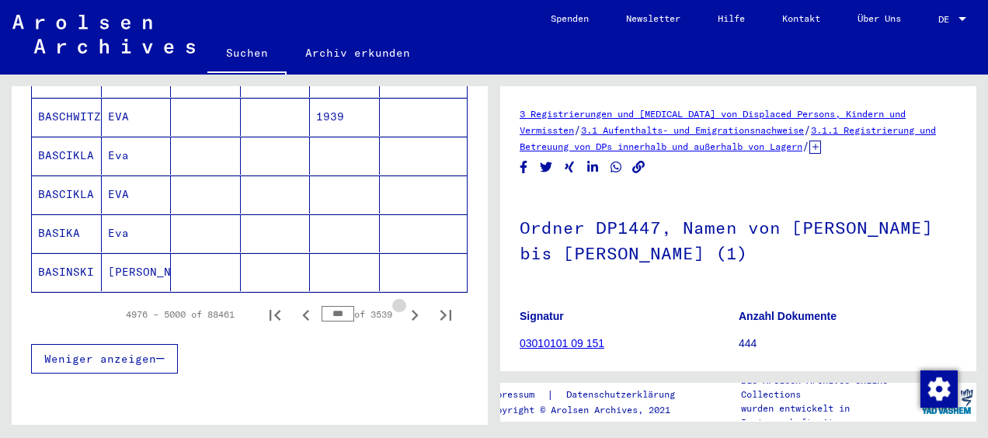
click at [408, 304] on icon "Next page" at bounding box center [415, 315] width 22 height 22
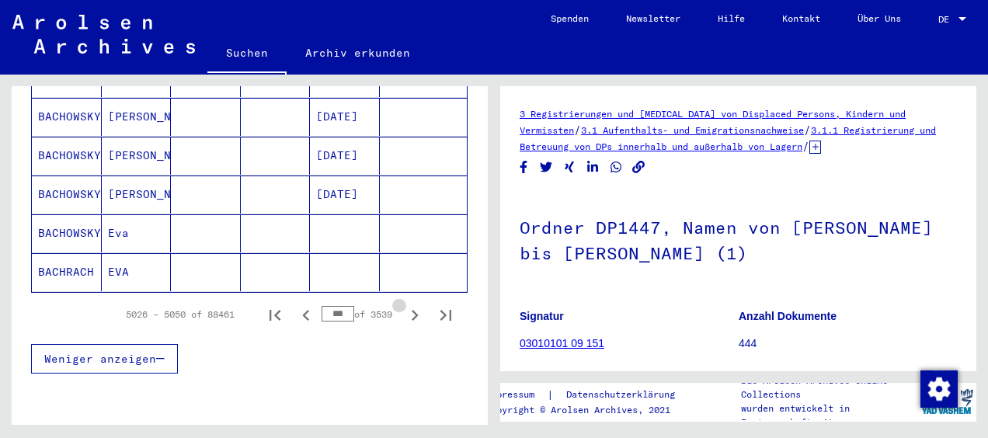
click at [408, 304] on icon "Next page" at bounding box center [415, 315] width 22 height 22
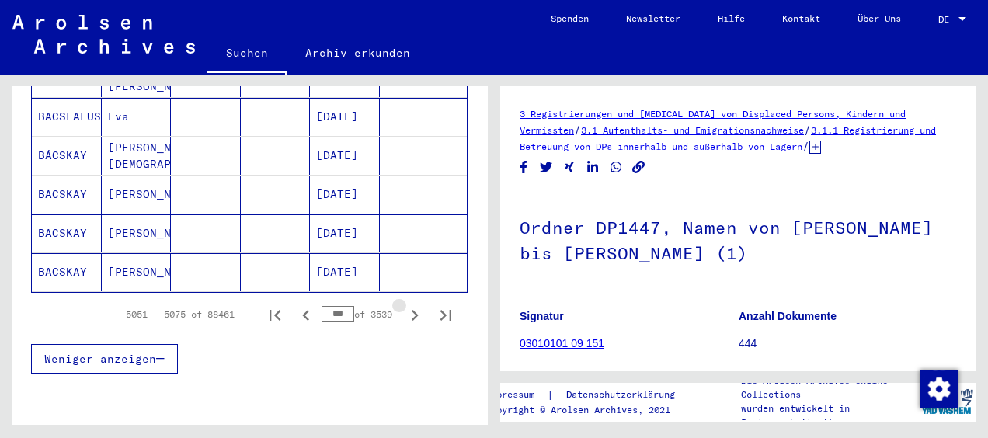
click at [408, 304] on icon "Next page" at bounding box center [415, 315] width 22 height 22
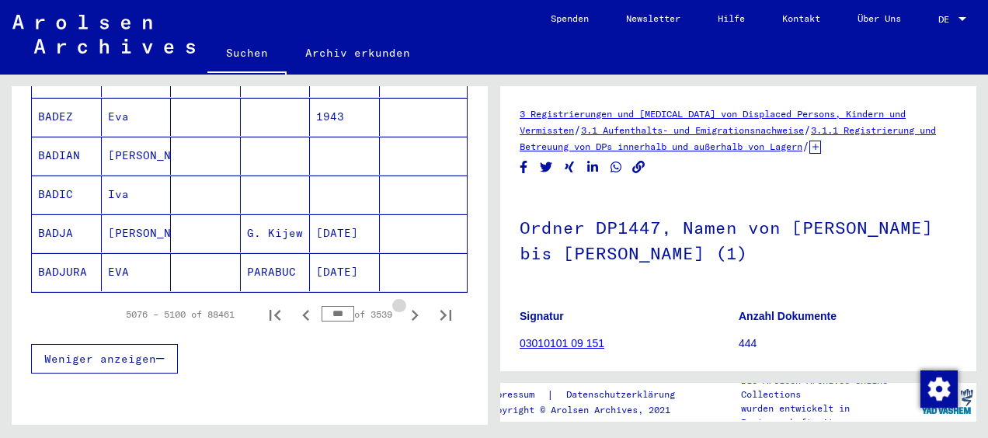
click at [408, 304] on icon "Next page" at bounding box center [415, 315] width 22 height 22
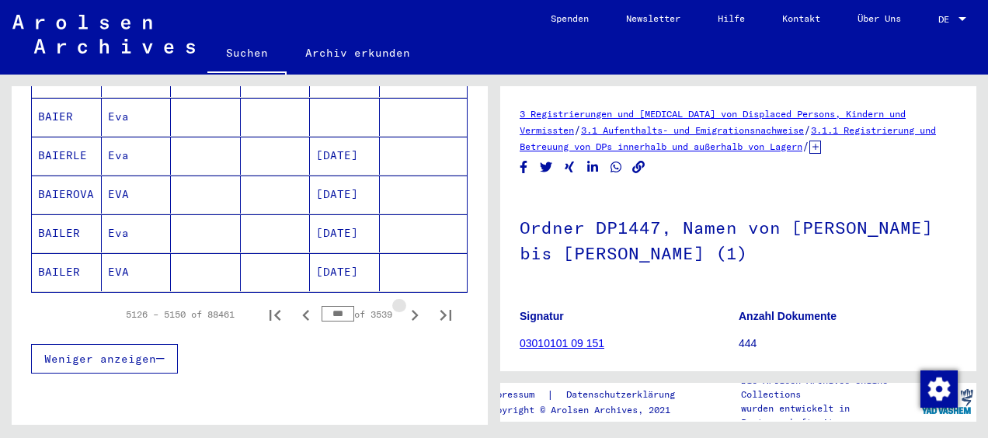
click at [408, 304] on icon "Next page" at bounding box center [415, 315] width 22 height 22
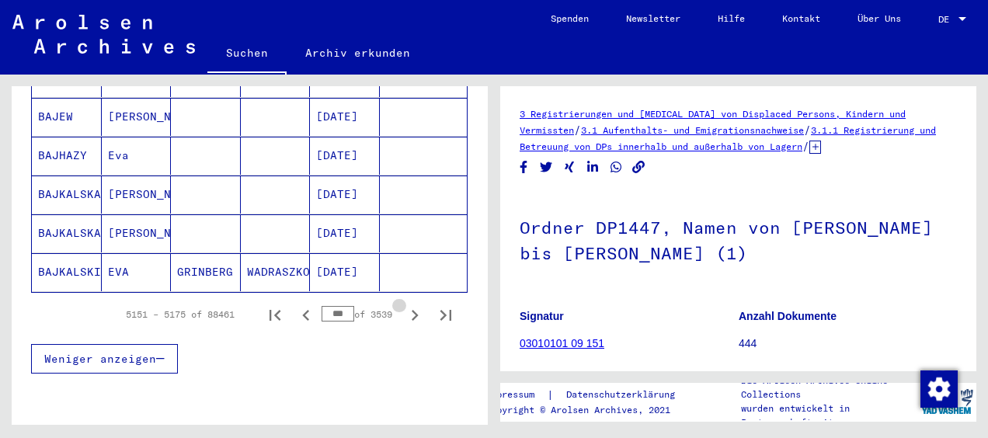
click at [408, 304] on icon "Next page" at bounding box center [415, 315] width 22 height 22
click at [407, 304] on icon "Next page" at bounding box center [415, 315] width 22 height 22
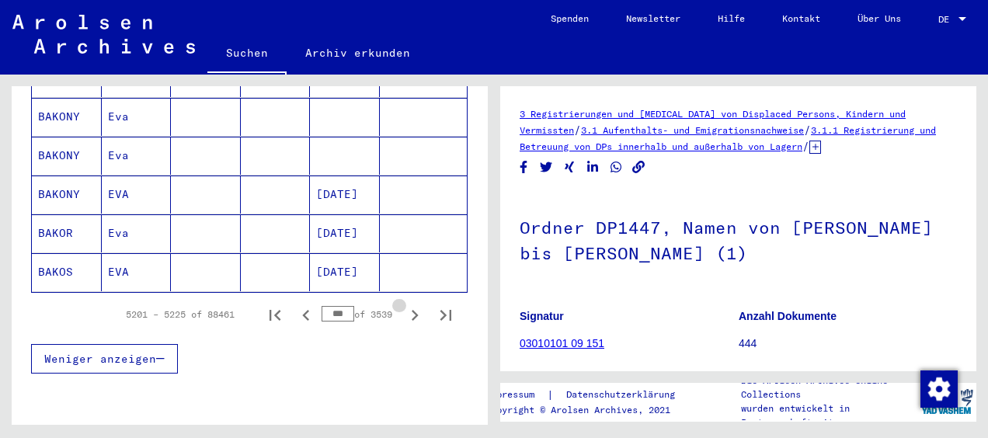
click at [407, 304] on icon "Next page" at bounding box center [415, 315] width 22 height 22
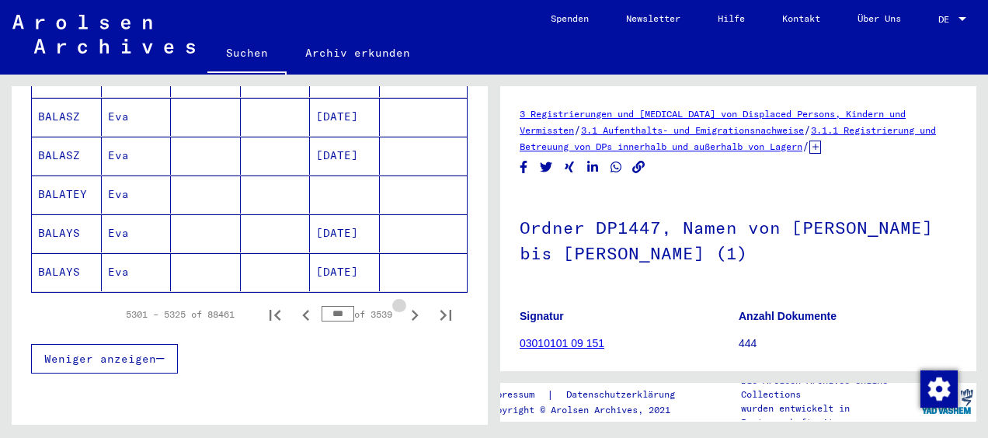
click at [407, 304] on icon "Next page" at bounding box center [415, 315] width 22 height 22
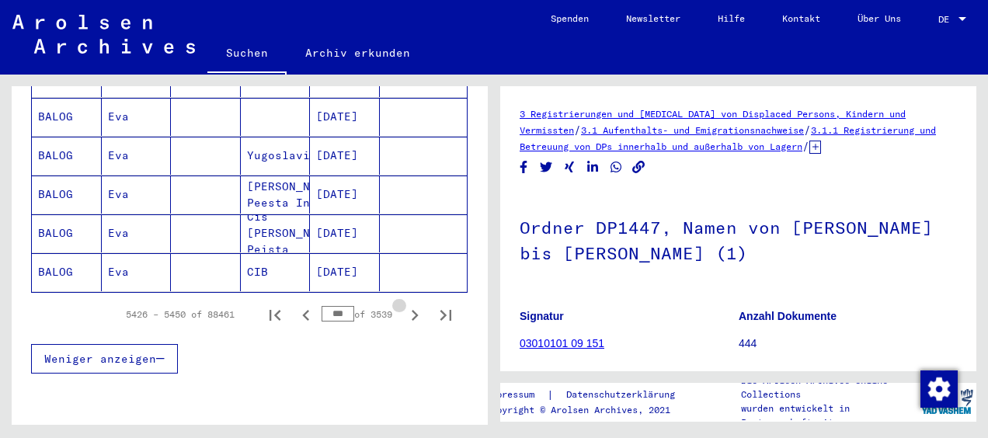
click at [407, 304] on icon "Next page" at bounding box center [415, 315] width 22 height 22
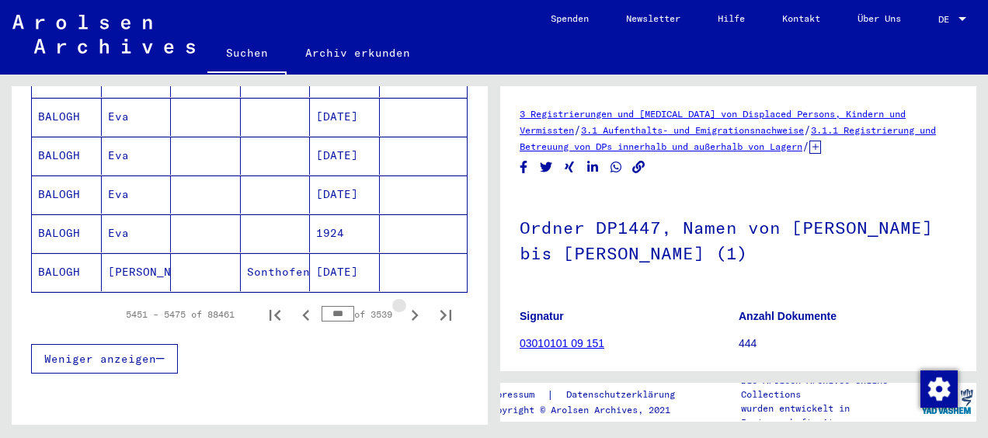
click at [407, 304] on icon "Next page" at bounding box center [415, 315] width 22 height 22
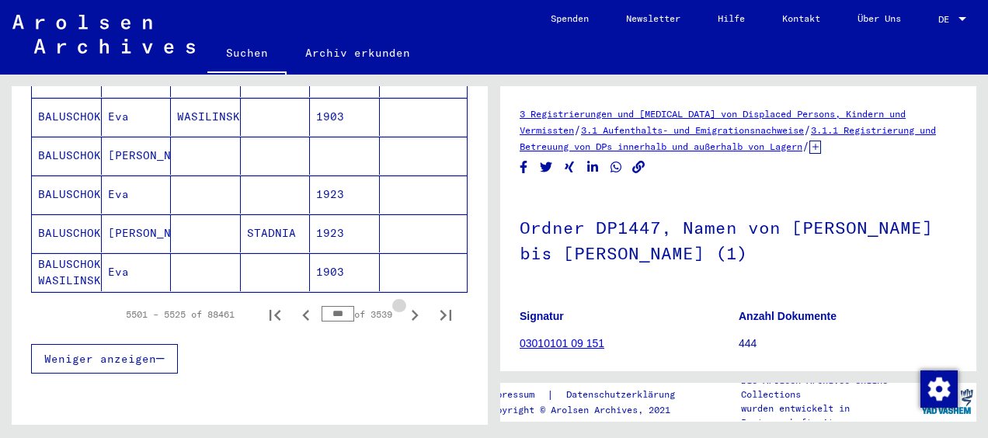
click at [407, 304] on icon "Next page" at bounding box center [415, 315] width 22 height 22
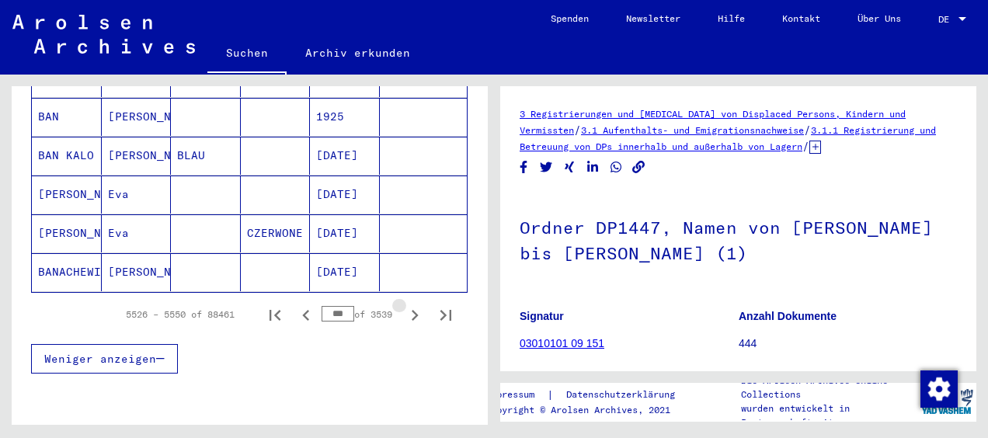
click at [407, 304] on icon "Next page" at bounding box center [415, 315] width 22 height 22
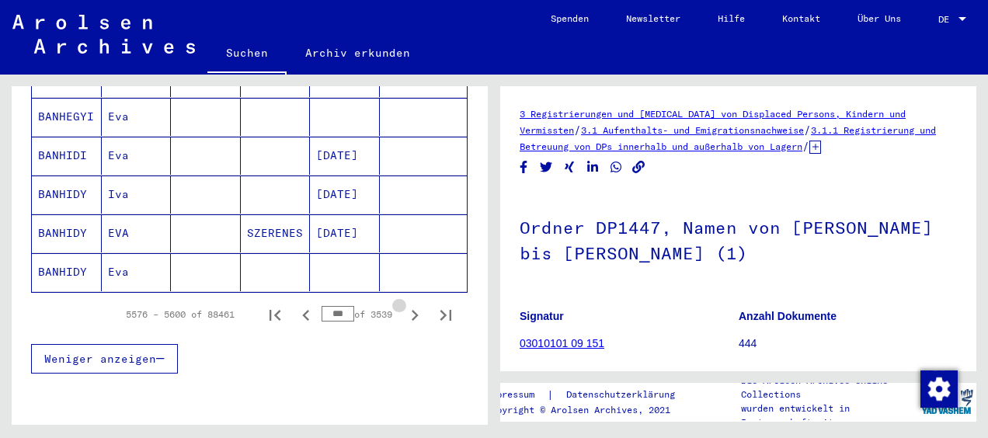
click at [407, 304] on icon "Next page" at bounding box center [415, 315] width 22 height 22
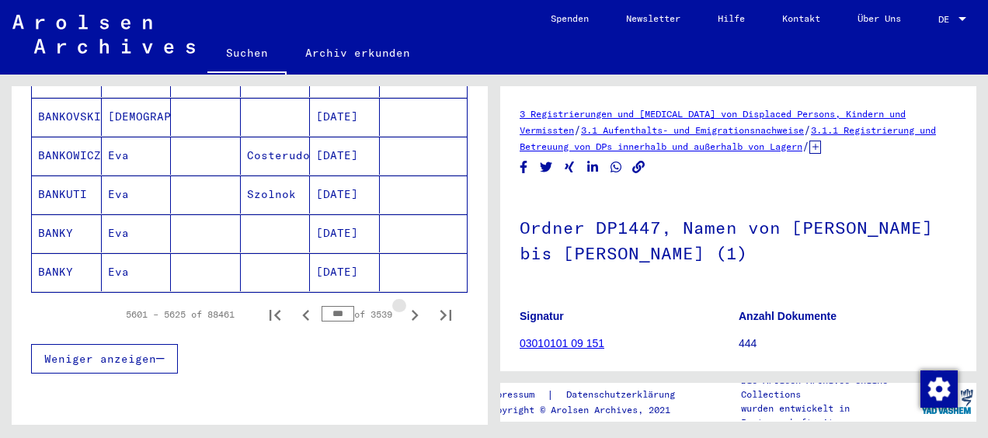
click at [407, 304] on icon "Next page" at bounding box center [415, 315] width 22 height 22
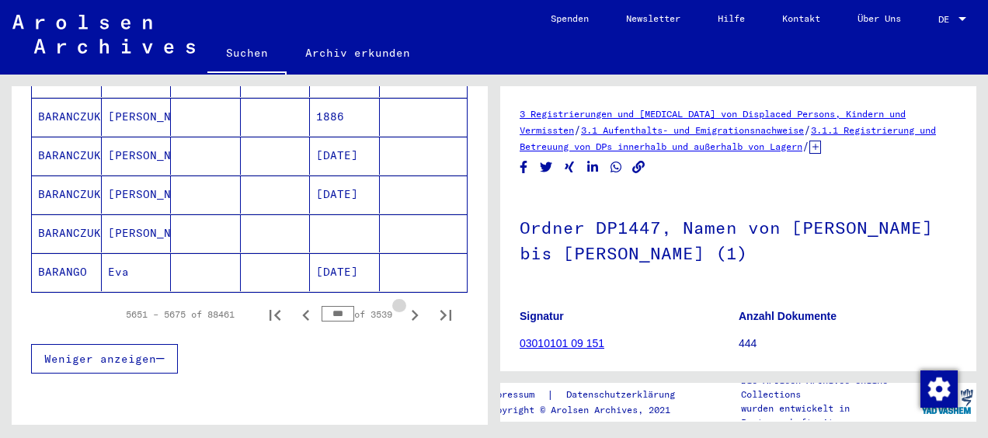
click at [407, 304] on icon "Next page" at bounding box center [415, 315] width 22 height 22
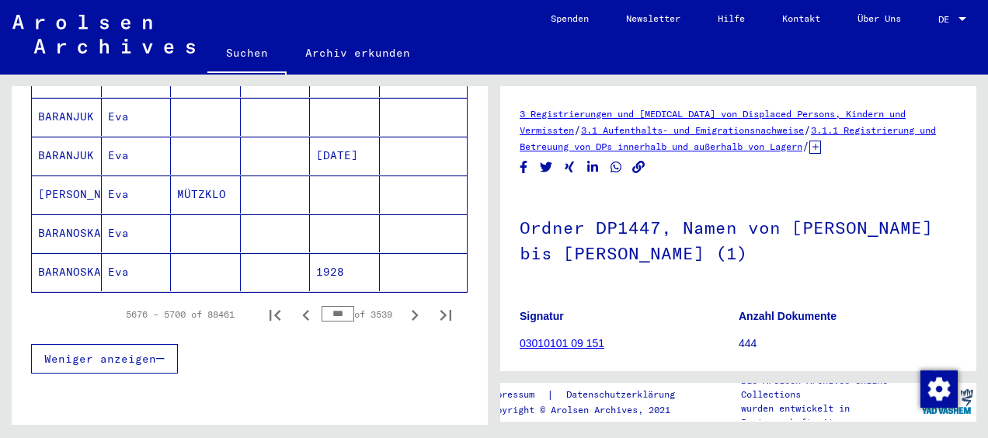
drag, startPoint x: 339, startPoint y: 284, endPoint x: 269, endPoint y: 276, distance: 71.1
click at [269, 299] on div "5676 – 5700 of 88461 *** of 3539" at bounding box center [284, 314] width 354 height 31
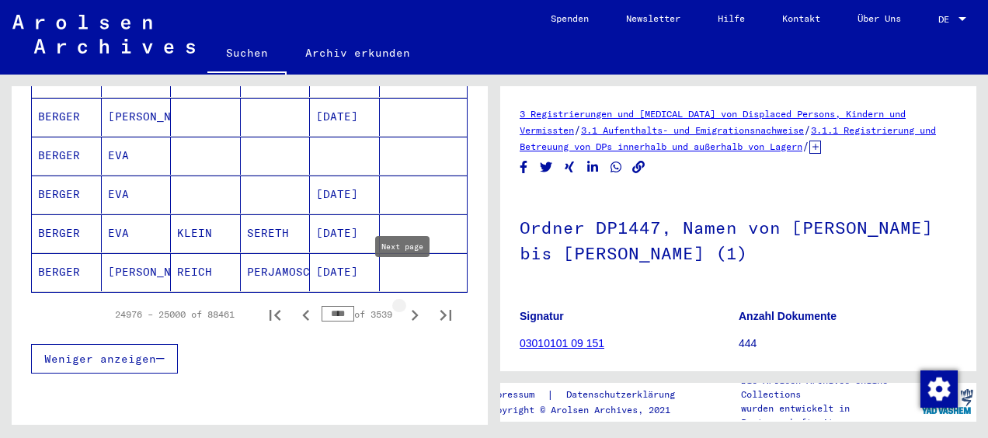
click at [404, 304] on icon "Next page" at bounding box center [415, 315] width 22 height 22
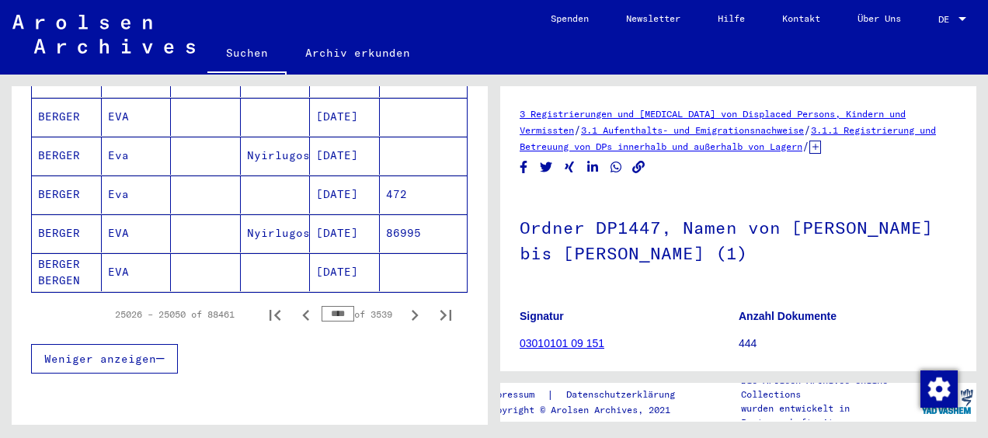
click at [404, 304] on icon "Next page" at bounding box center [415, 315] width 22 height 22
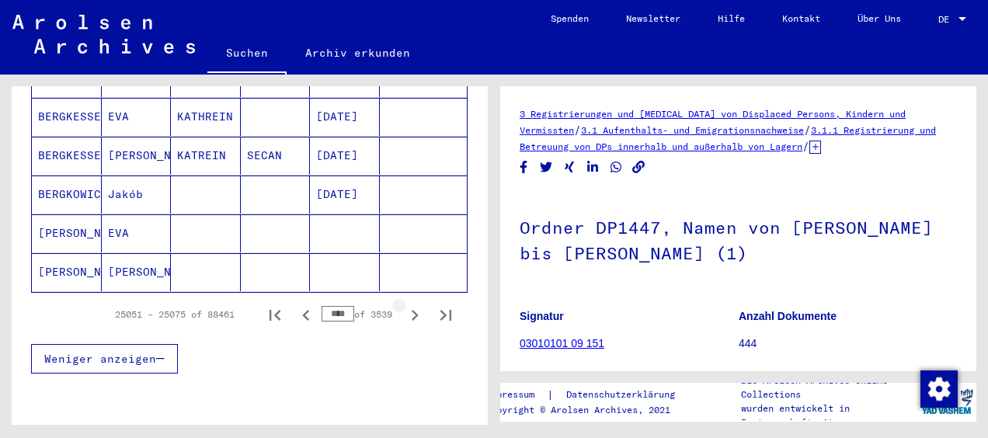
click at [404, 304] on icon "Next page" at bounding box center [415, 315] width 22 height 22
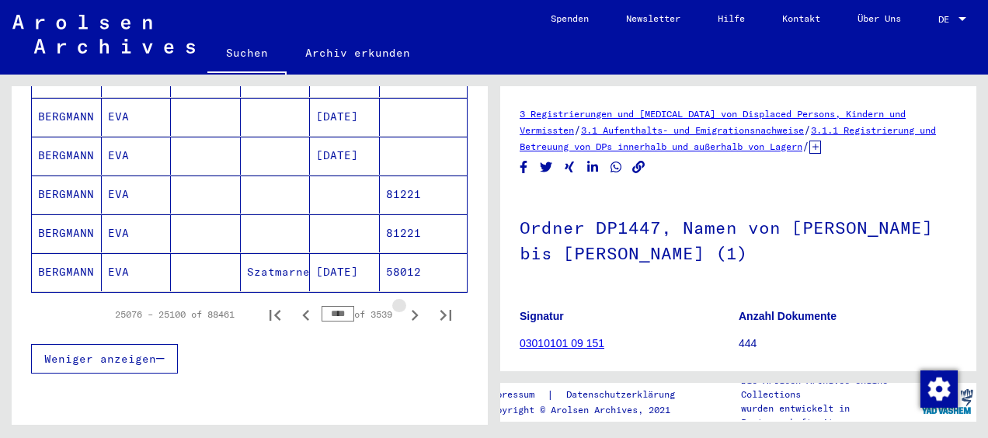
click at [404, 304] on icon "Next page" at bounding box center [415, 315] width 22 height 22
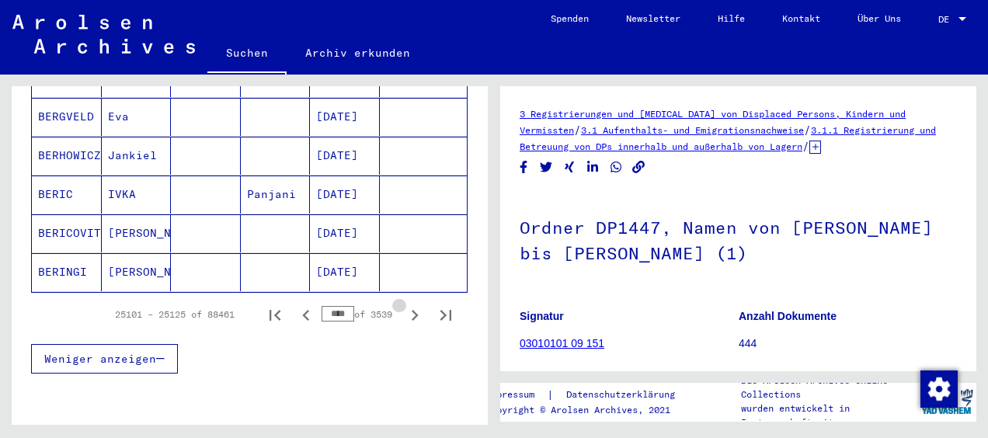
click at [404, 304] on icon "Next page" at bounding box center [415, 315] width 22 height 22
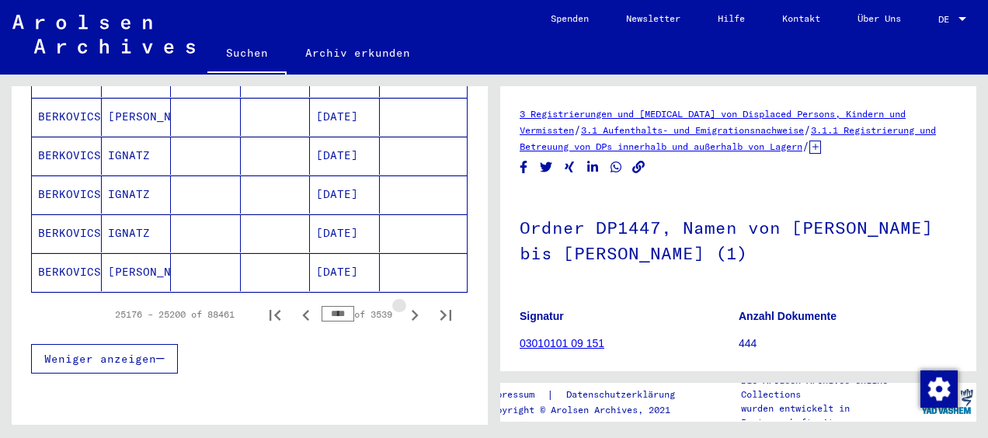
click at [404, 304] on icon "Next page" at bounding box center [415, 315] width 22 height 22
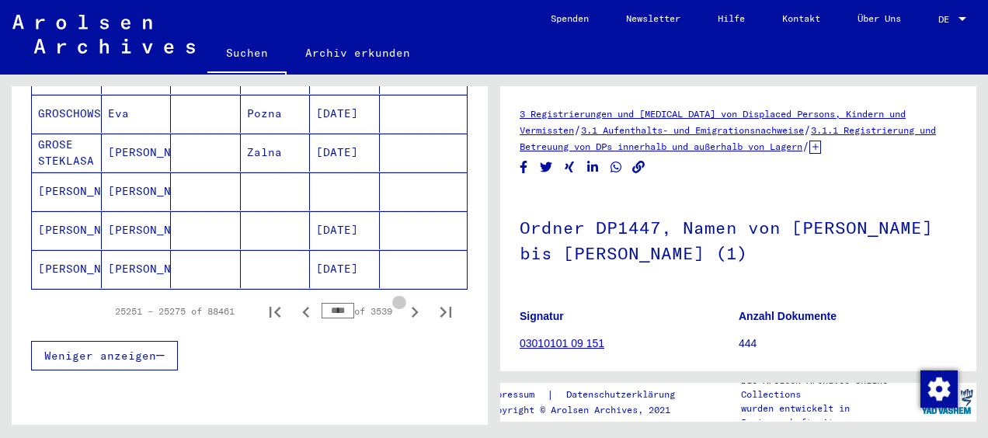
click at [404, 301] on icon "Next page" at bounding box center [415, 312] width 22 height 22
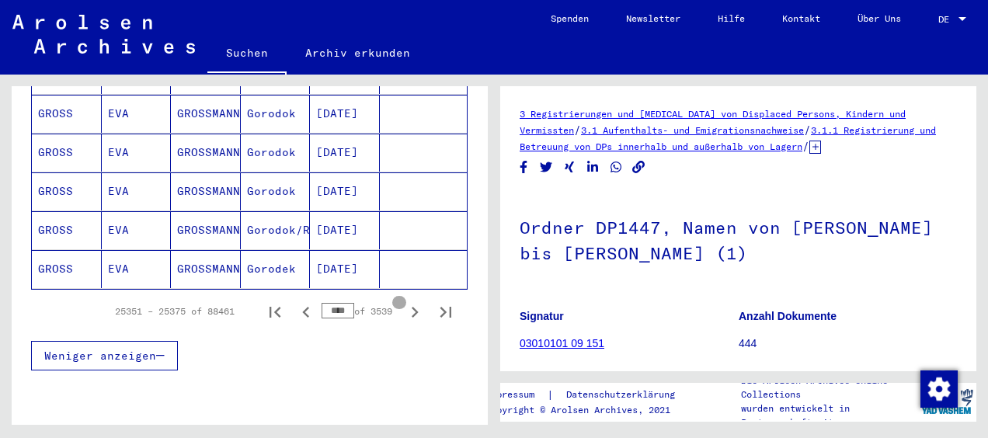
click at [404, 301] on icon "Next page" at bounding box center [415, 312] width 22 height 22
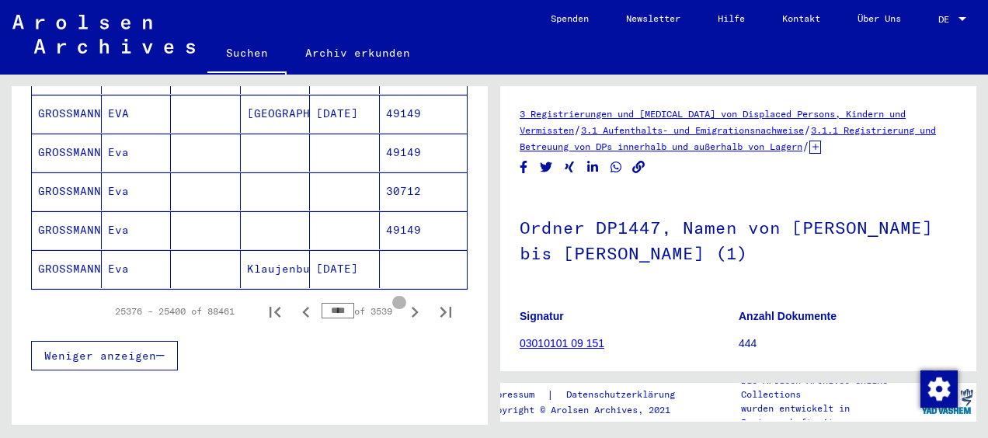
click at [404, 301] on icon "Next page" at bounding box center [415, 312] width 22 height 22
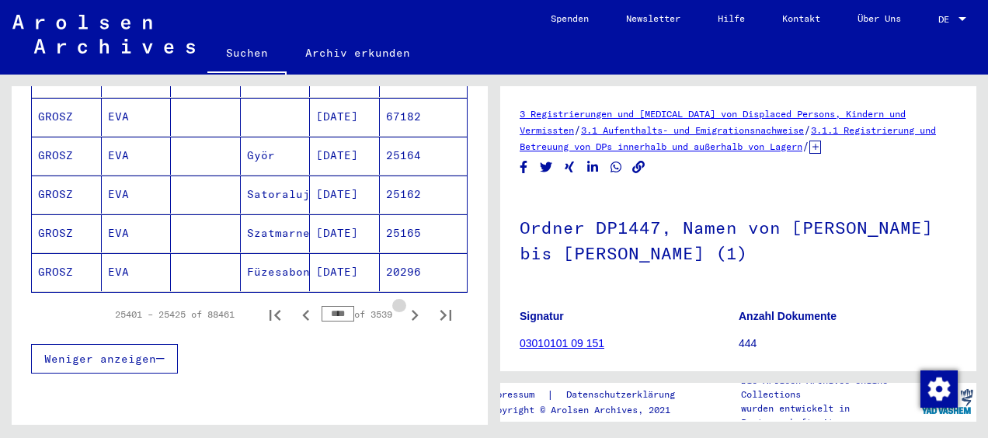
click at [404, 304] on icon "Next page" at bounding box center [415, 315] width 22 height 22
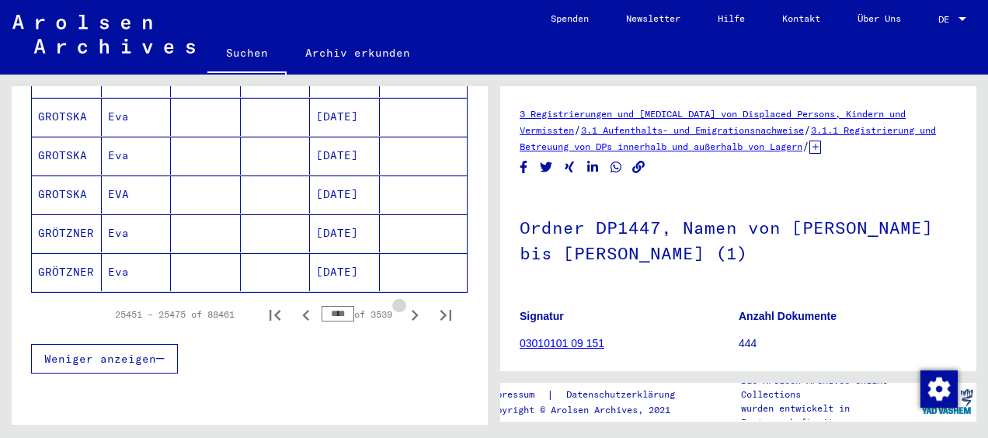
click at [404, 304] on icon "Next page" at bounding box center [415, 315] width 22 height 22
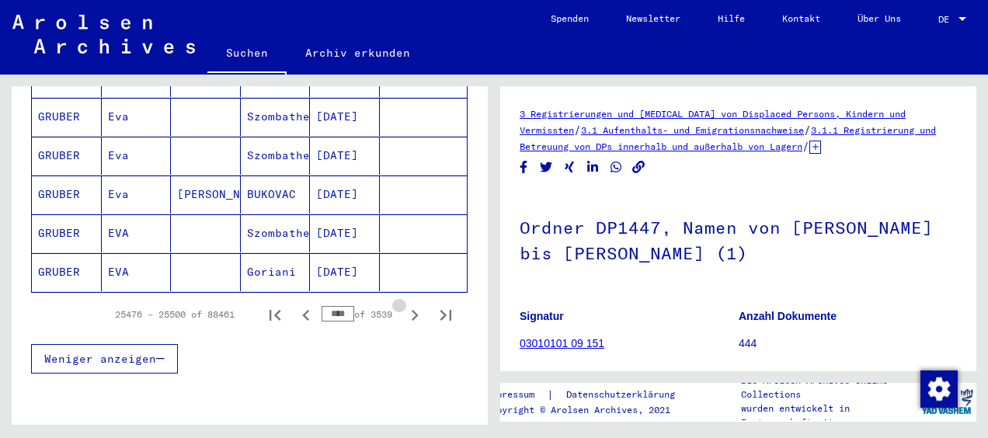
click at [404, 304] on icon "Next page" at bounding box center [415, 315] width 22 height 22
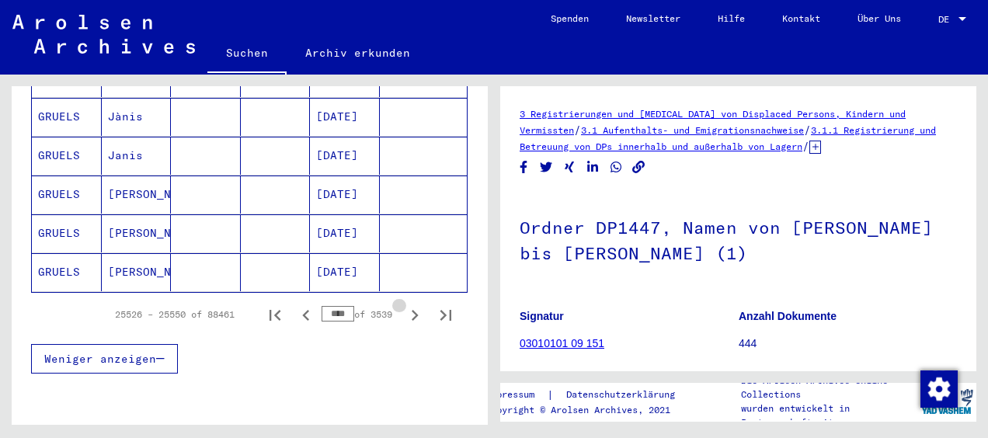
click at [404, 304] on icon "Next page" at bounding box center [415, 315] width 22 height 22
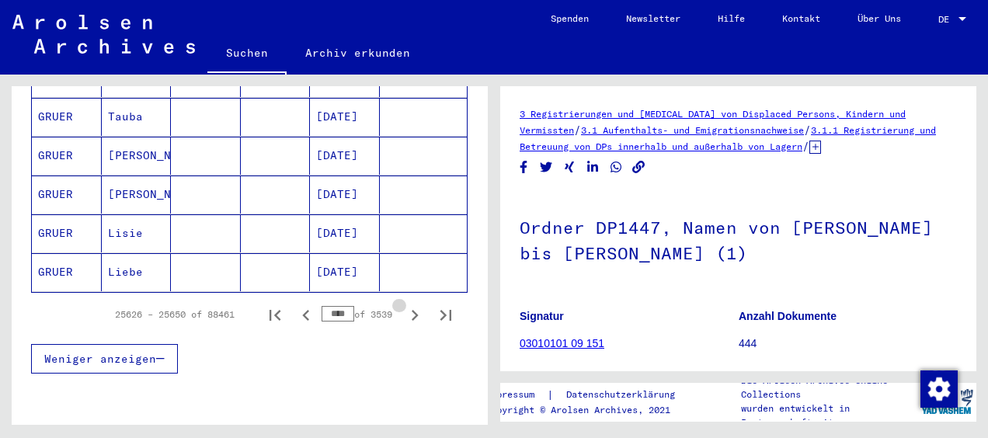
click at [404, 304] on icon "Next page" at bounding box center [415, 315] width 22 height 22
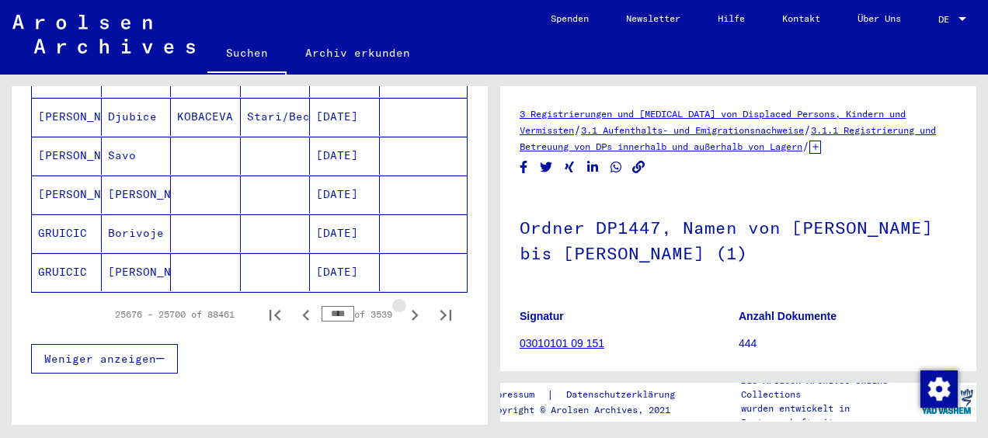
click at [404, 304] on icon "Next page" at bounding box center [415, 315] width 22 height 22
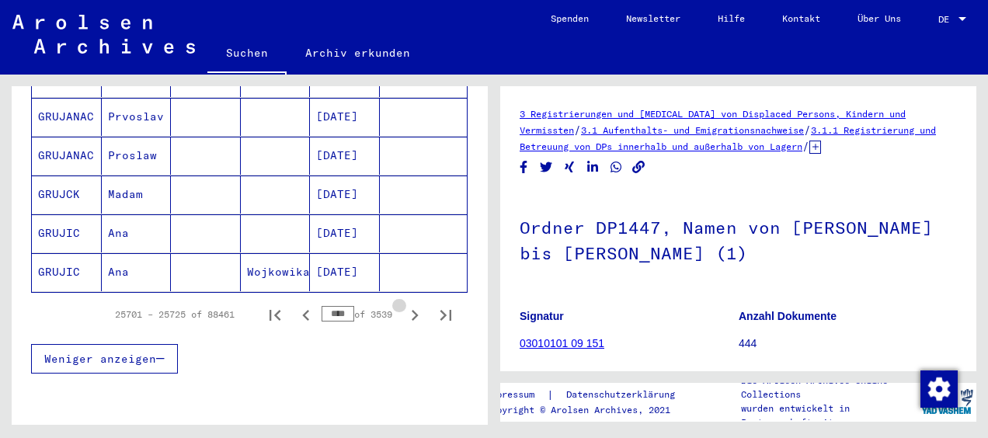
click at [404, 304] on icon "Next page" at bounding box center [415, 315] width 22 height 22
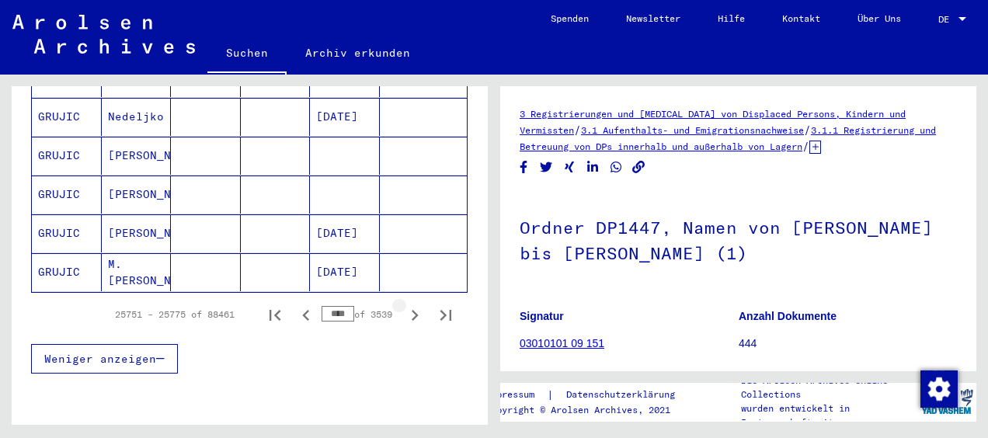
click at [404, 304] on icon "Next page" at bounding box center [415, 315] width 22 height 22
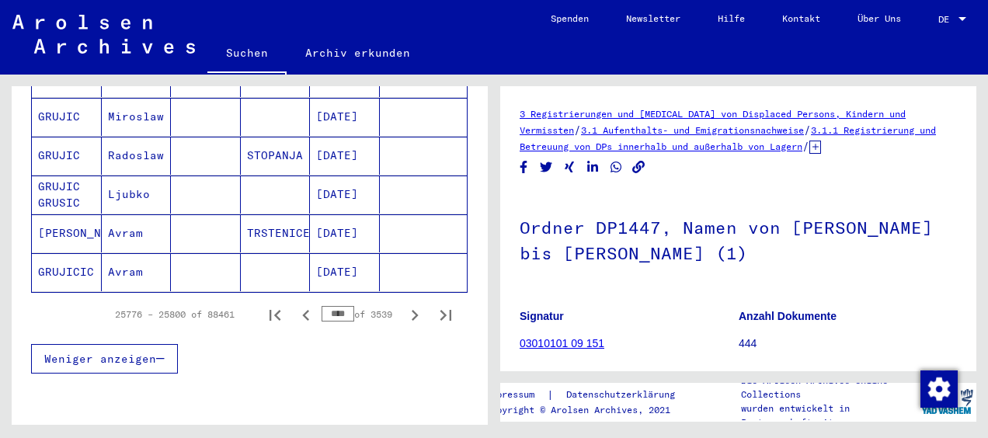
click at [337, 306] on input "****" at bounding box center [337, 314] width 33 height 16
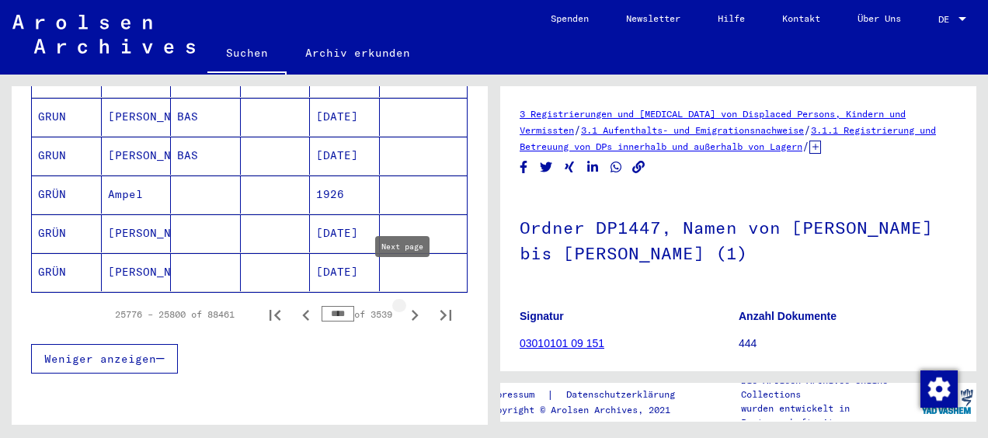
click at [404, 304] on icon "Next page" at bounding box center [415, 315] width 22 height 22
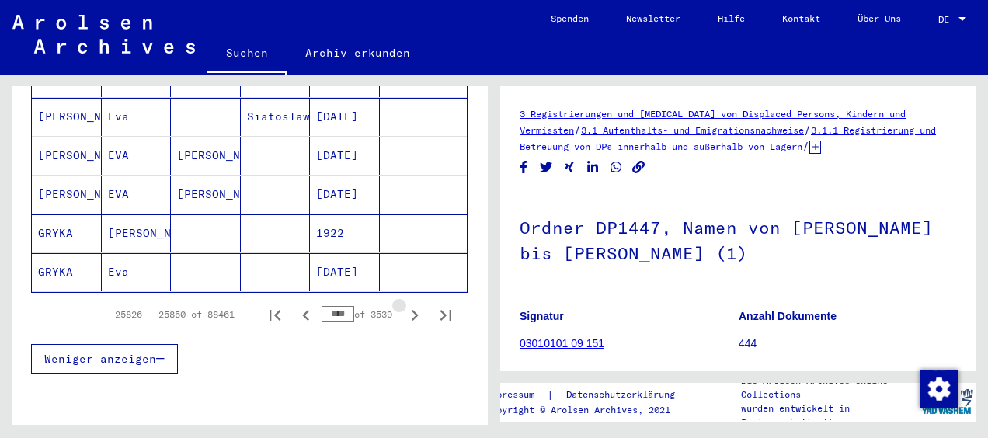
click at [404, 304] on icon "Next page" at bounding box center [415, 315] width 22 height 22
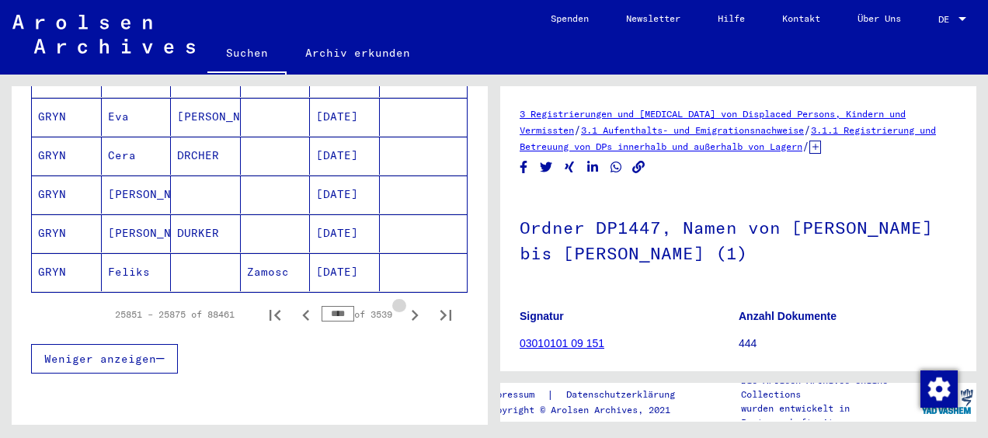
click at [404, 304] on icon "Next page" at bounding box center [415, 315] width 22 height 22
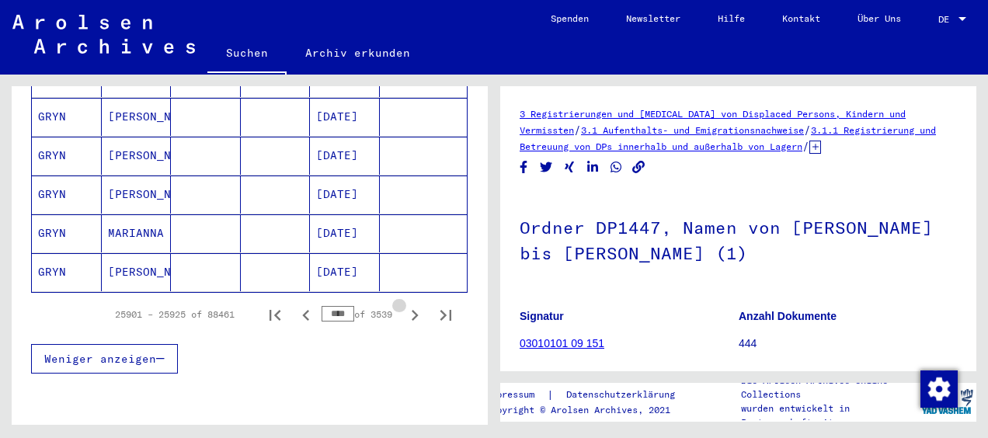
click at [404, 304] on icon "Next page" at bounding box center [415, 315] width 22 height 22
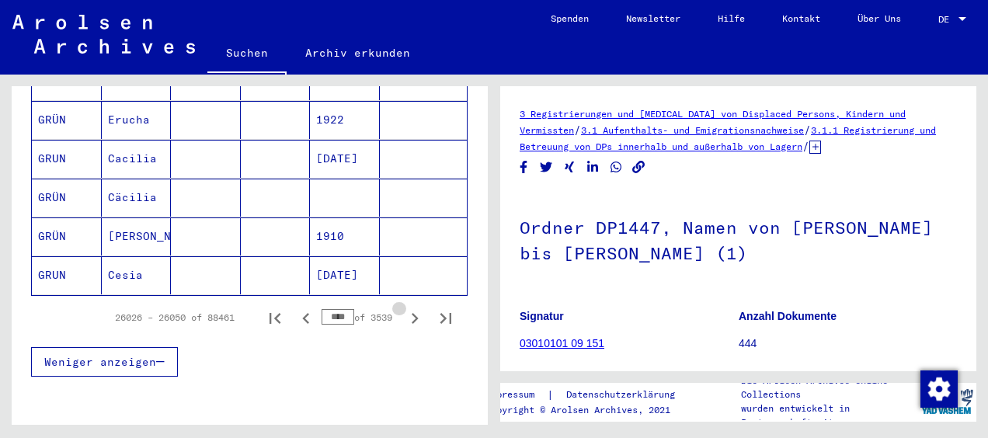
scroll to position [1012, 0]
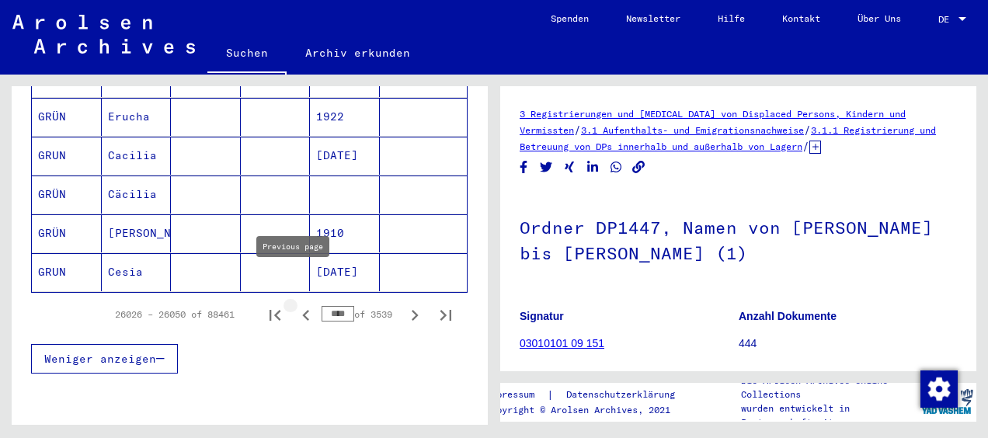
click at [302, 310] on icon "Previous page" at bounding box center [305, 315] width 7 height 11
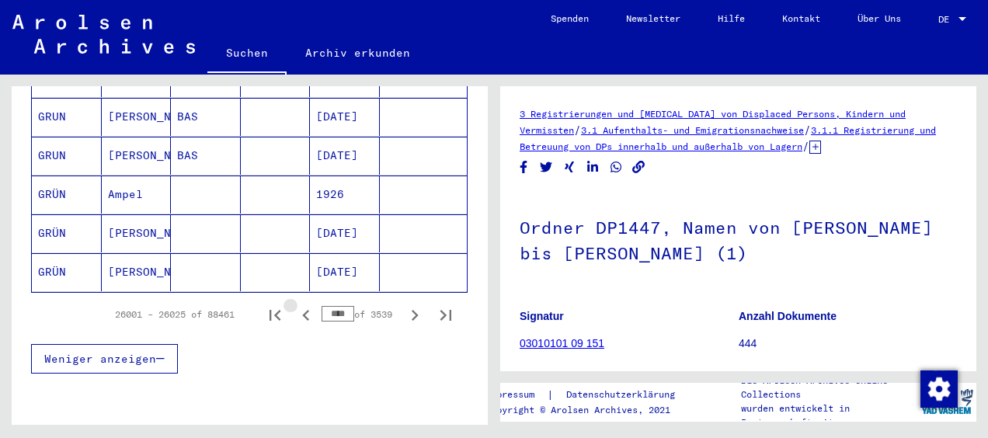
click at [302, 310] on icon "Previous page" at bounding box center [305, 315] width 7 height 11
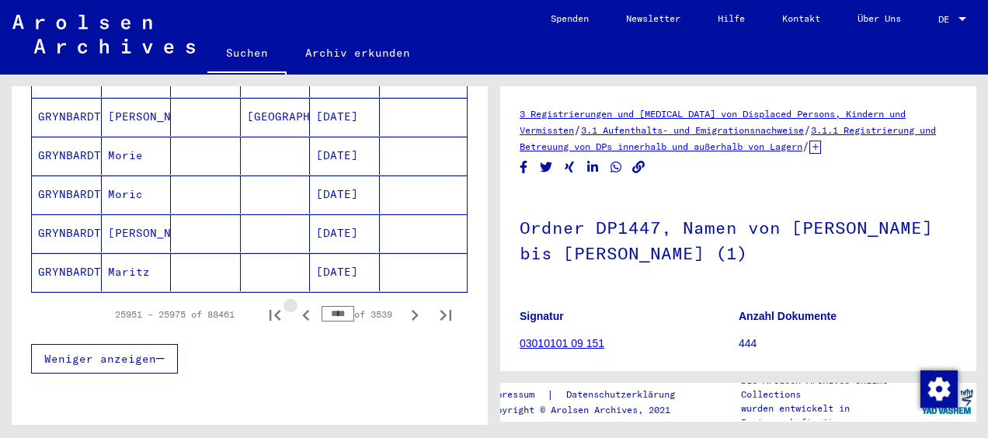
click at [302, 310] on icon "Previous page" at bounding box center [305, 315] width 7 height 11
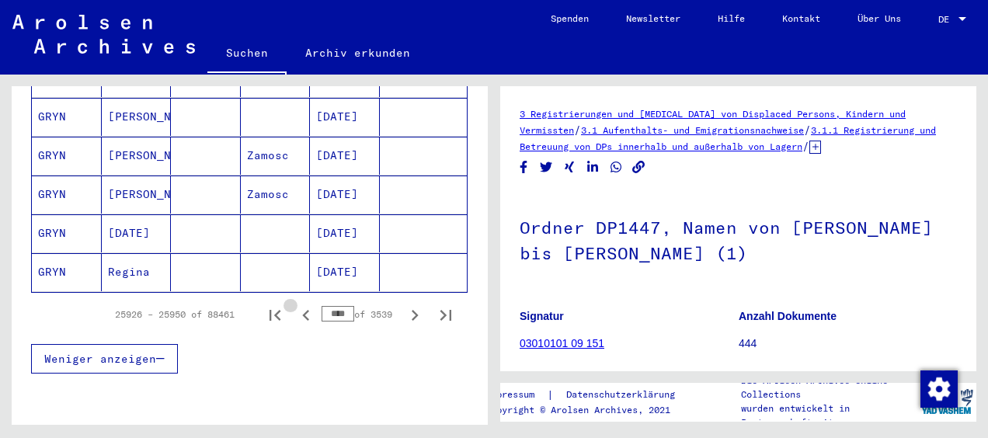
click at [302, 310] on icon "Previous page" at bounding box center [305, 315] width 7 height 11
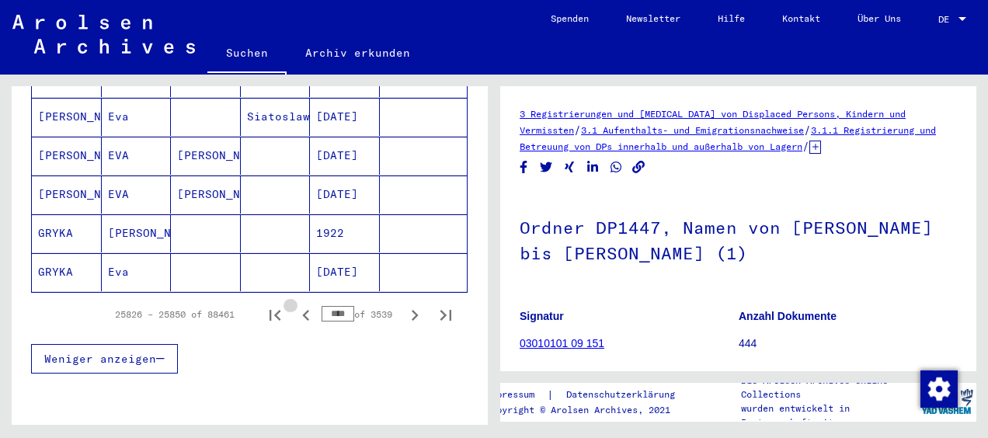
click at [302, 310] on icon "Previous page" at bounding box center [305, 315] width 7 height 11
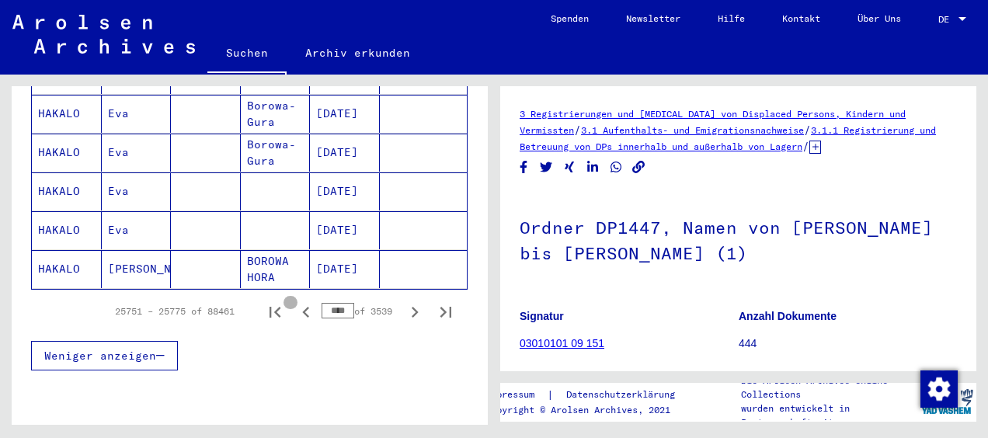
click at [302, 307] on icon "Previous page" at bounding box center [305, 312] width 7 height 11
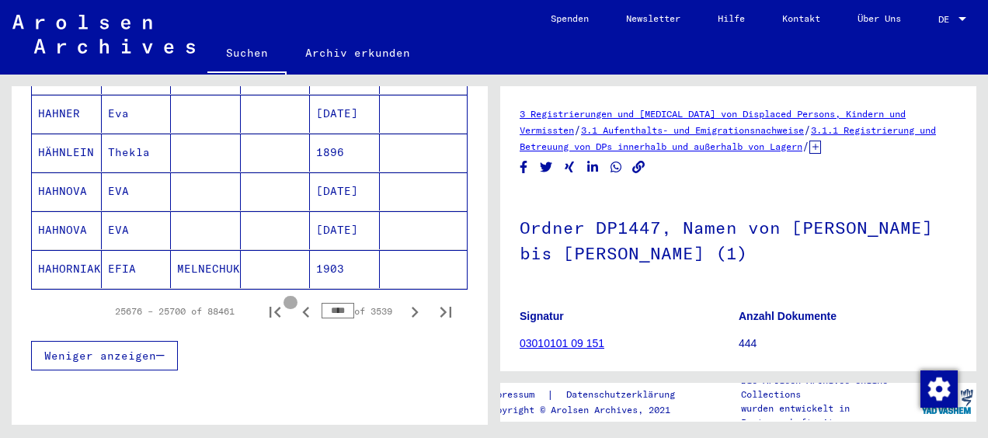
scroll to position [1009, 0]
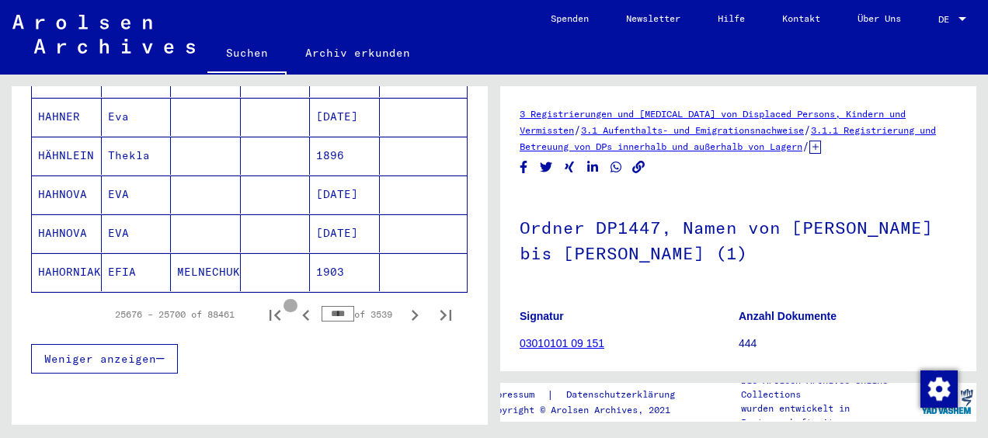
click at [302, 310] on icon "Previous page" at bounding box center [305, 315] width 7 height 11
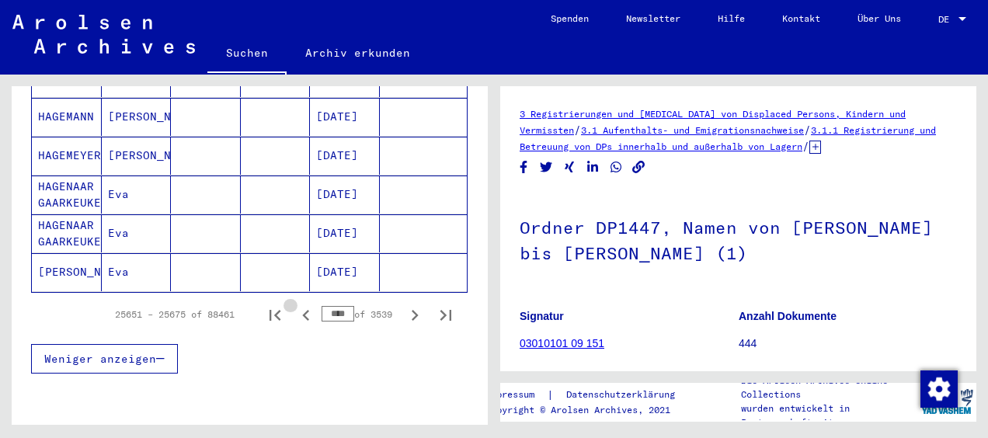
click at [302, 310] on icon "Previous page" at bounding box center [305, 315] width 7 height 11
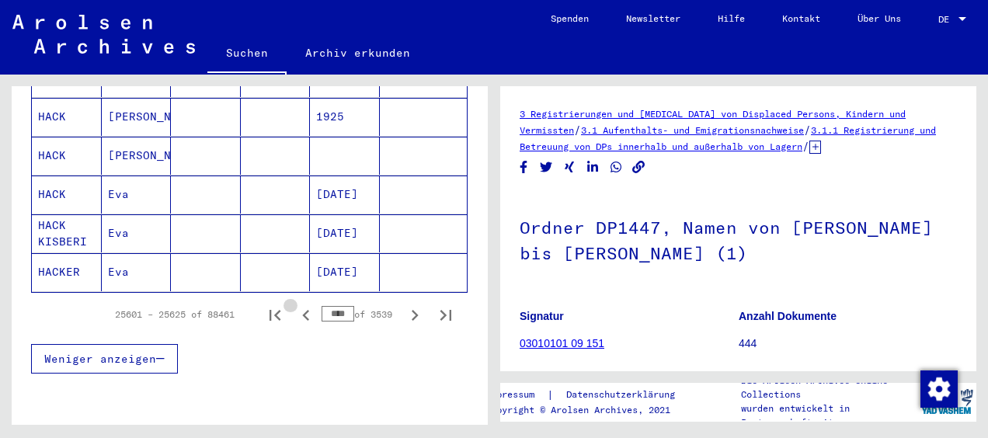
click at [302, 310] on icon "Previous page" at bounding box center [305, 315] width 7 height 11
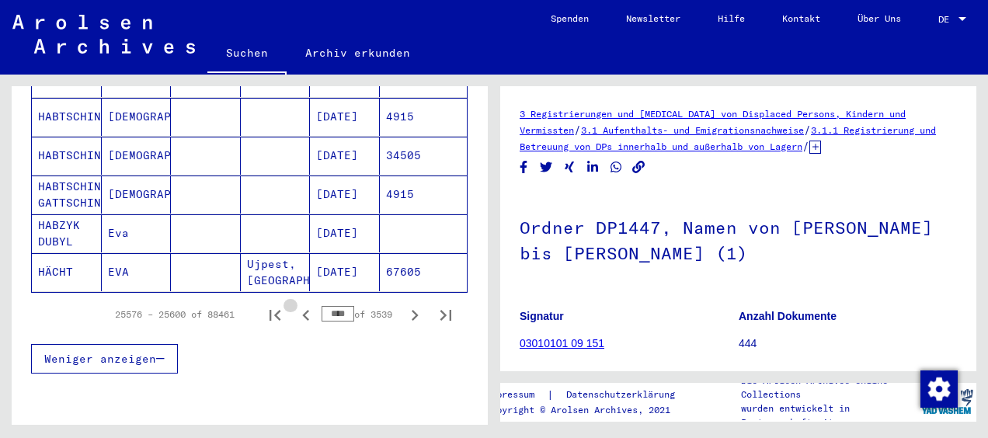
click at [302, 310] on icon "Previous page" at bounding box center [305, 315] width 7 height 11
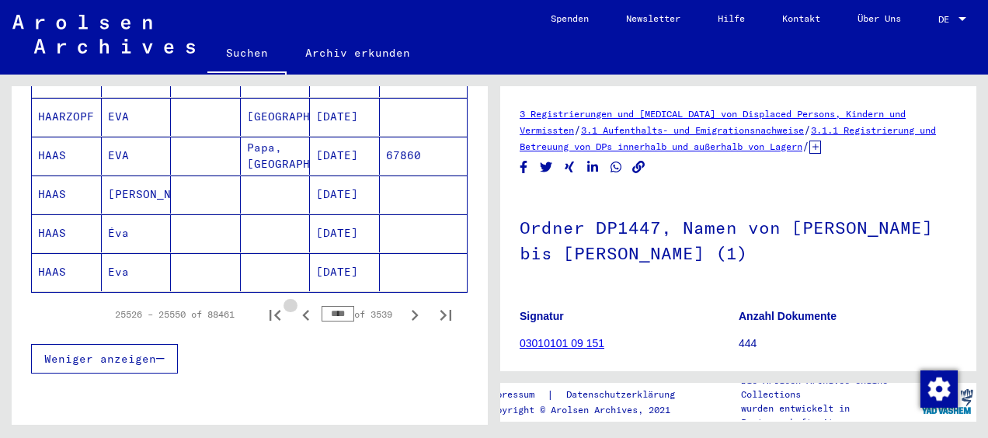
click at [302, 310] on icon "Previous page" at bounding box center [305, 315] width 7 height 11
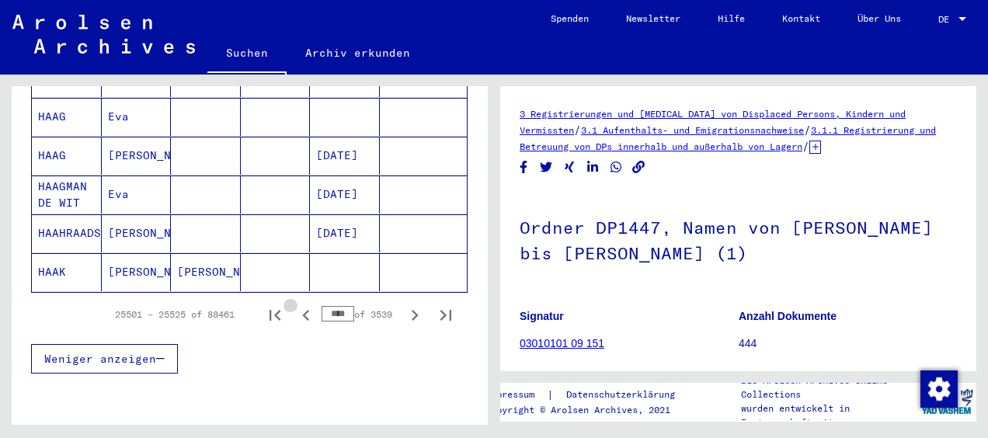
click at [302, 310] on icon "Previous page" at bounding box center [305, 315] width 7 height 11
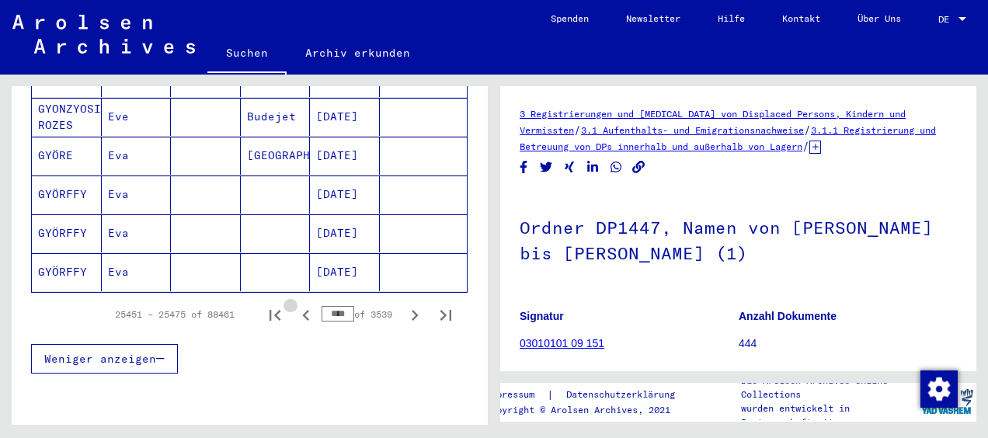
click at [302, 310] on icon "Previous page" at bounding box center [305, 315] width 7 height 11
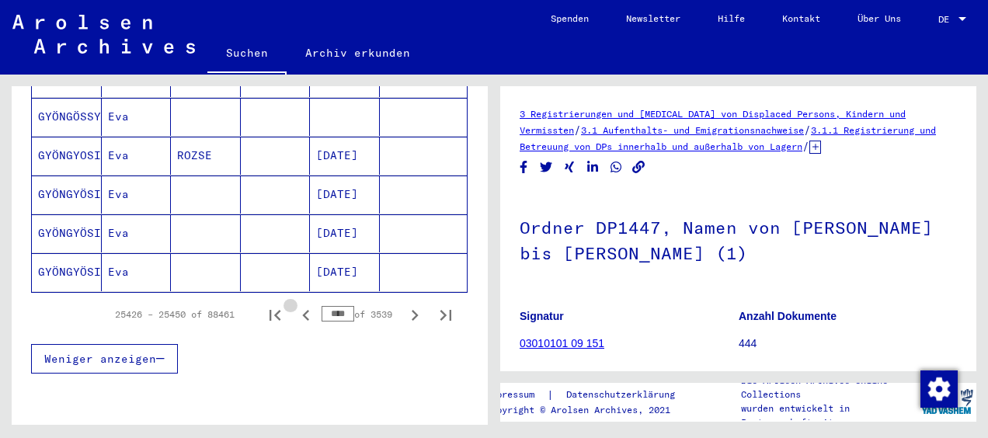
click at [302, 310] on icon "Previous page" at bounding box center [305, 315] width 7 height 11
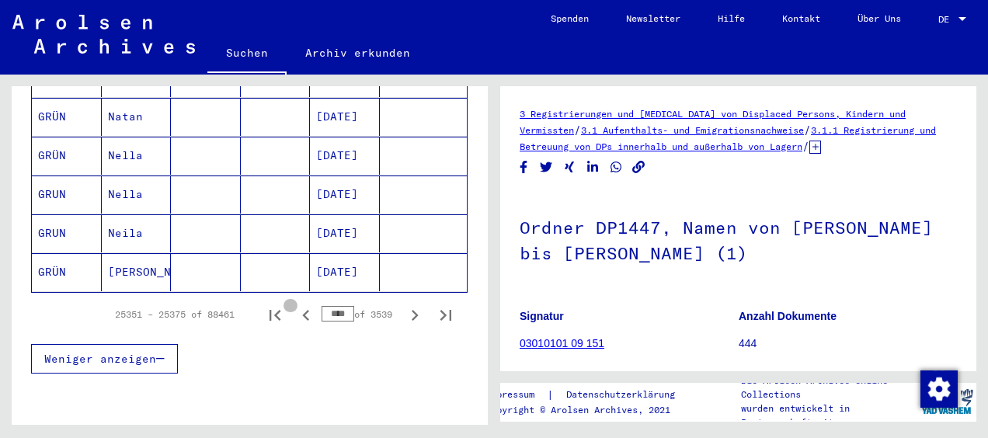
click at [302, 310] on icon "Previous page" at bounding box center [305, 315] width 7 height 11
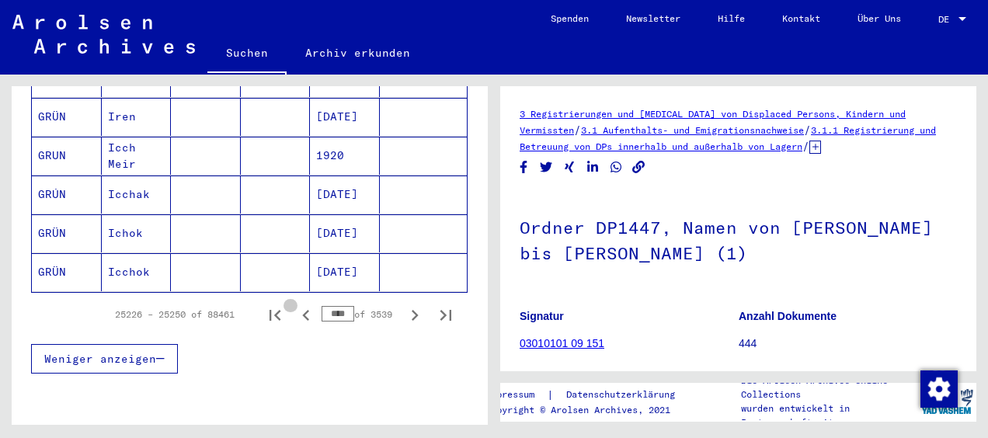
click at [302, 310] on icon "Previous page" at bounding box center [305, 315] width 7 height 11
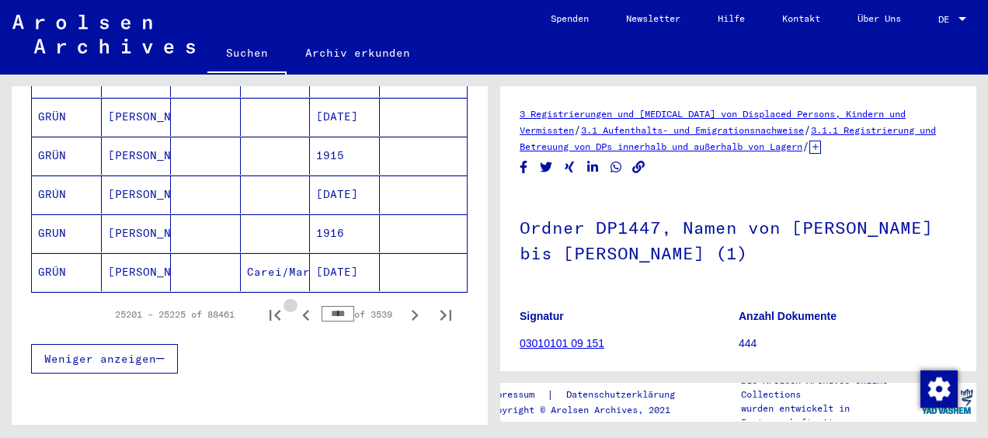
click at [302, 310] on icon "Previous page" at bounding box center [305, 315] width 7 height 11
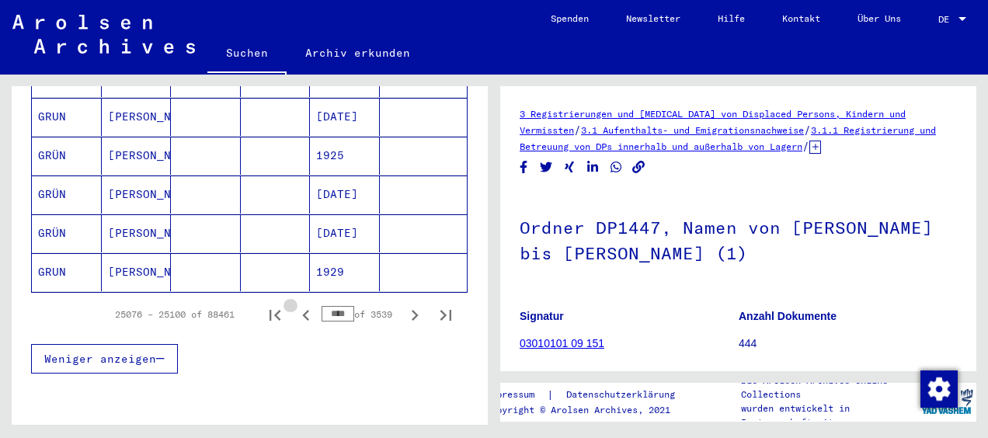
click at [302, 310] on icon "Previous page" at bounding box center [305, 315] width 7 height 11
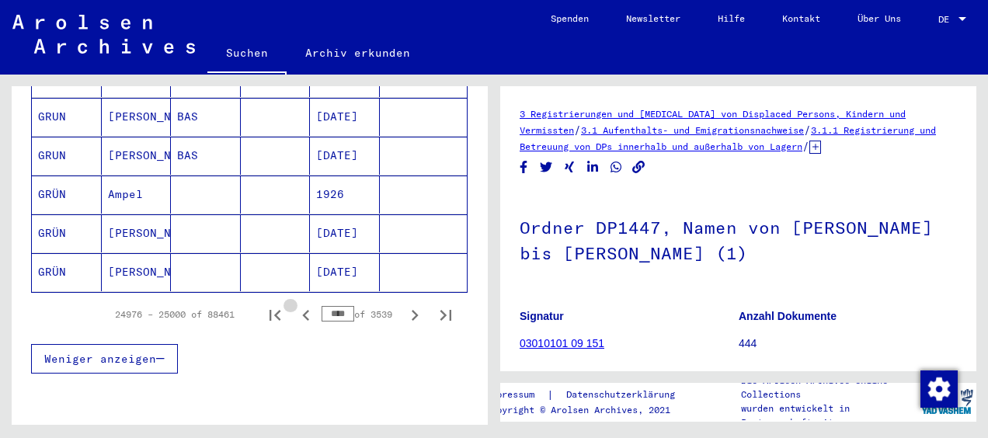
click at [302, 310] on icon "Previous page" at bounding box center [305, 315] width 7 height 11
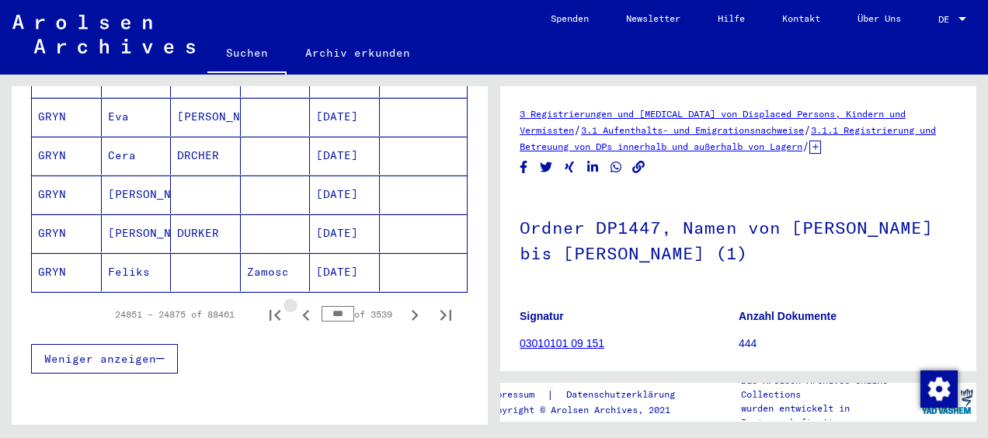
click at [302, 310] on icon "Previous page" at bounding box center [305, 315] width 7 height 11
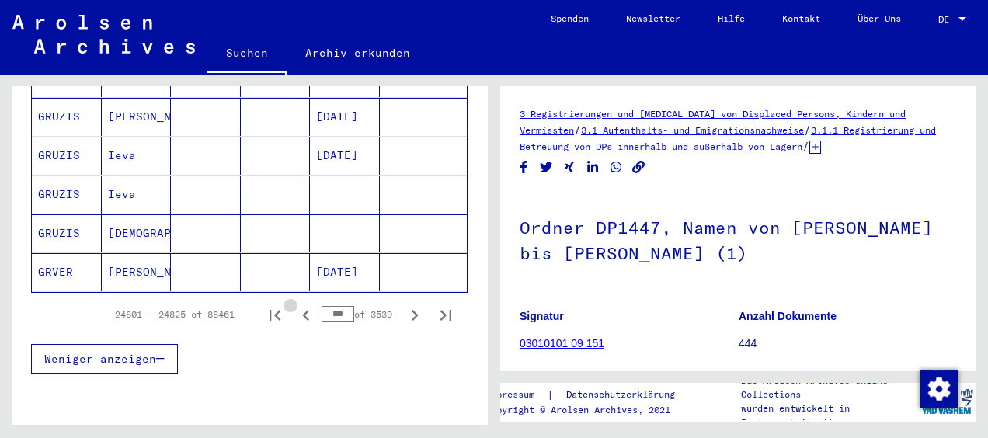
click at [302, 310] on icon "Previous page" at bounding box center [305, 315] width 7 height 11
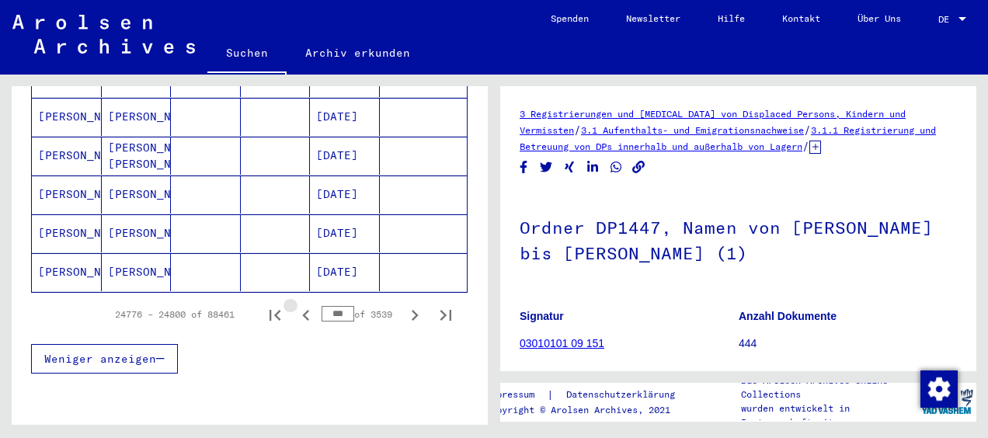
click at [302, 310] on icon "Previous page" at bounding box center [305, 315] width 7 height 11
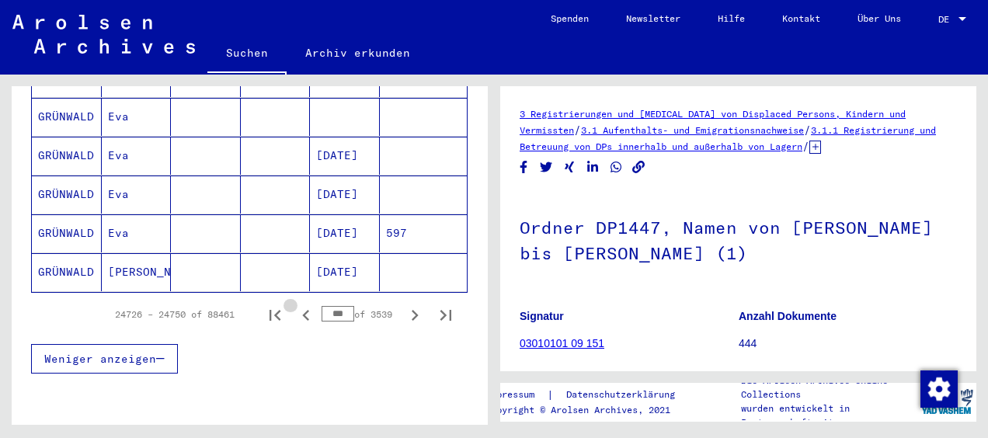
click at [302, 310] on icon "Previous page" at bounding box center [305, 315] width 7 height 11
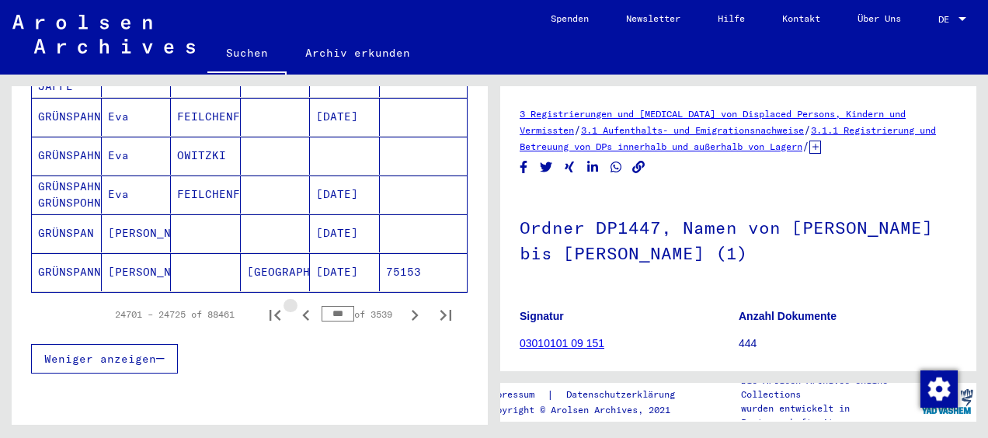
click at [302, 310] on icon "Previous page" at bounding box center [305, 315] width 7 height 11
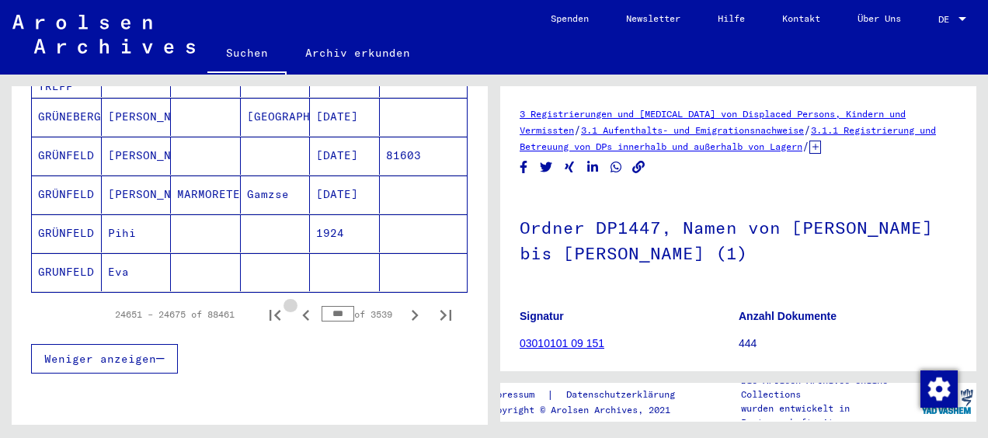
click at [302, 310] on icon "Previous page" at bounding box center [305, 315] width 7 height 11
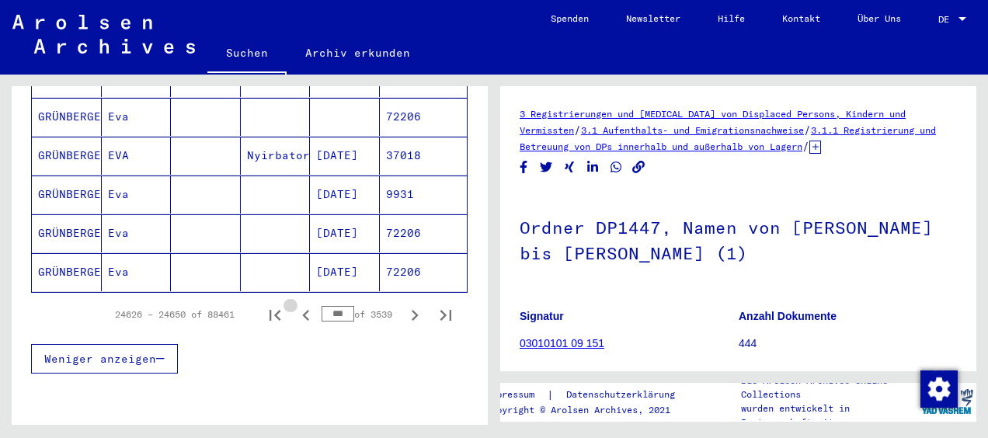
click at [302, 310] on icon "Previous page" at bounding box center [305, 315] width 7 height 11
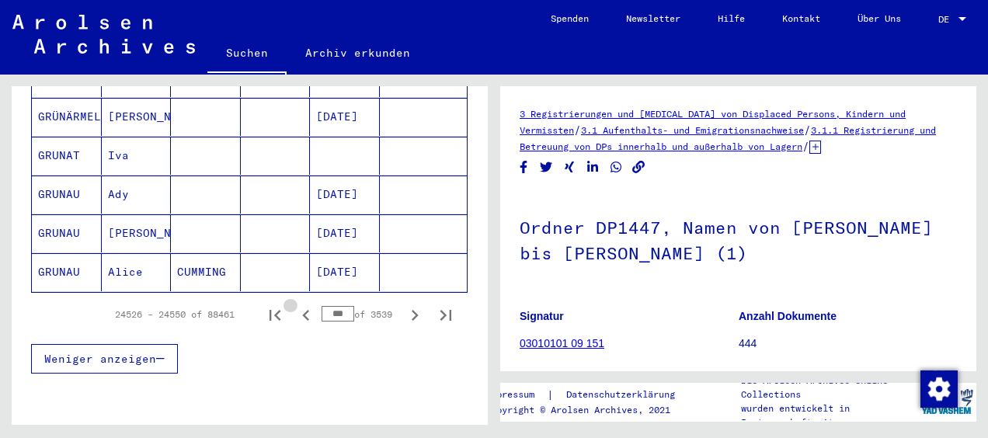
click at [302, 310] on icon "Previous page" at bounding box center [305, 315] width 7 height 11
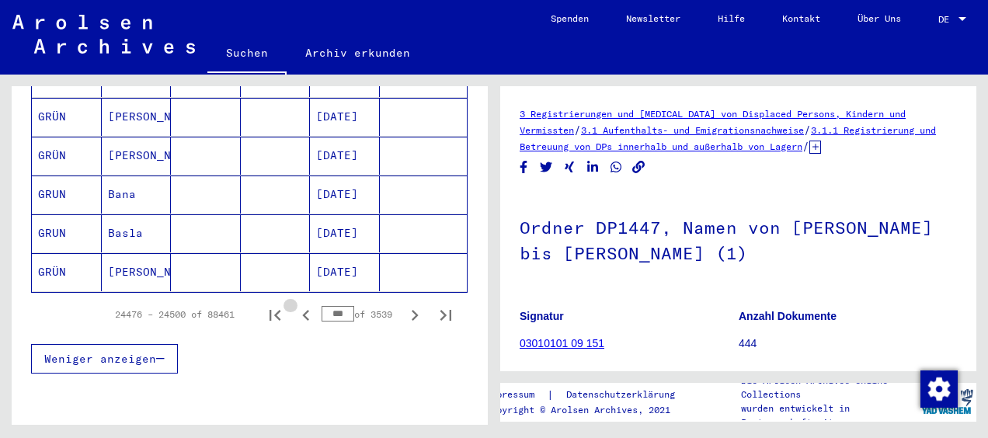
click at [302, 310] on icon "Previous page" at bounding box center [305, 315] width 7 height 11
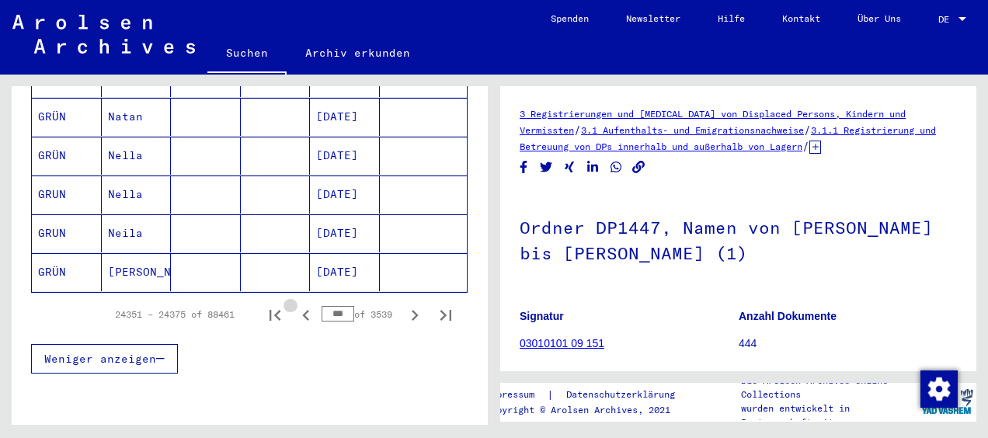
click at [302, 310] on icon "Previous page" at bounding box center [305, 315] width 7 height 11
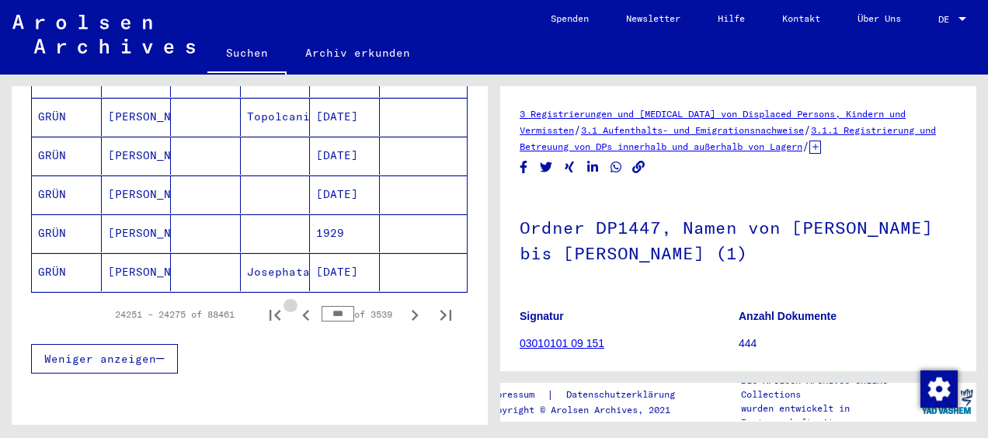
click at [302, 310] on icon "Previous page" at bounding box center [305, 315] width 7 height 11
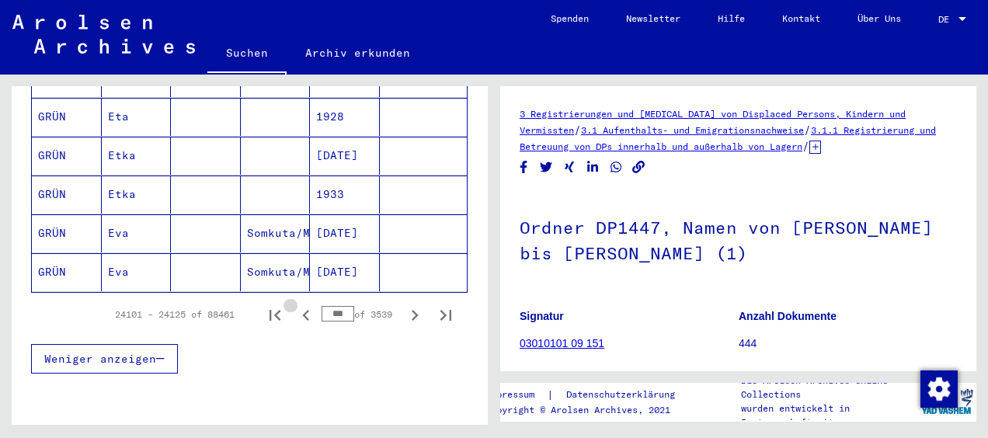
click at [302, 310] on icon "Previous page" at bounding box center [305, 315] width 7 height 11
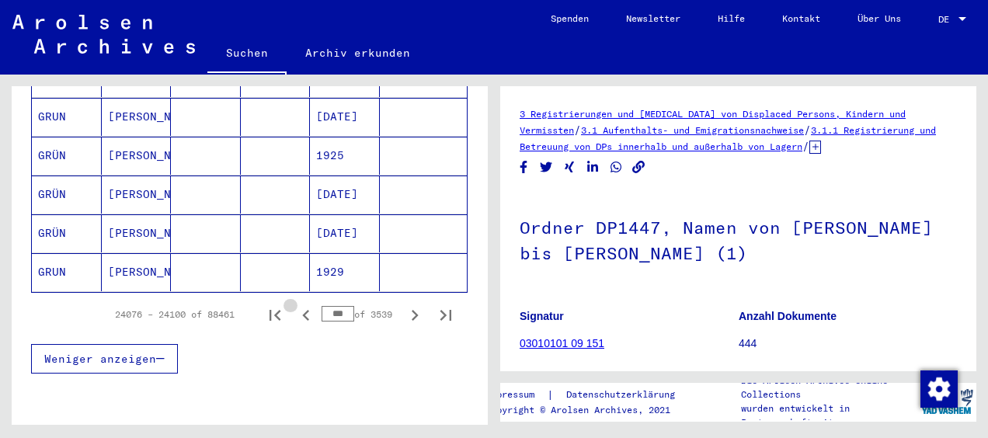
click at [302, 310] on icon "Previous page" at bounding box center [305, 315] width 7 height 11
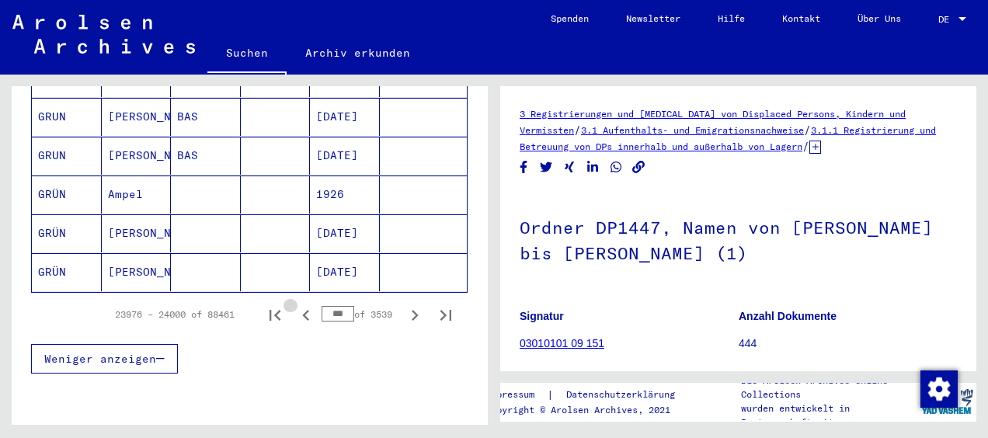
click at [302, 310] on icon "Previous page" at bounding box center [305, 315] width 7 height 11
type input "***"
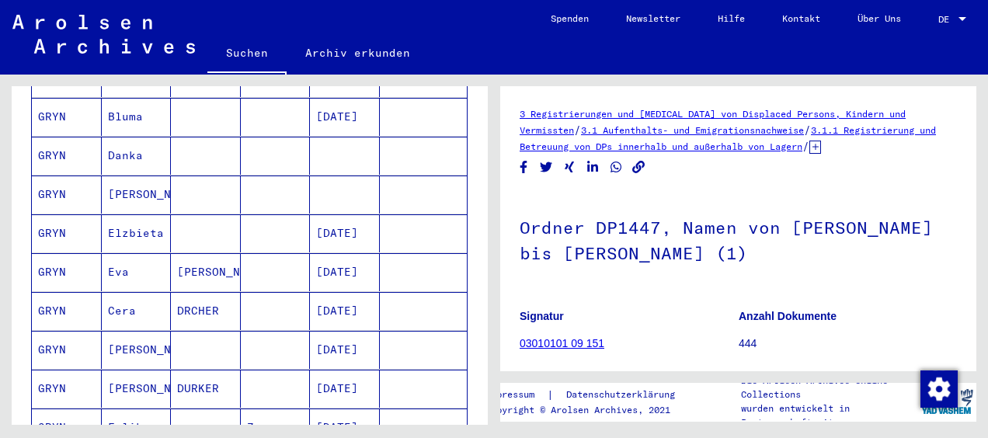
scroll to position [920, 0]
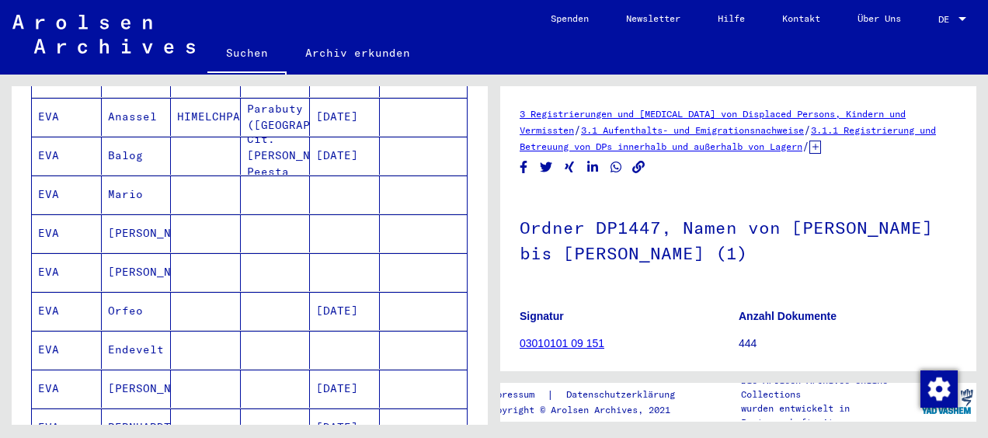
scroll to position [932, 0]
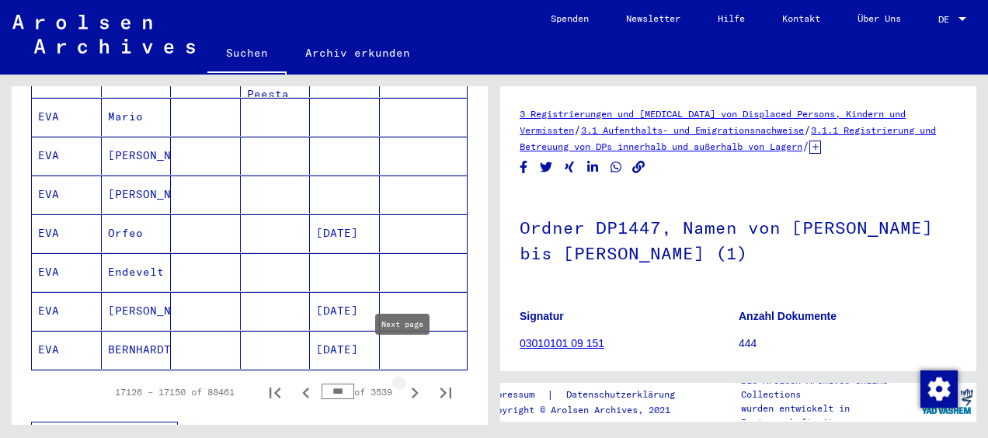
click at [404, 382] on icon "Next page" at bounding box center [415, 393] width 22 height 22
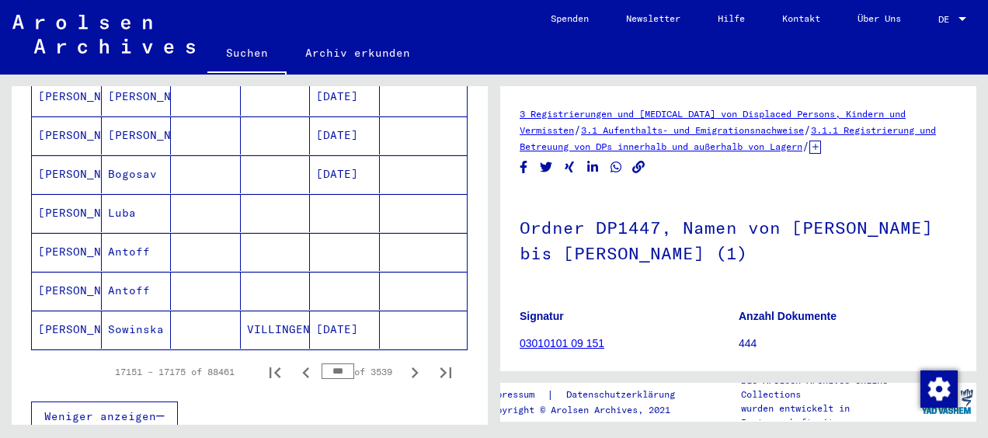
scroll to position [1165, 0]
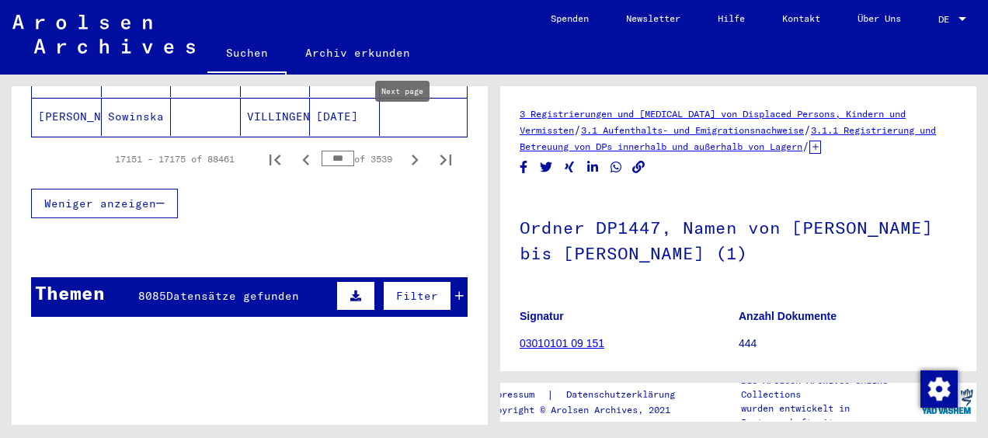
click at [412, 155] on icon "Next page" at bounding box center [415, 160] width 7 height 11
type input "***"
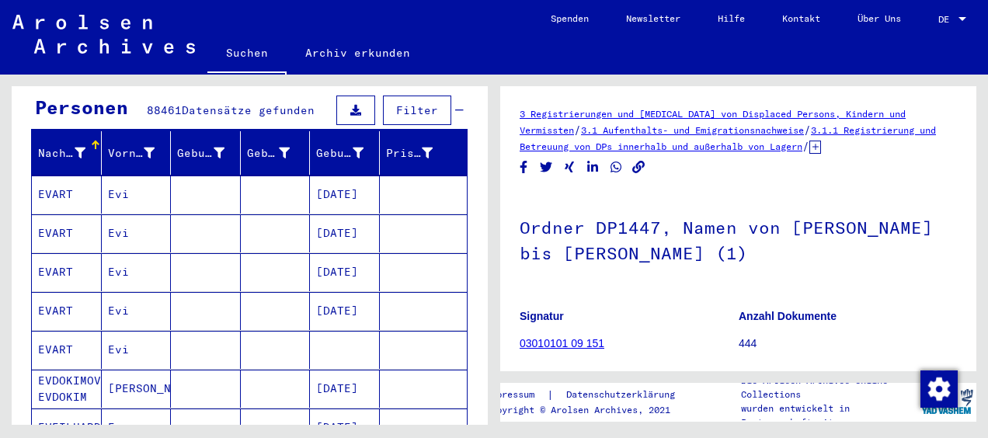
scroll to position [78, 0]
